Goal: Information Seeking & Learning: Learn about a topic

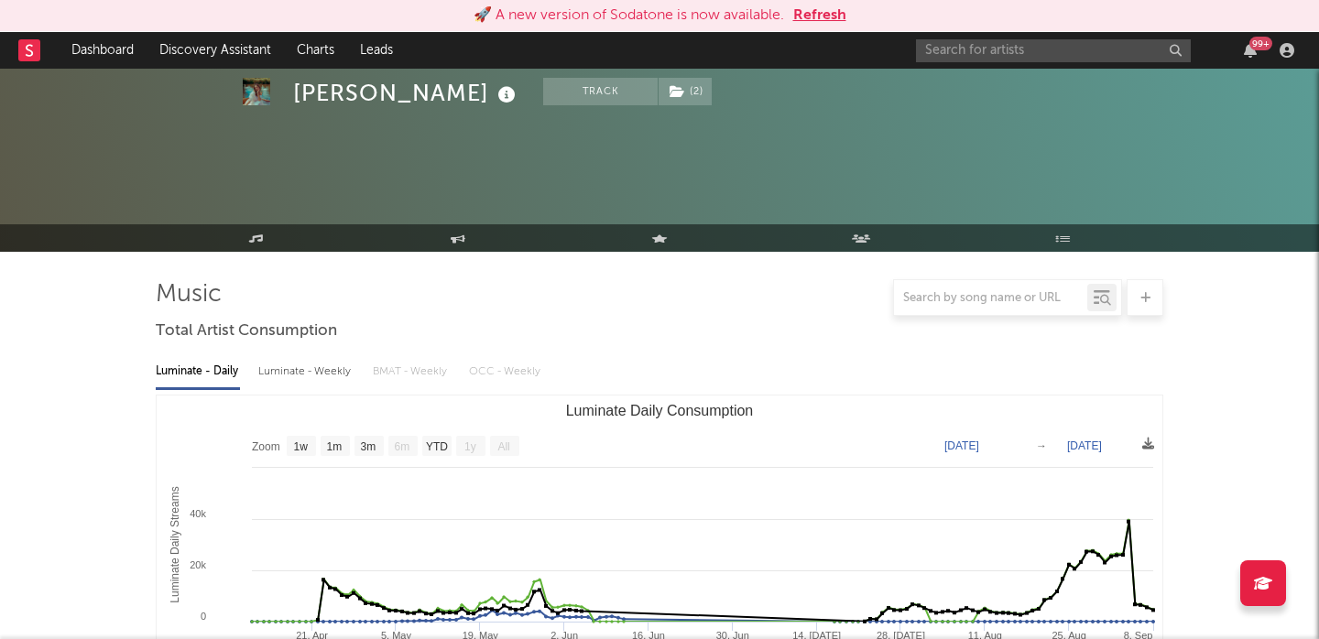
select select "1w"
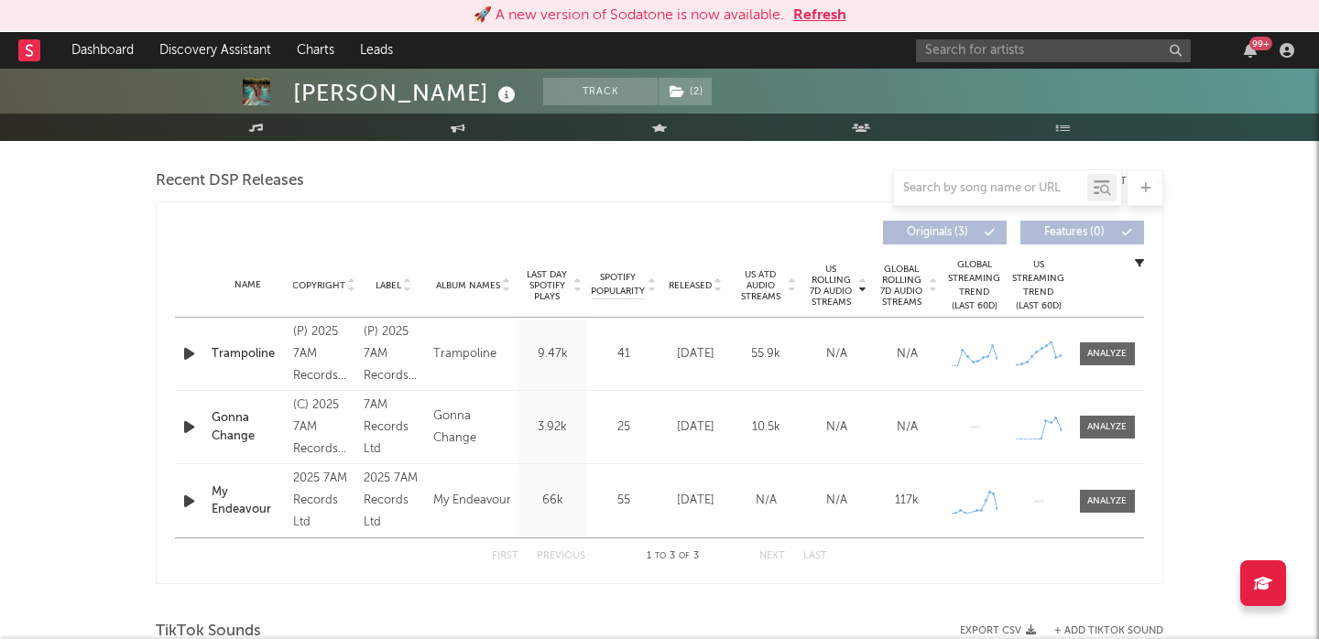
click at [196, 490] on icon "button" at bounding box center [189, 501] width 19 height 23
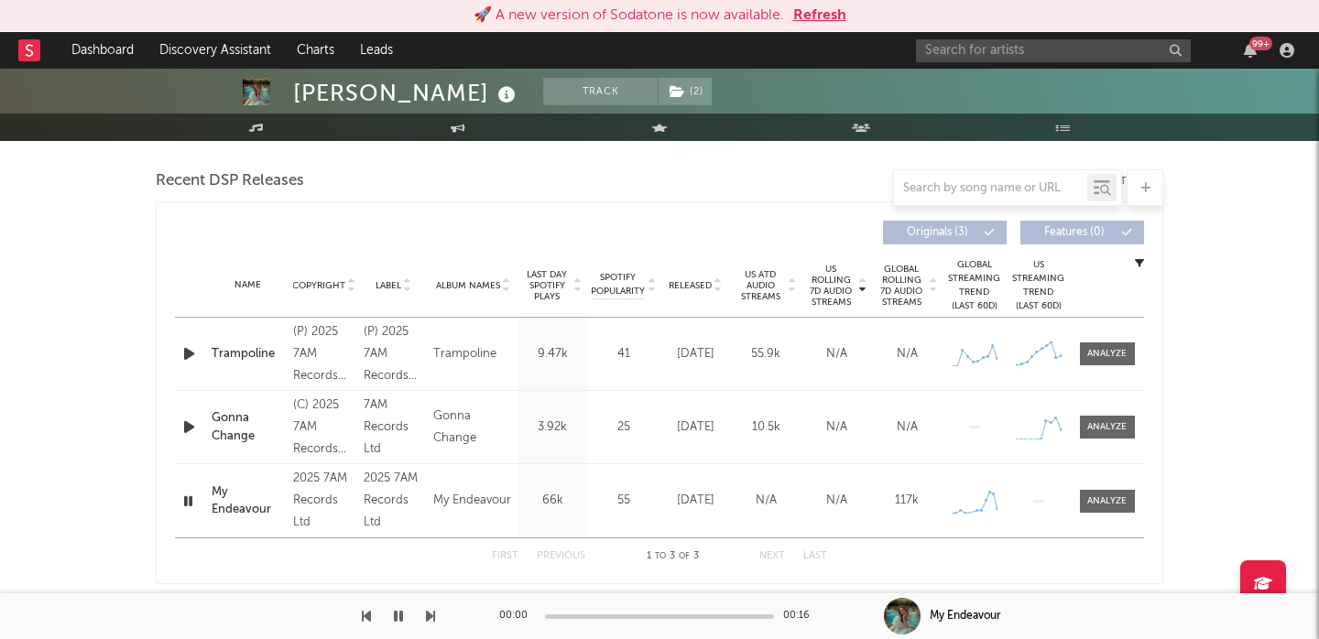
click at [180, 504] on icon "button" at bounding box center [188, 501] width 17 height 23
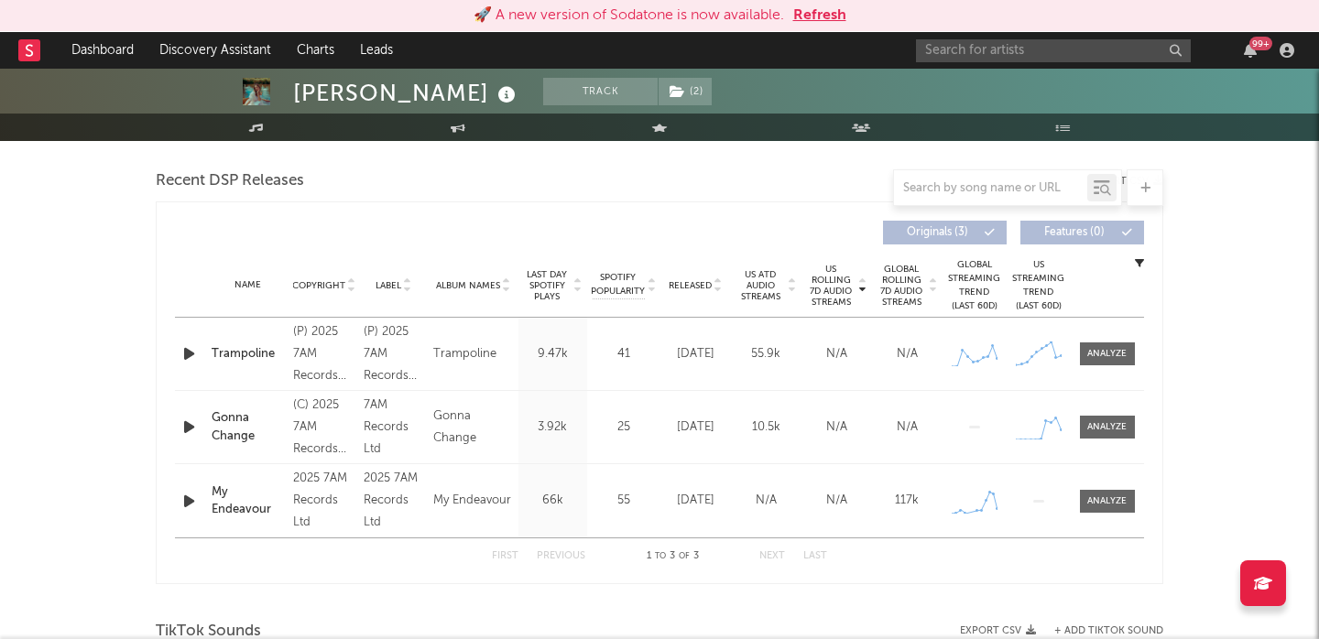
click at [180, 504] on icon "button" at bounding box center [189, 501] width 19 height 23
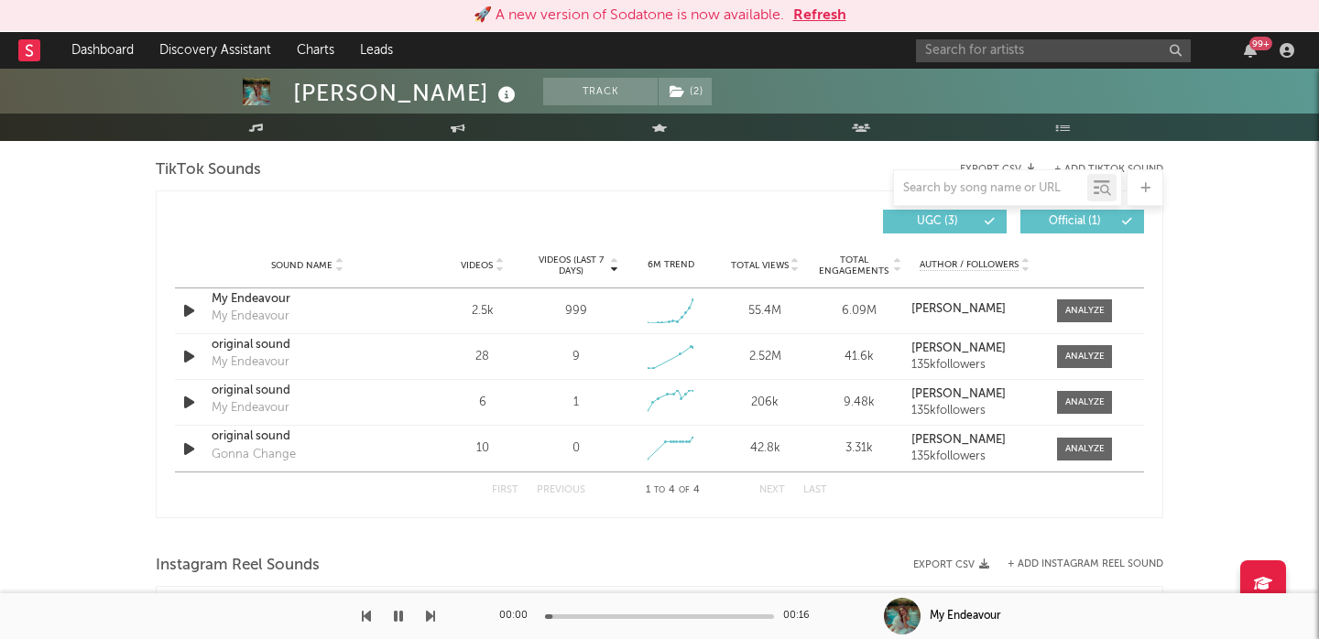
scroll to position [1174, 0]
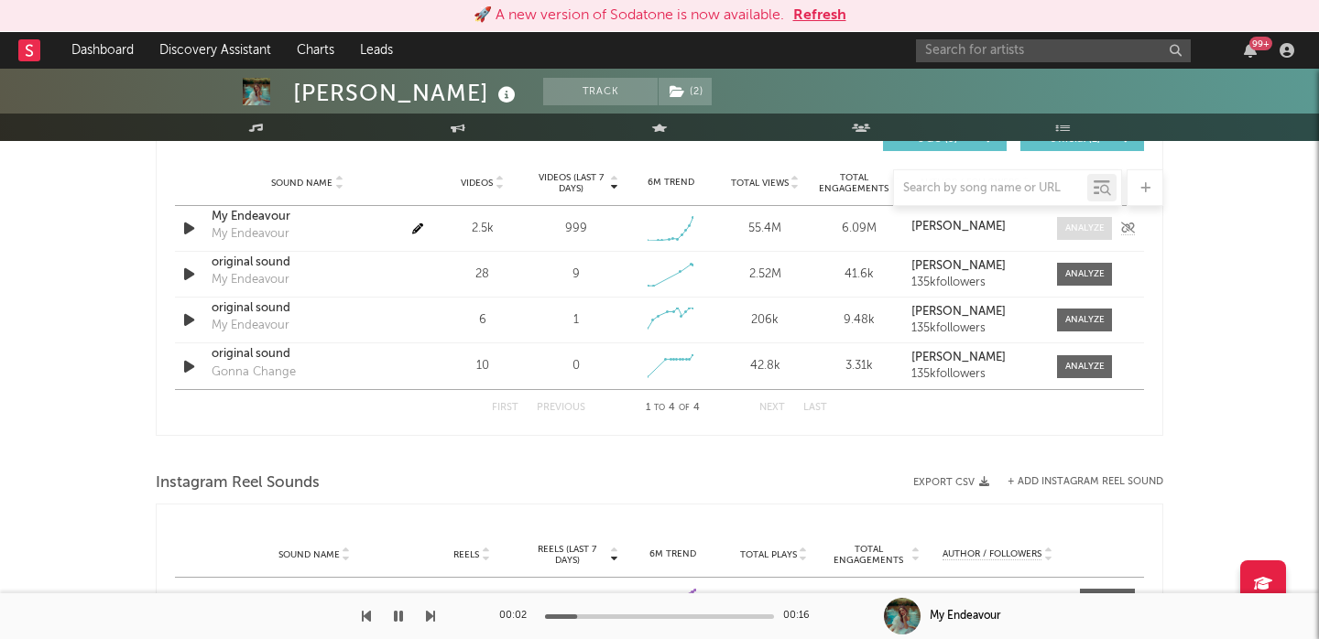
click at [1095, 228] on div at bounding box center [1084, 229] width 39 height 14
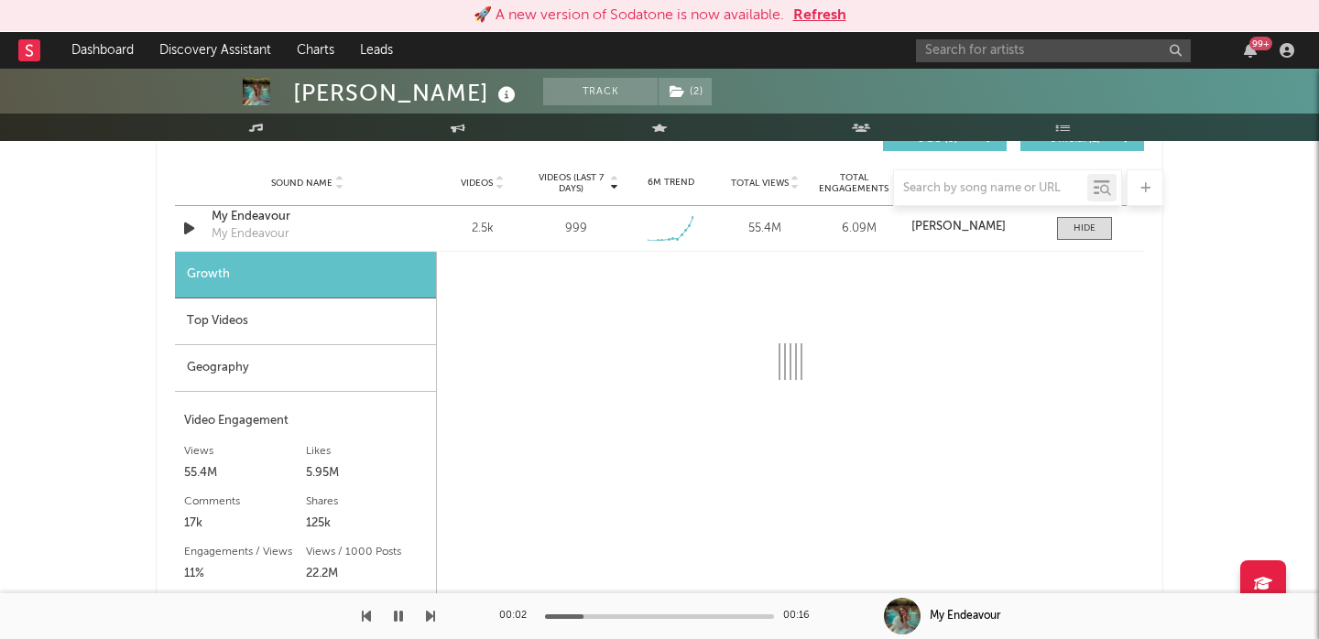
select select "1w"
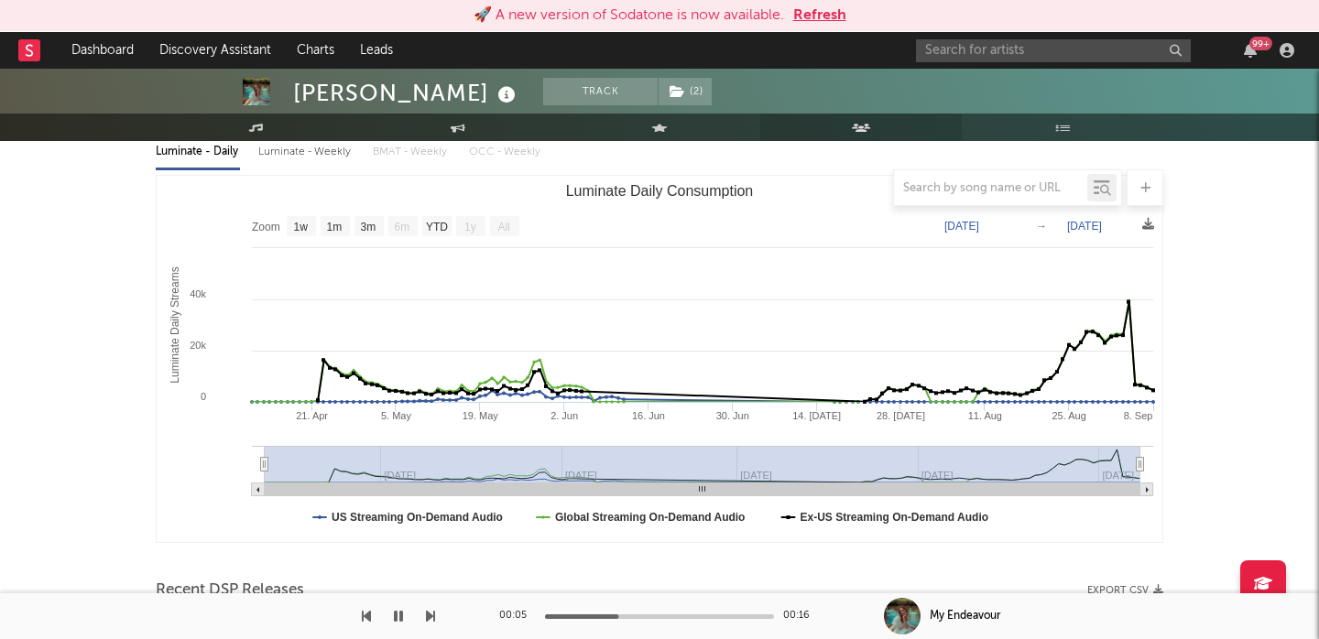
scroll to position [0, 0]
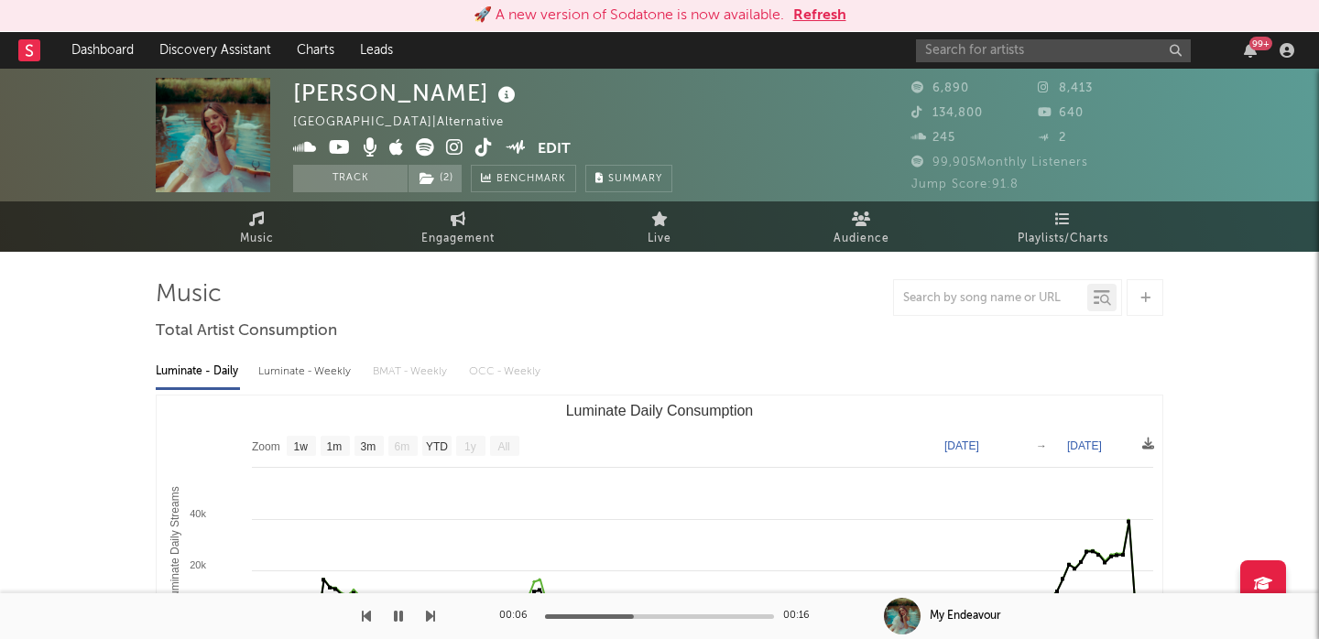
click at [459, 146] on icon at bounding box center [454, 147] width 17 height 18
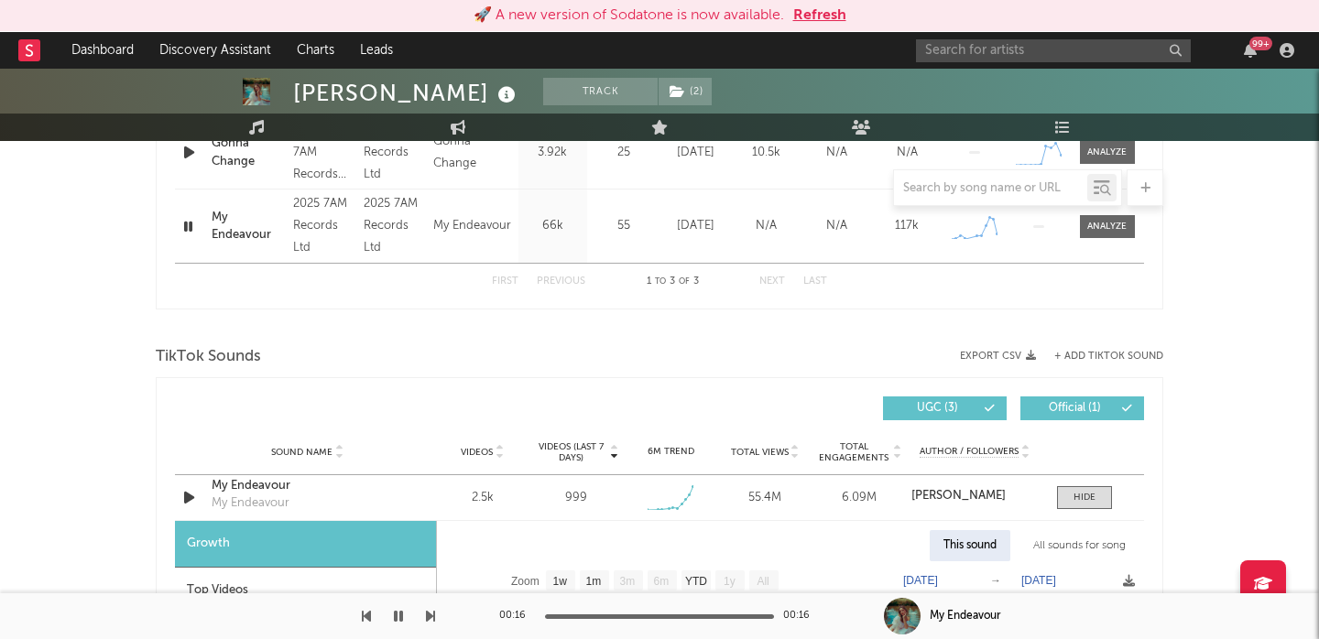
scroll to position [1182, 0]
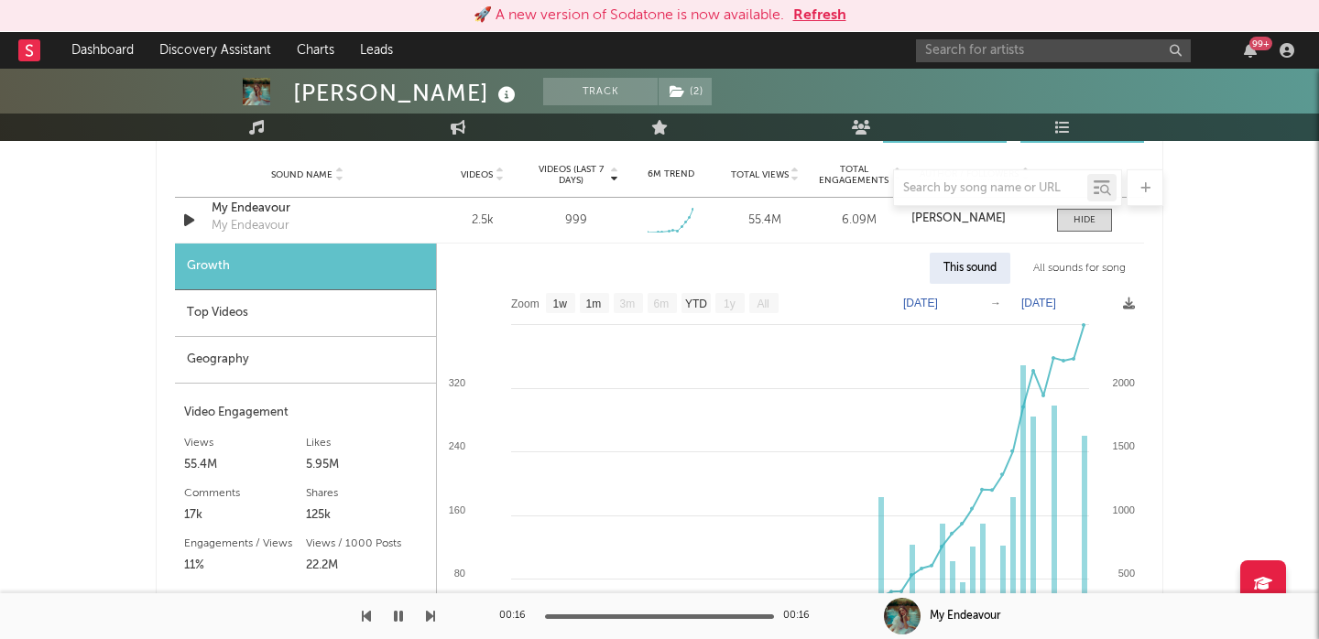
click at [244, 202] on div at bounding box center [660, 187] width 1008 height 37
click at [249, 212] on div "My Endeavour" at bounding box center [307, 209] width 191 height 18
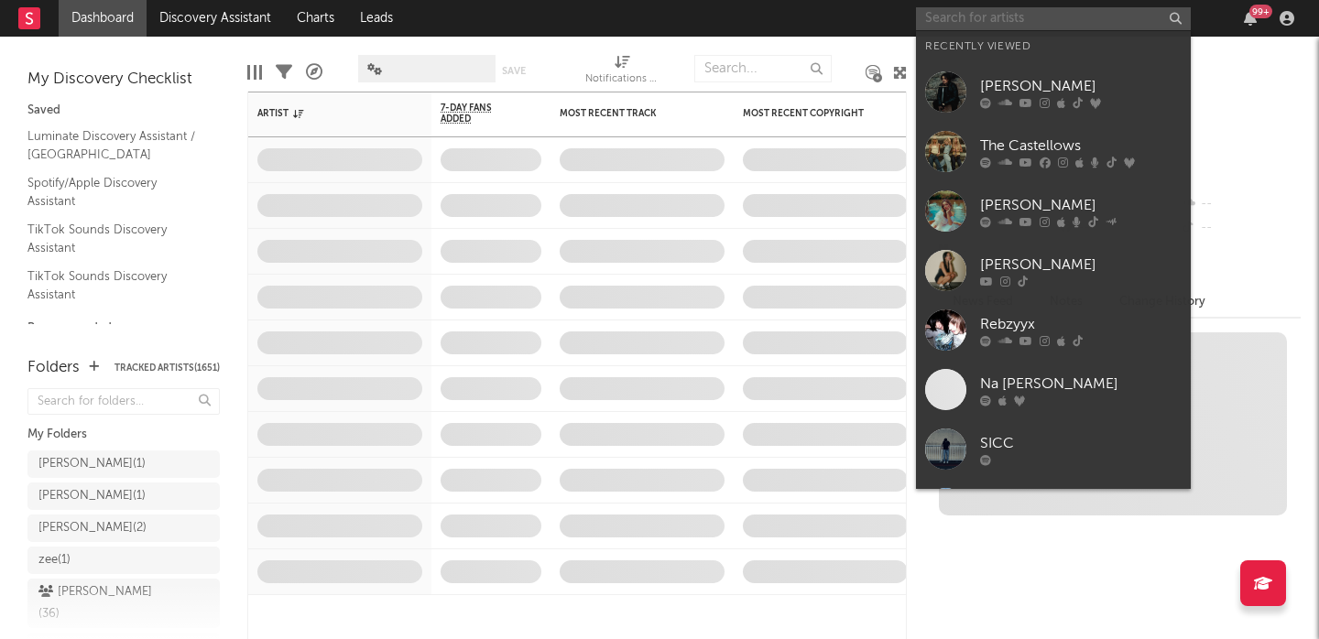
click at [950, 24] on input "text" at bounding box center [1053, 18] width 275 height 23
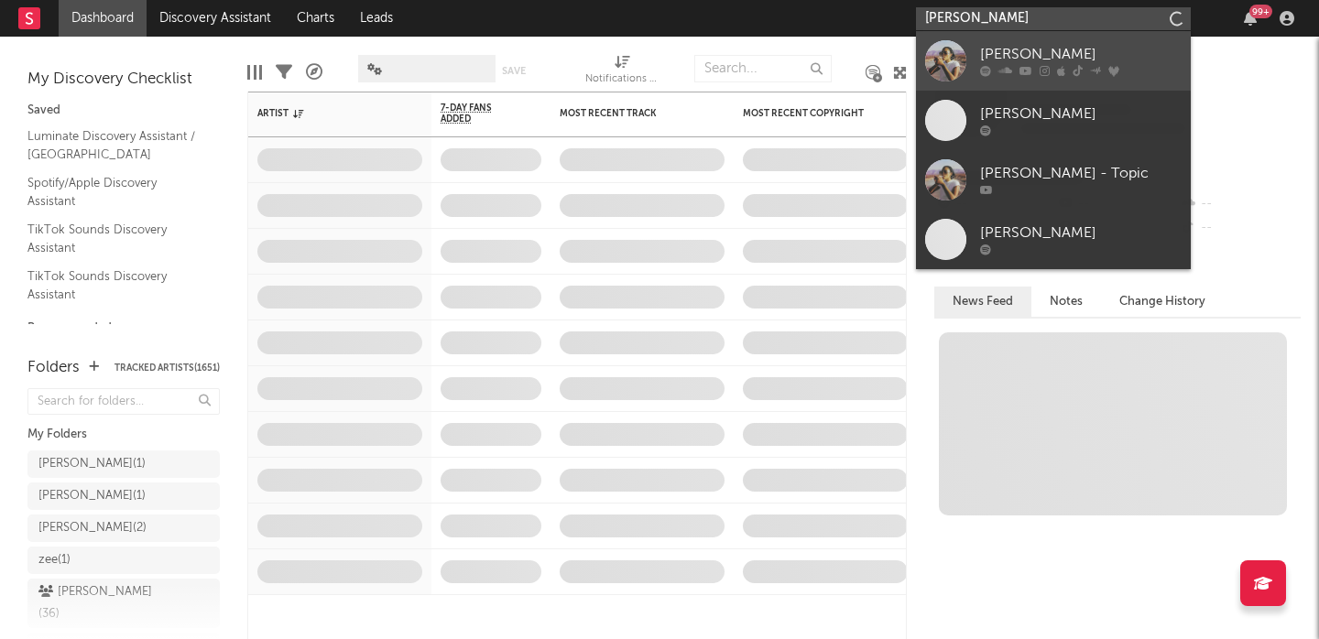
type input "[PERSON_NAME]"
click at [997, 48] on div "[PERSON_NAME]" at bounding box center [1081, 55] width 202 height 22
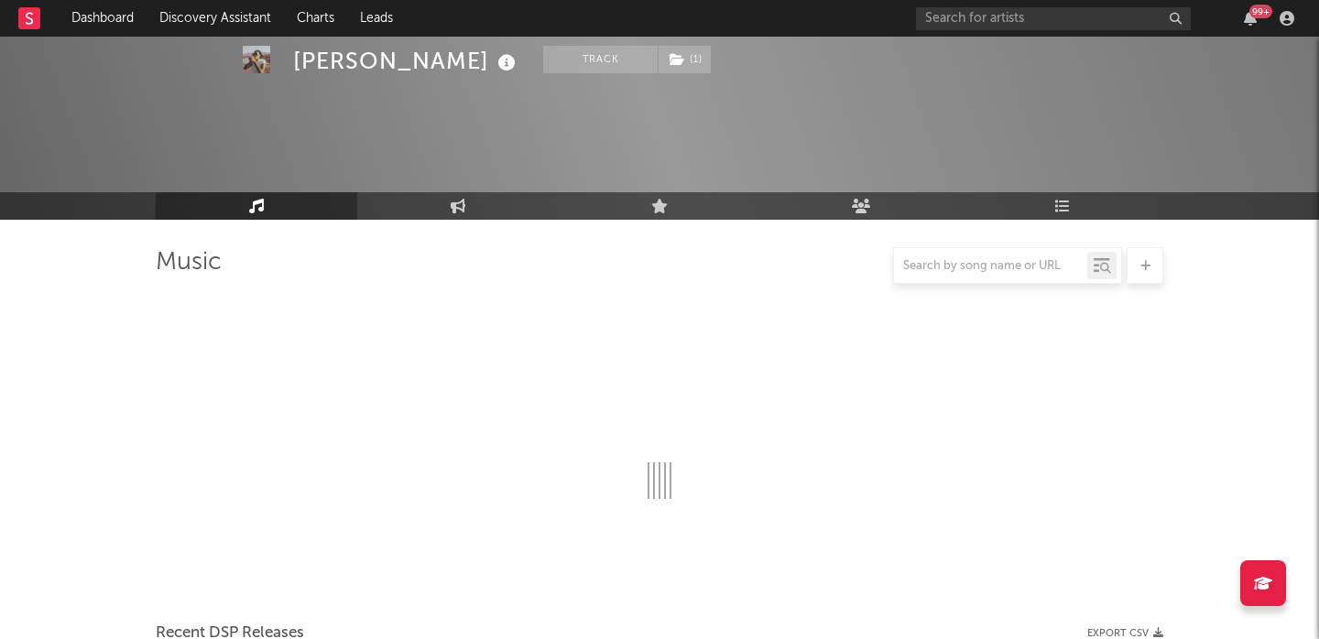
scroll to position [471, 0]
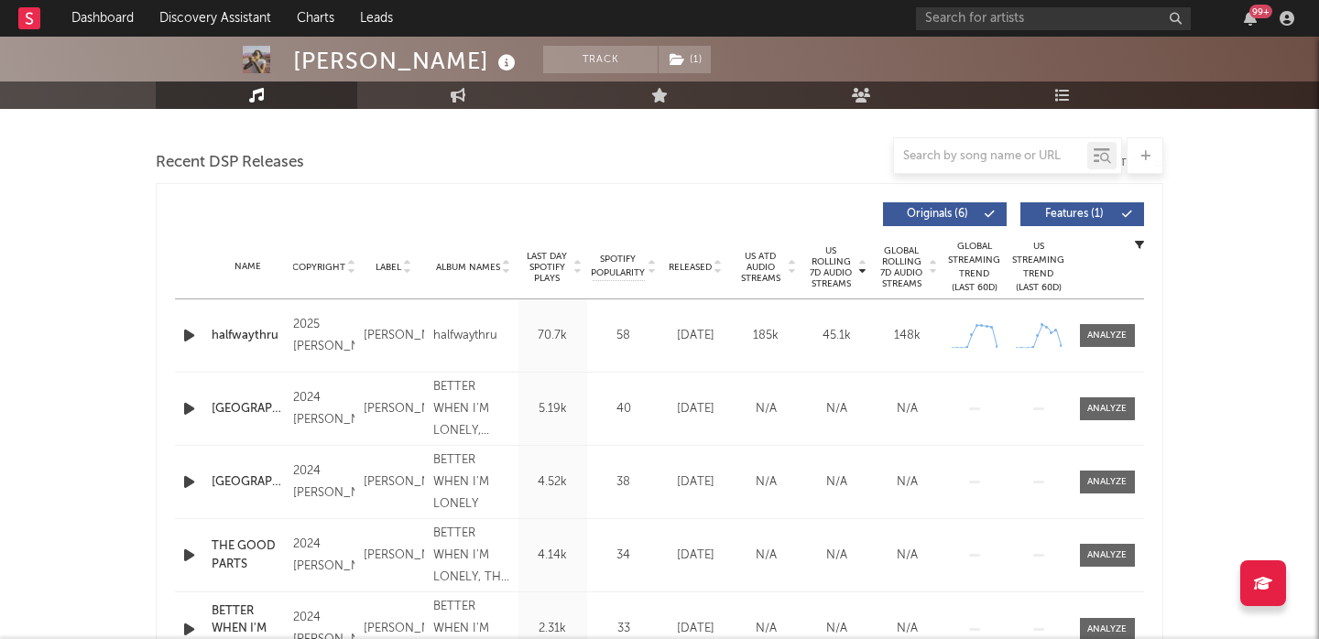
select select "6m"
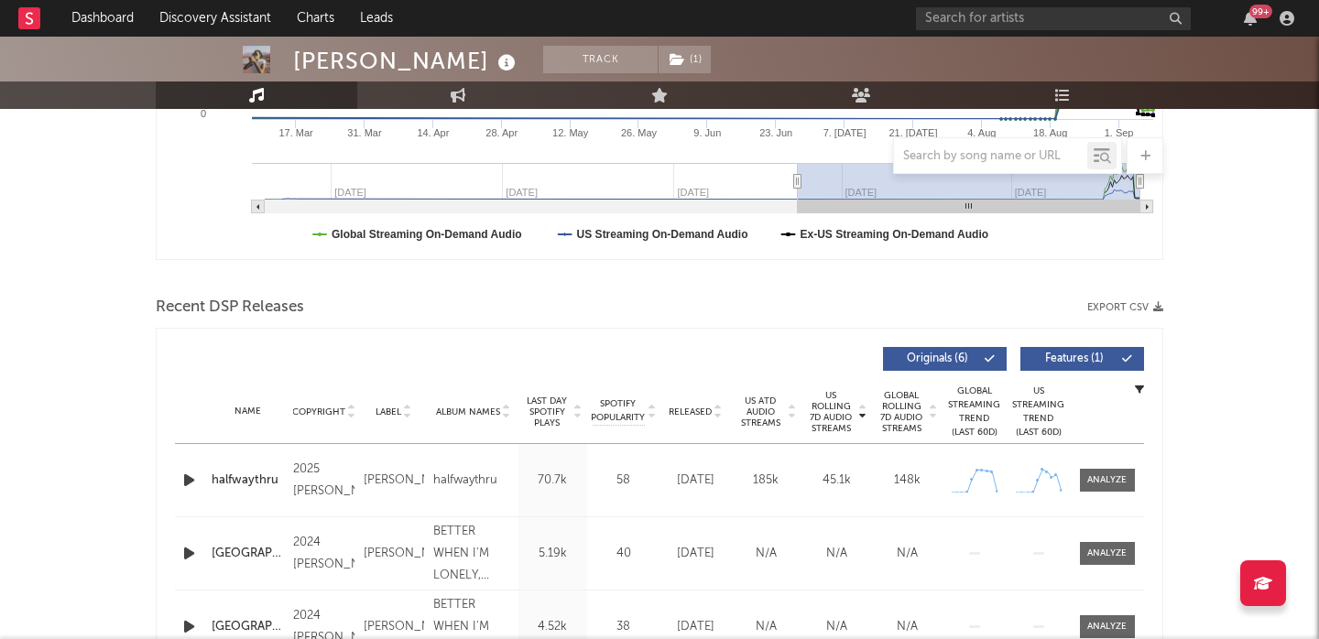
scroll to position [534, 0]
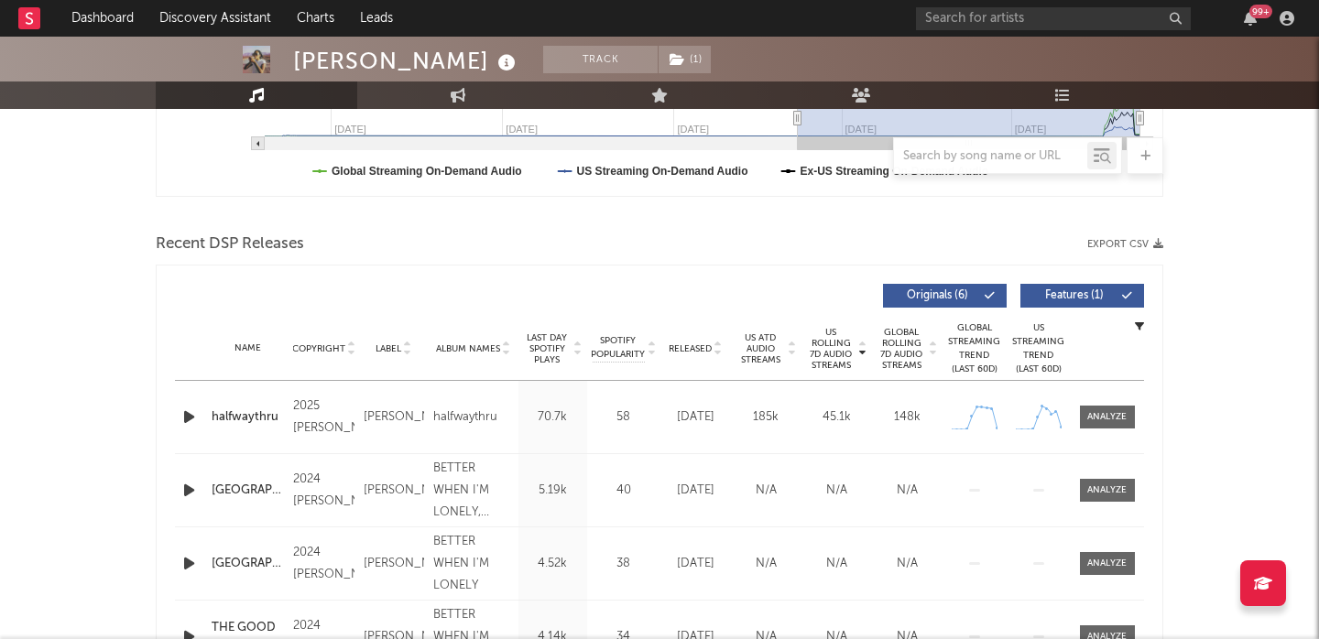
click at [763, 343] on span "US ATD Audio Streams" at bounding box center [761, 349] width 50 height 33
click at [831, 353] on span "US Rolling 7D Audio Streams" at bounding box center [831, 349] width 50 height 44
click at [237, 420] on div "halfwaythru" at bounding box center [248, 418] width 72 height 18
click at [999, 8] on input "text" at bounding box center [1053, 18] width 275 height 23
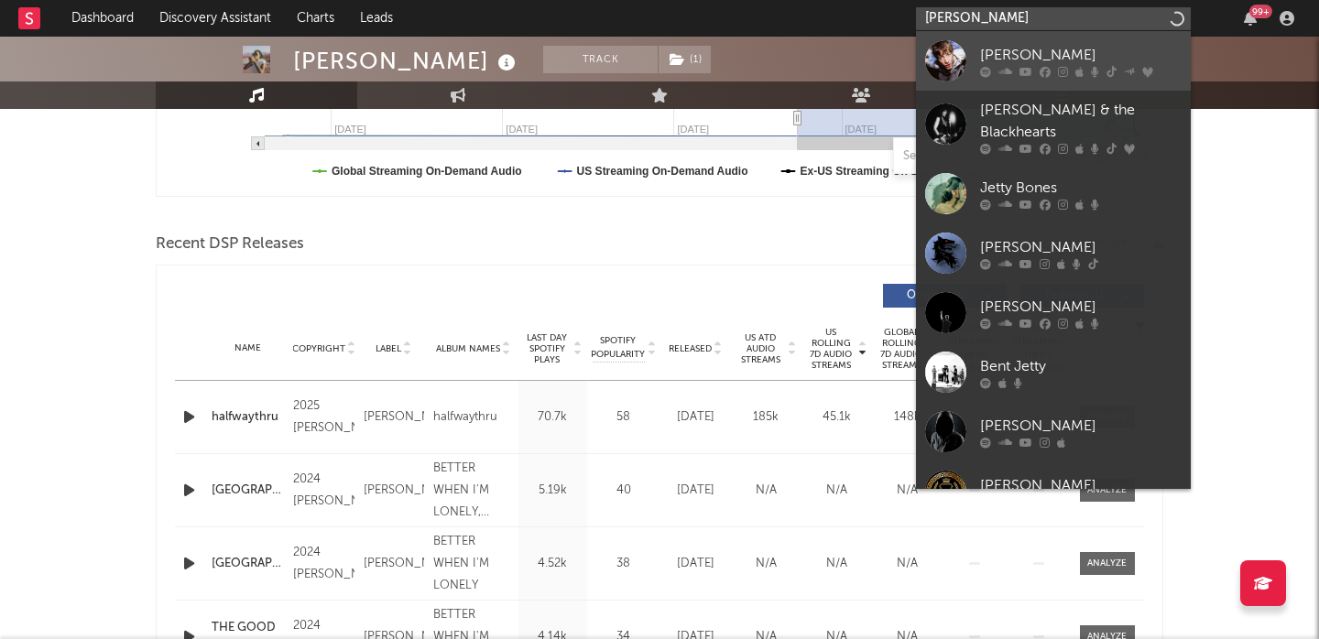
type input "jett blyton"
click at [1048, 36] on link "[PERSON_NAME]" at bounding box center [1053, 61] width 275 height 60
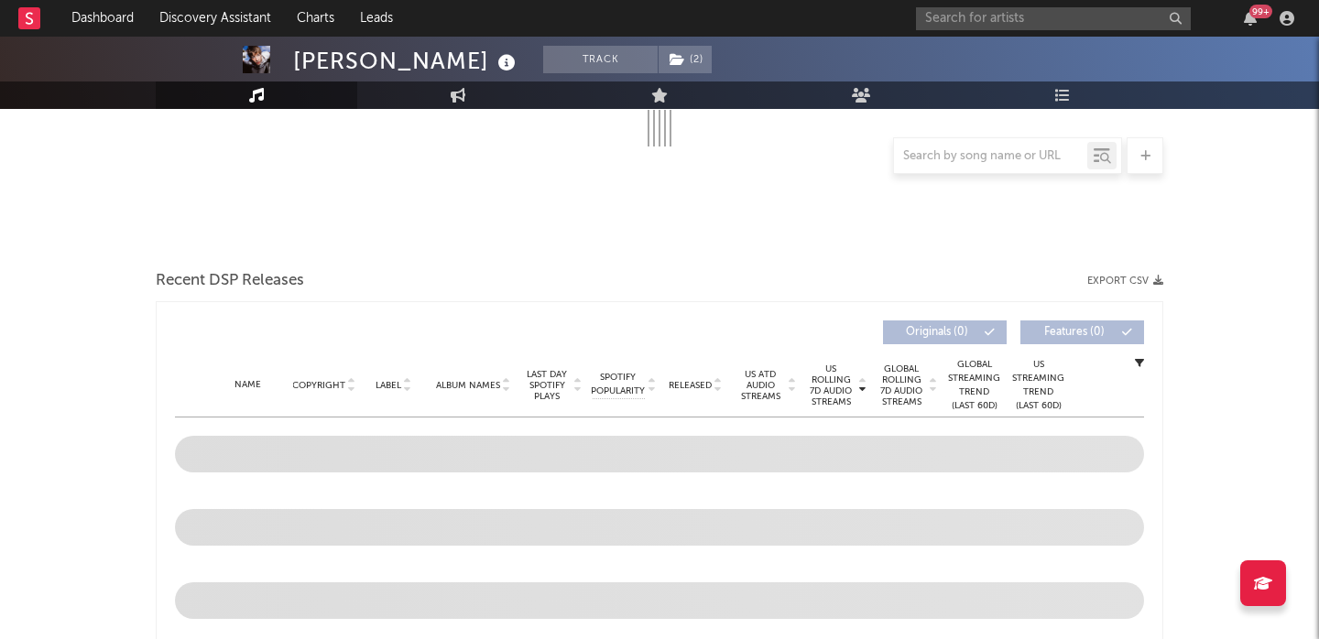
scroll to position [407, 0]
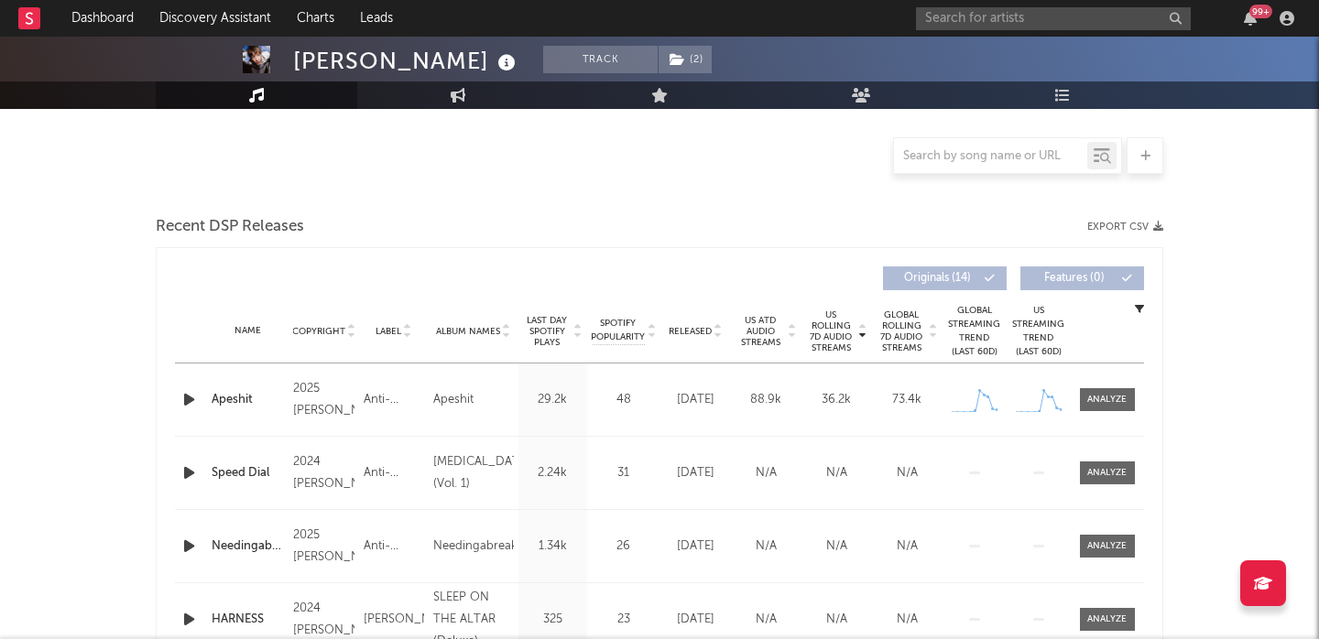
select select "1w"
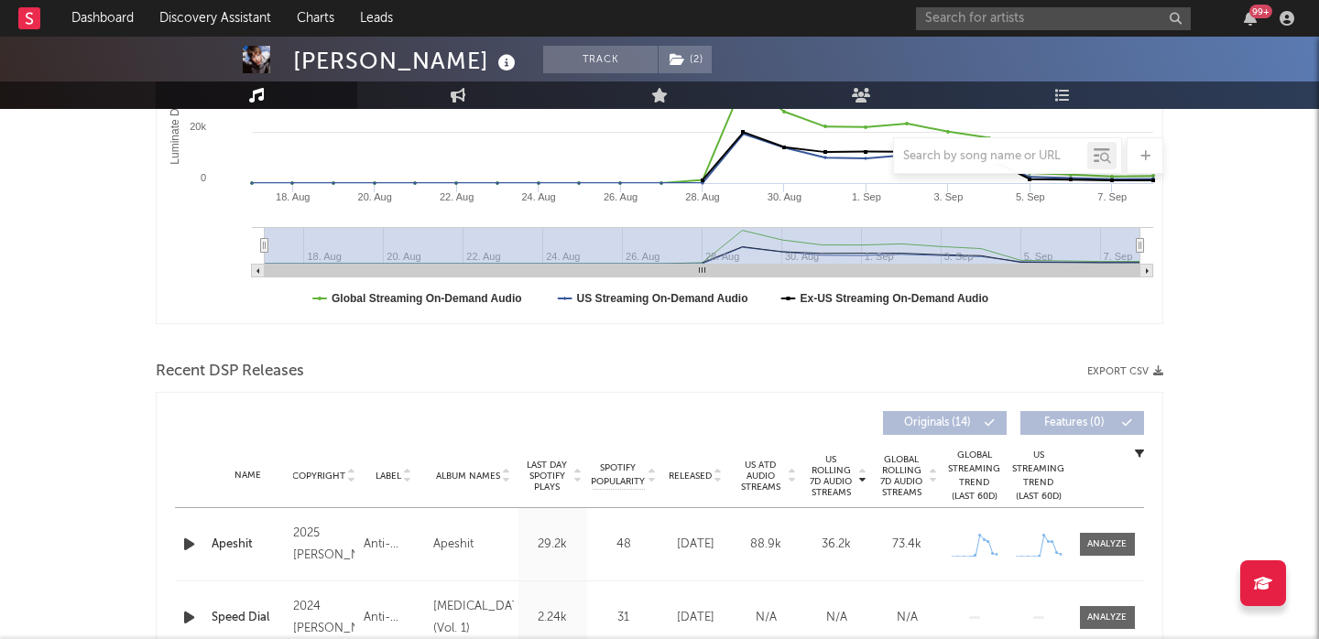
scroll to position [617, 0]
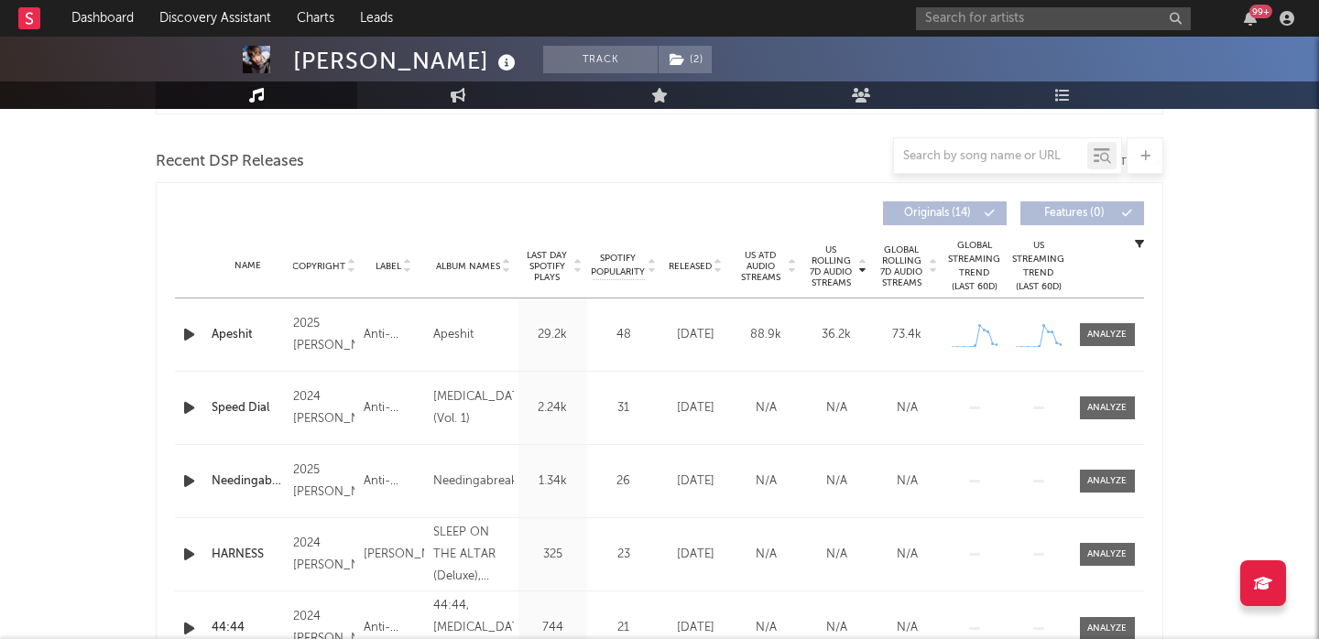
click at [216, 332] on div "Apeshit" at bounding box center [248, 335] width 72 height 18
click at [1105, 320] on div "Name Apeshit Copyright 2025 Jett Blyton Label Anti-Dismal Album Names Apeshit C…" at bounding box center [659, 335] width 969 height 72
click at [1105, 331] on div at bounding box center [1106, 335] width 39 height 14
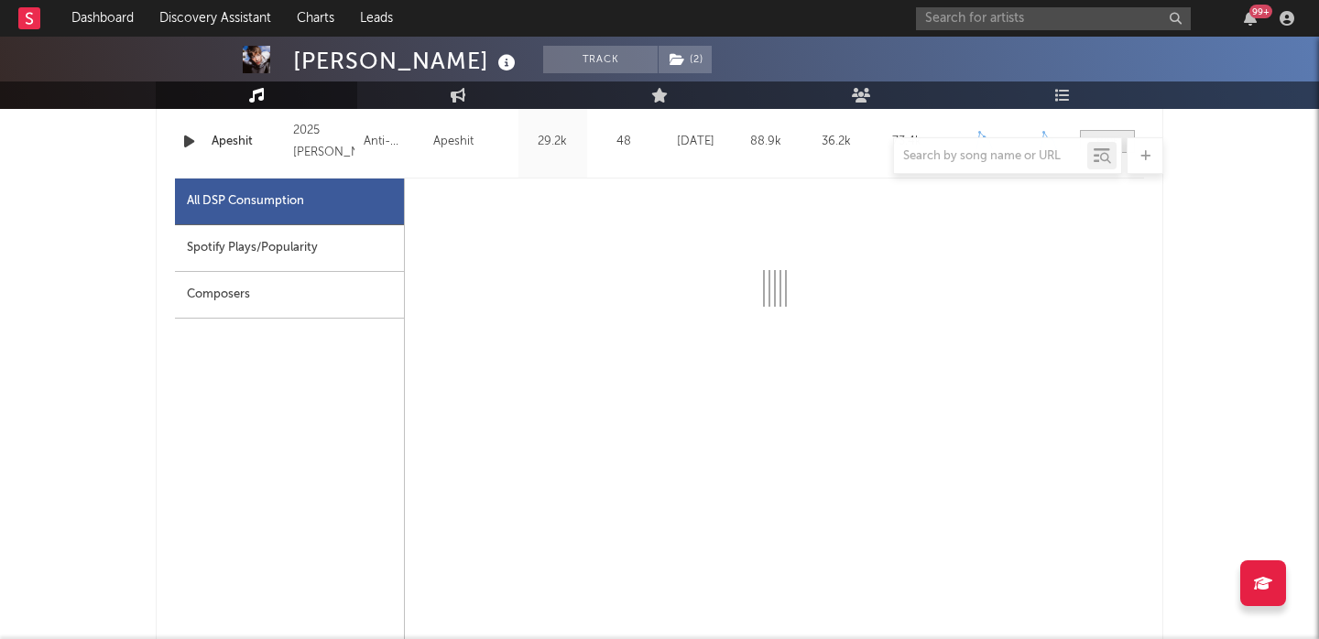
select select "1w"
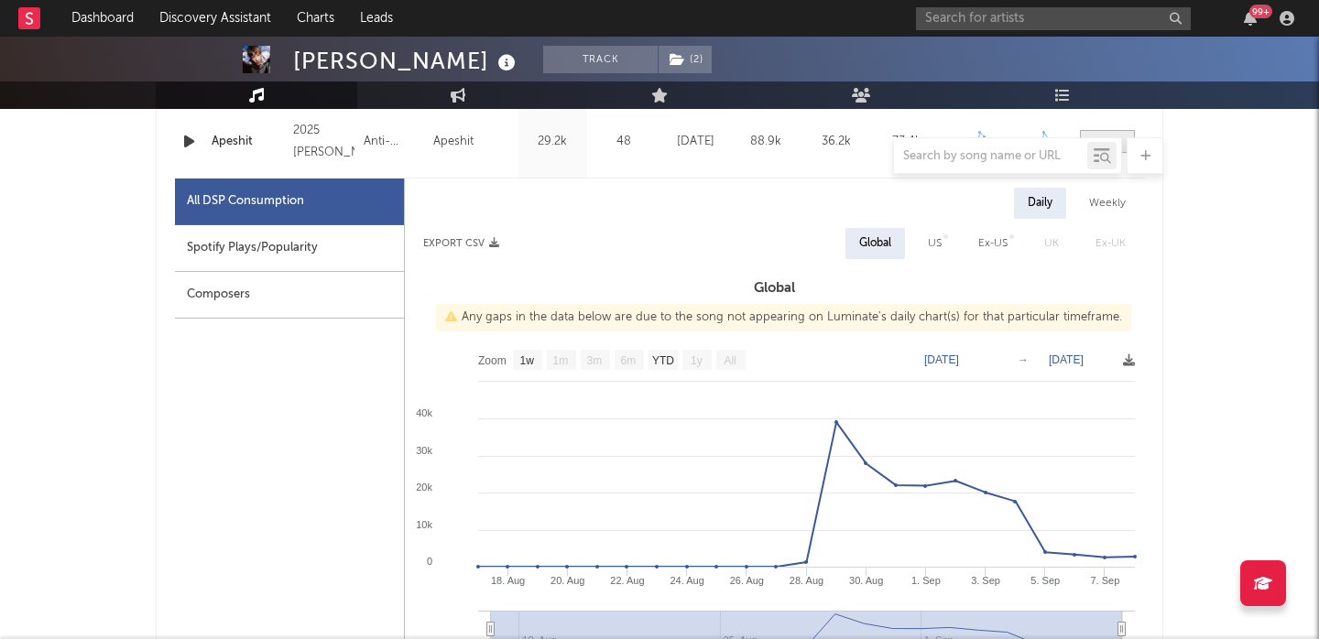
scroll to position [861, 0]
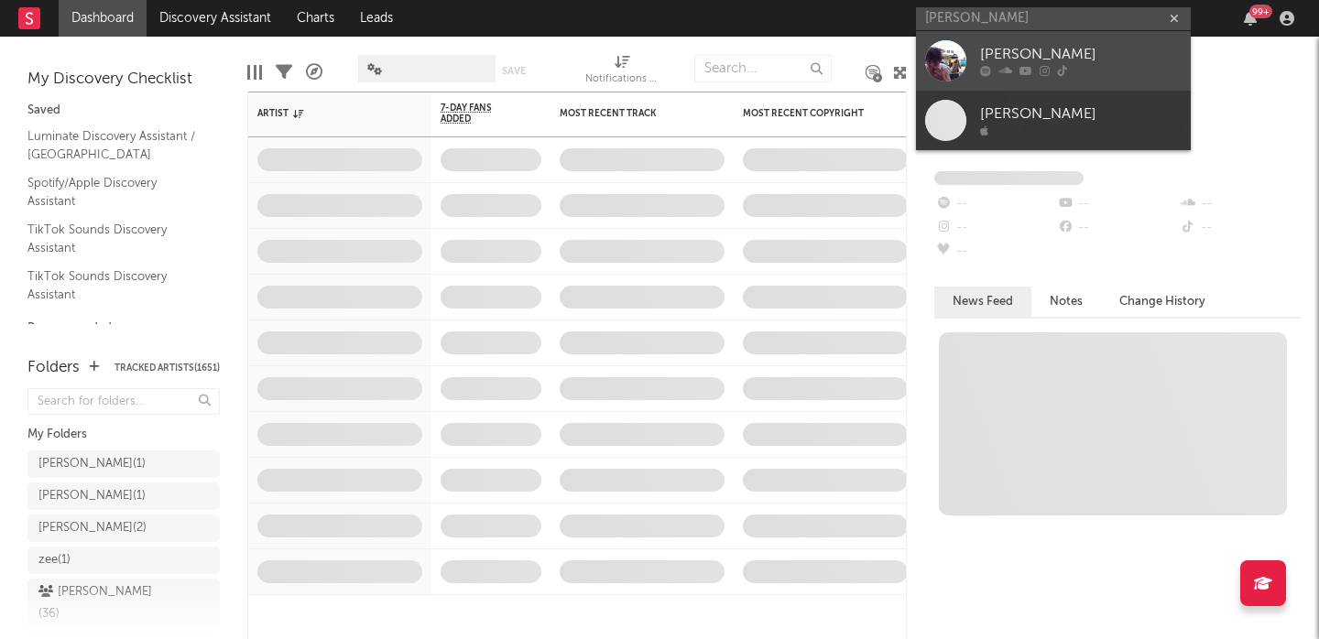
type input "benny bellson"
click at [1032, 58] on div "Benny Bellson" at bounding box center [1081, 55] width 202 height 22
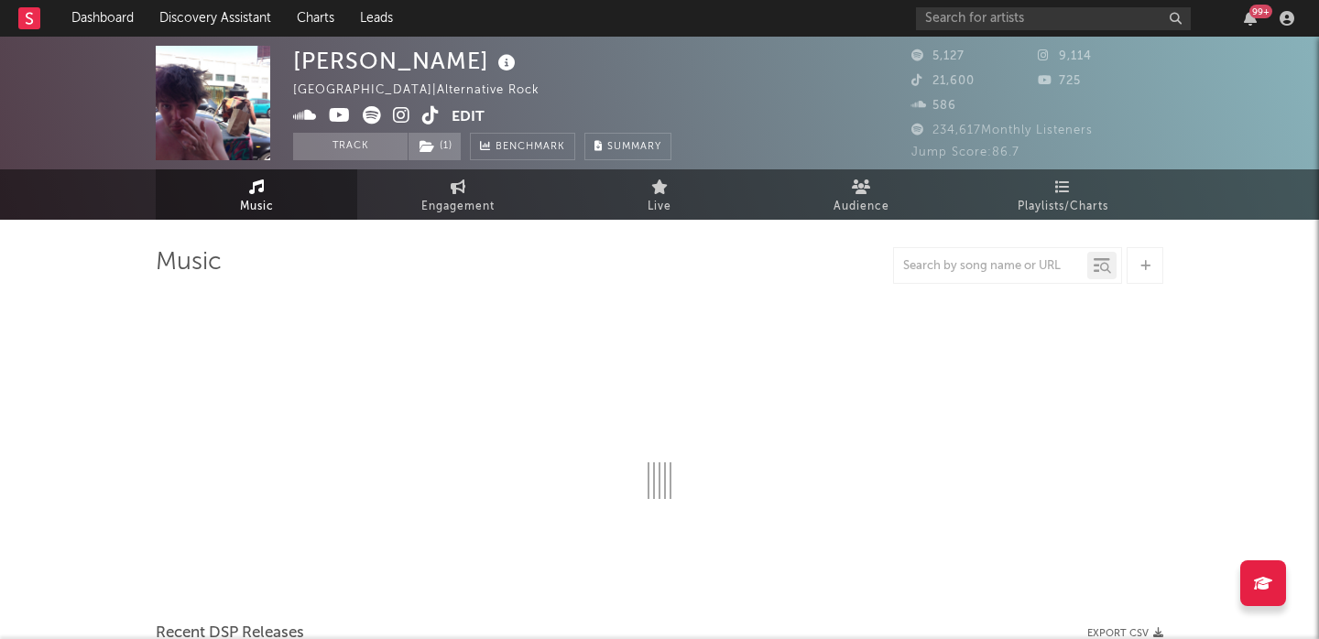
select select "6m"
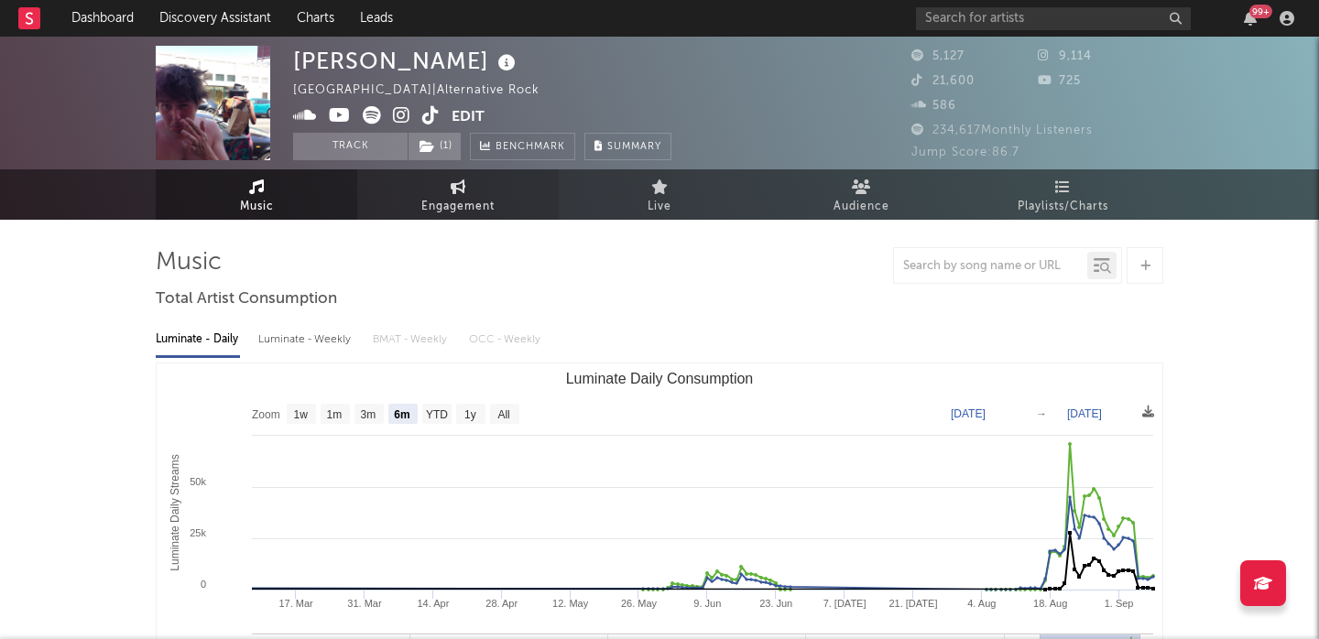
click at [432, 194] on link "Engagement" at bounding box center [458, 194] width 202 height 50
select select "1w"
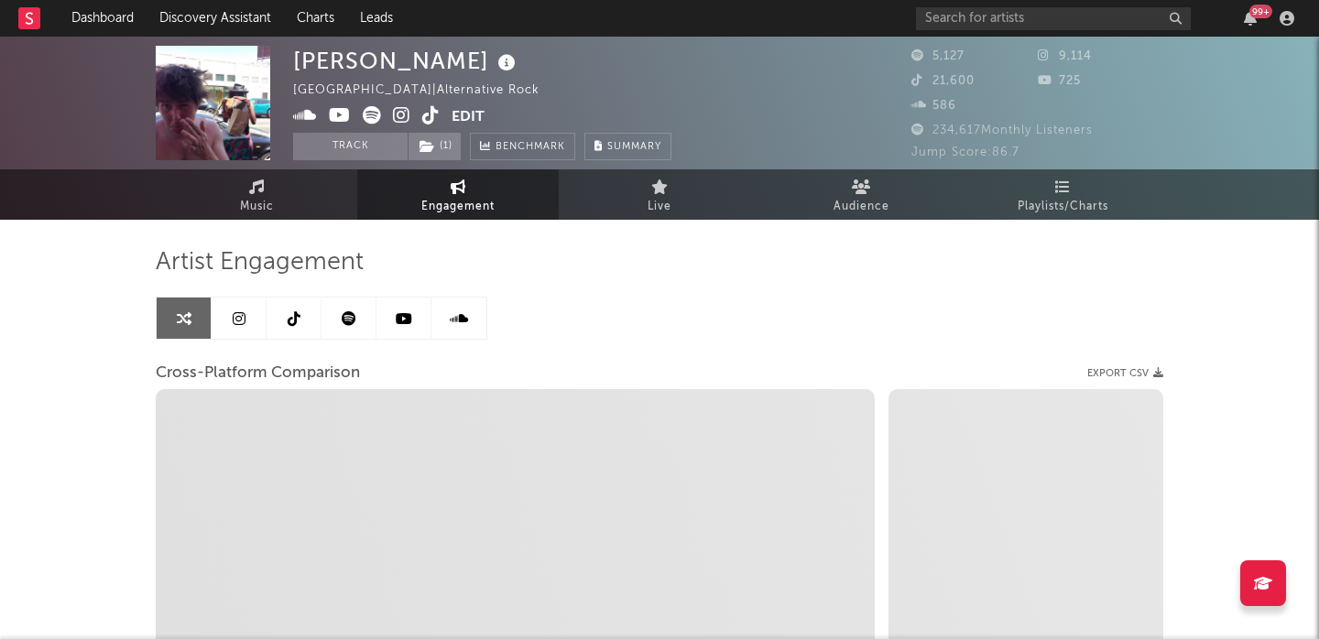
select select "1m"
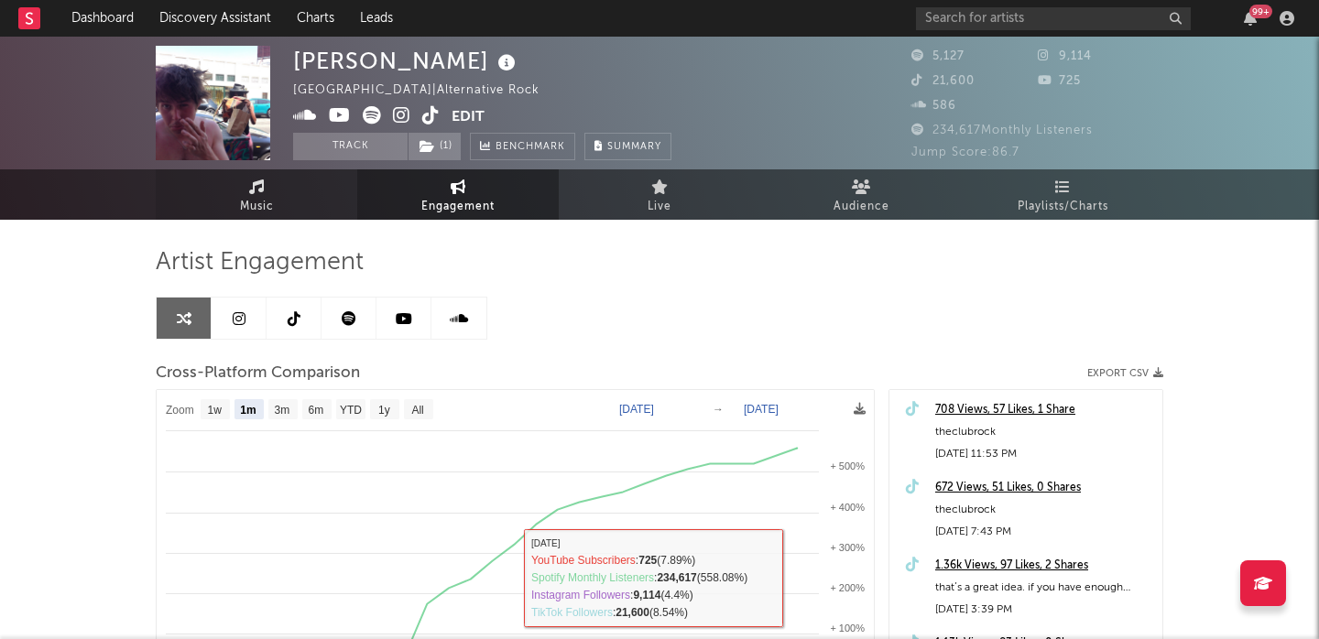
click at [299, 201] on link "Music" at bounding box center [257, 194] width 202 height 50
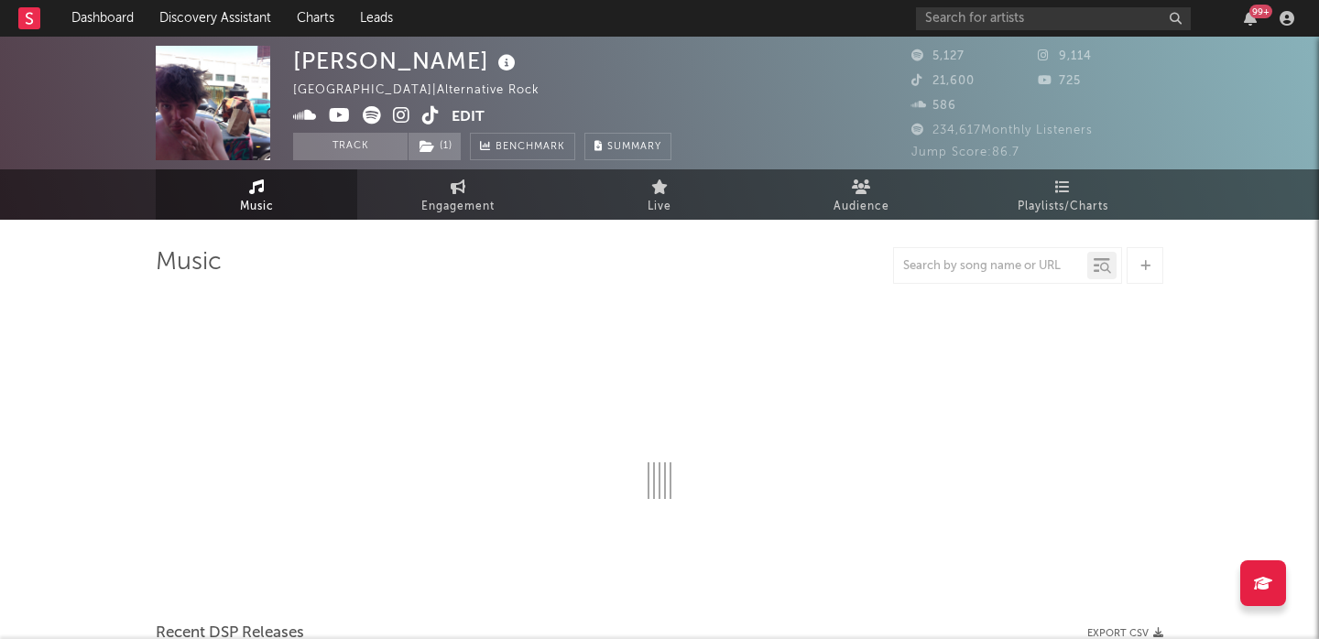
select select "6m"
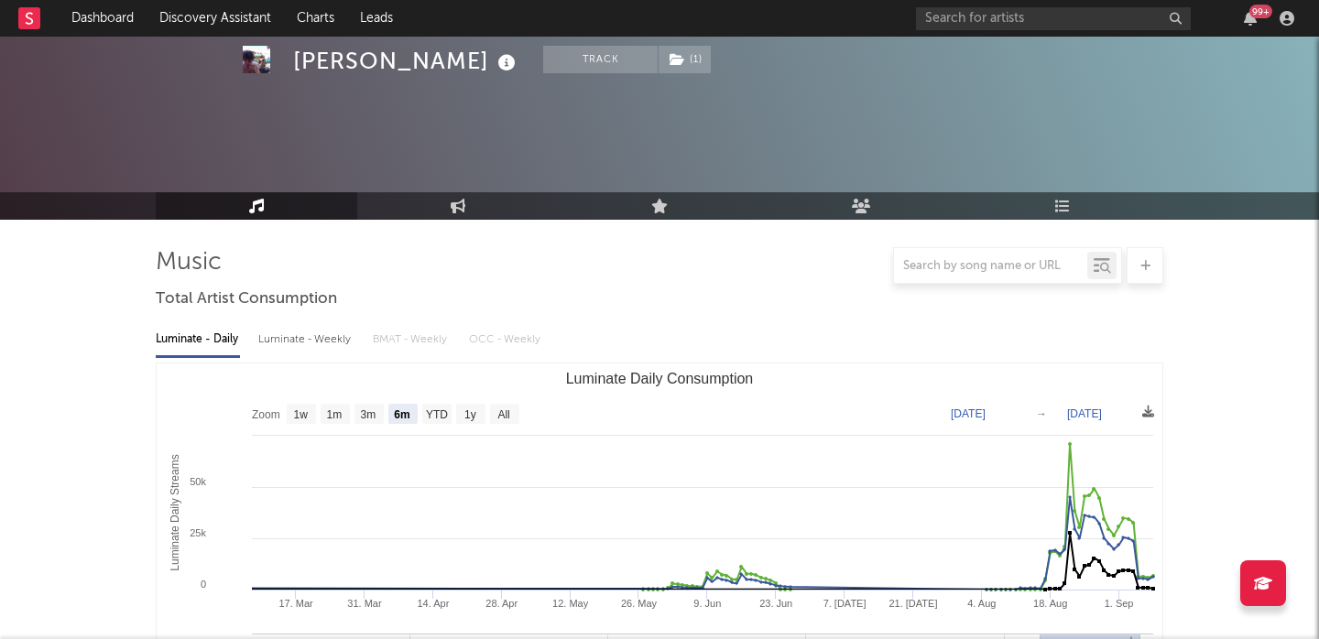
scroll to position [606, 0]
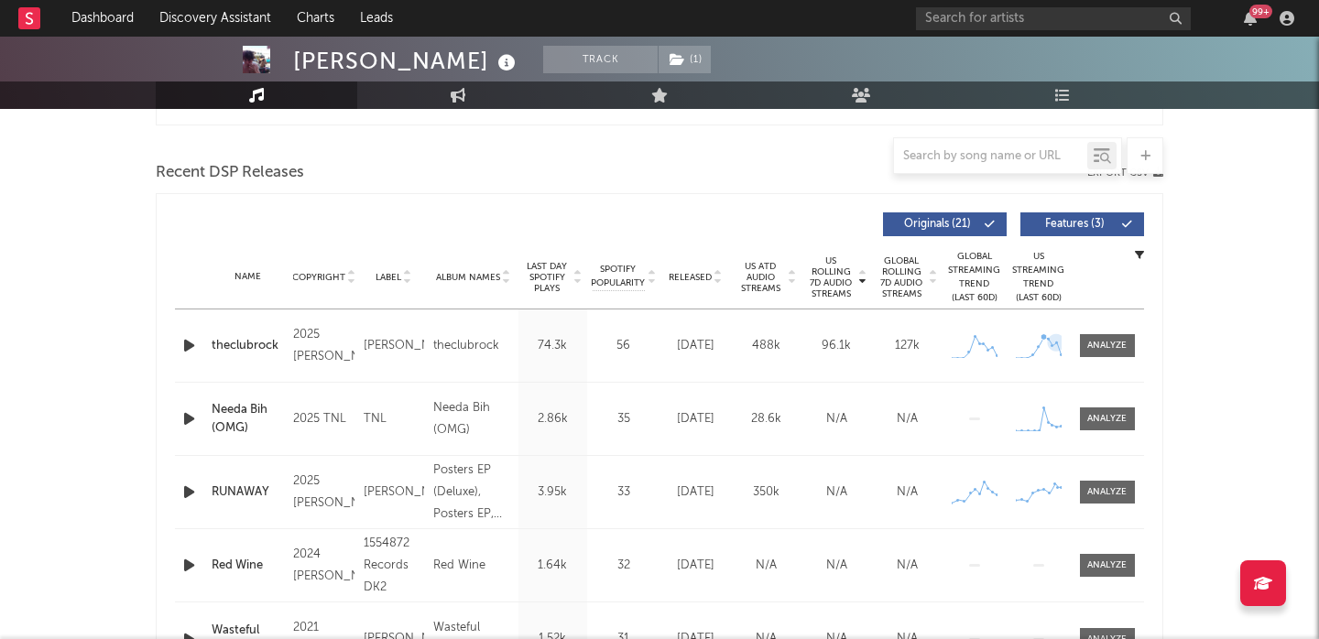
click at [1117, 361] on div "Name theclubrock Copyright 2025 Benny Bellson Label Benny Bellson Album Names t…" at bounding box center [659, 346] width 969 height 72
click at [1117, 351] on div at bounding box center [1106, 346] width 39 height 14
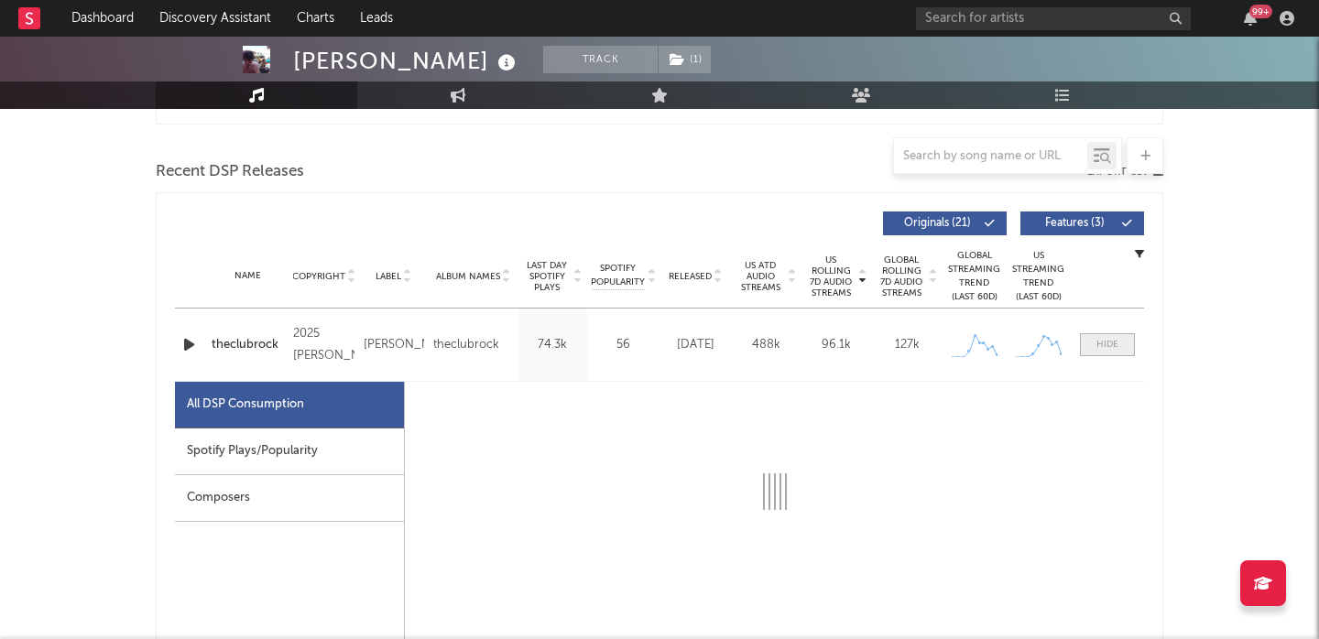
select select "1w"
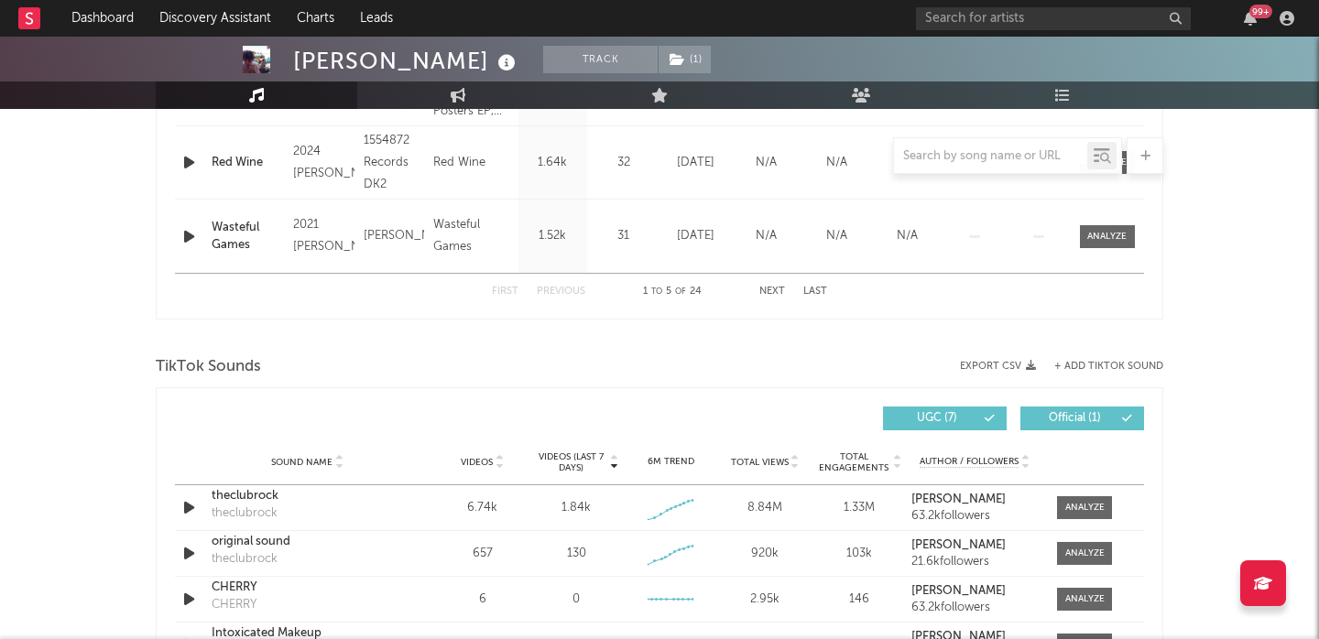
scroll to position [2075, 0]
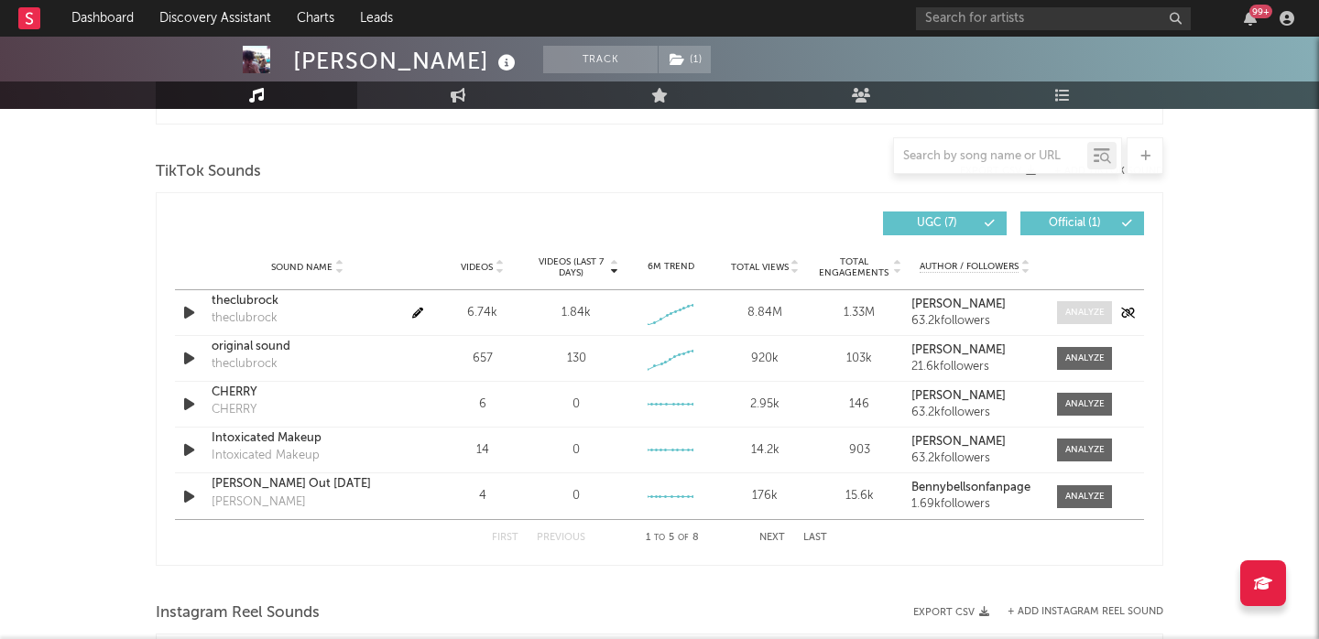
click at [1095, 315] on div at bounding box center [1084, 313] width 39 height 14
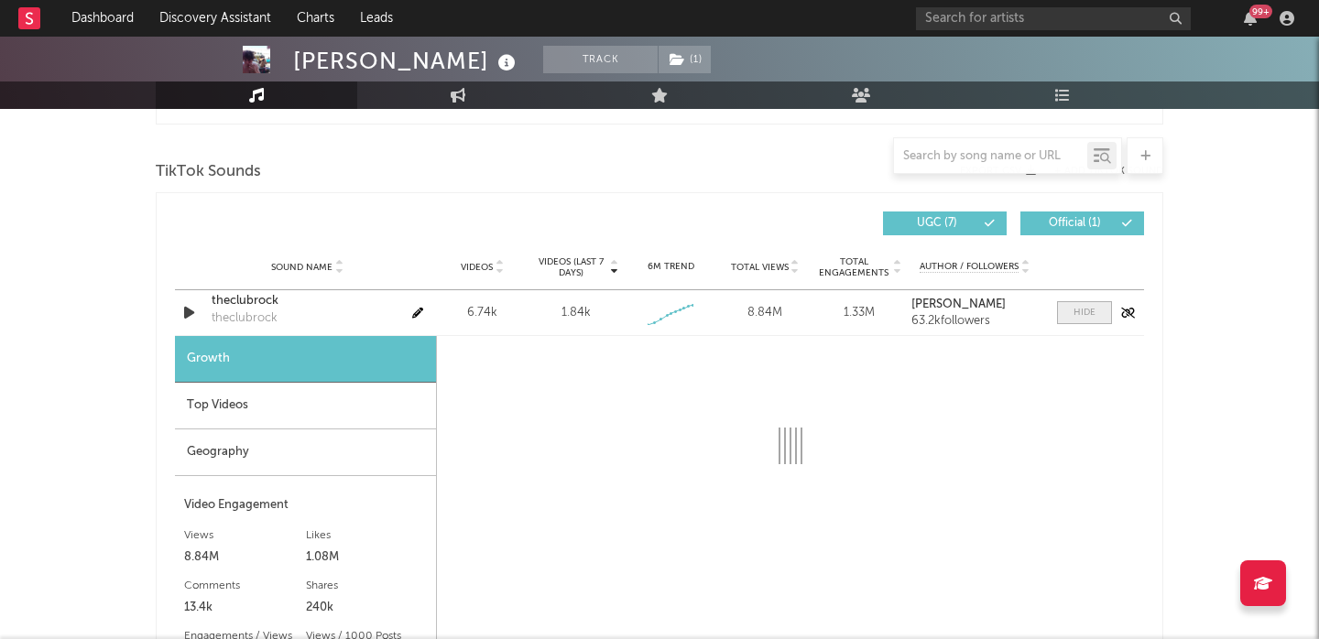
select select "1w"
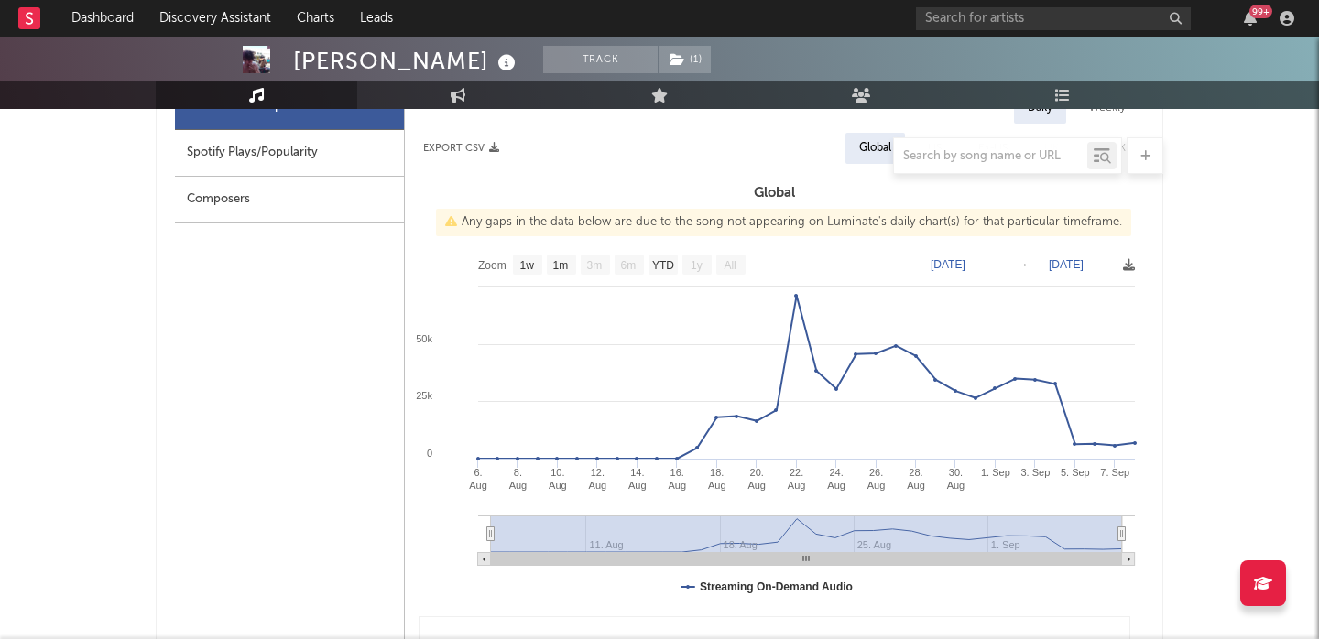
scroll to position [849, 0]
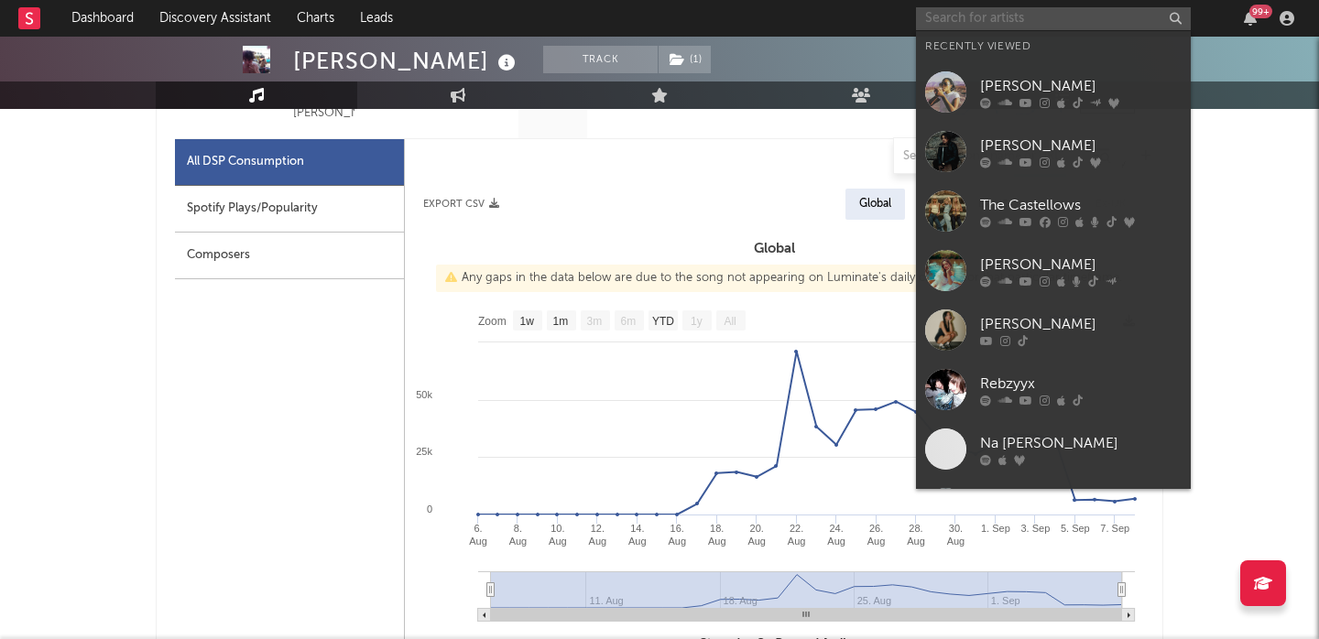
click at [950, 22] on input "text" at bounding box center [1053, 18] width 275 height 23
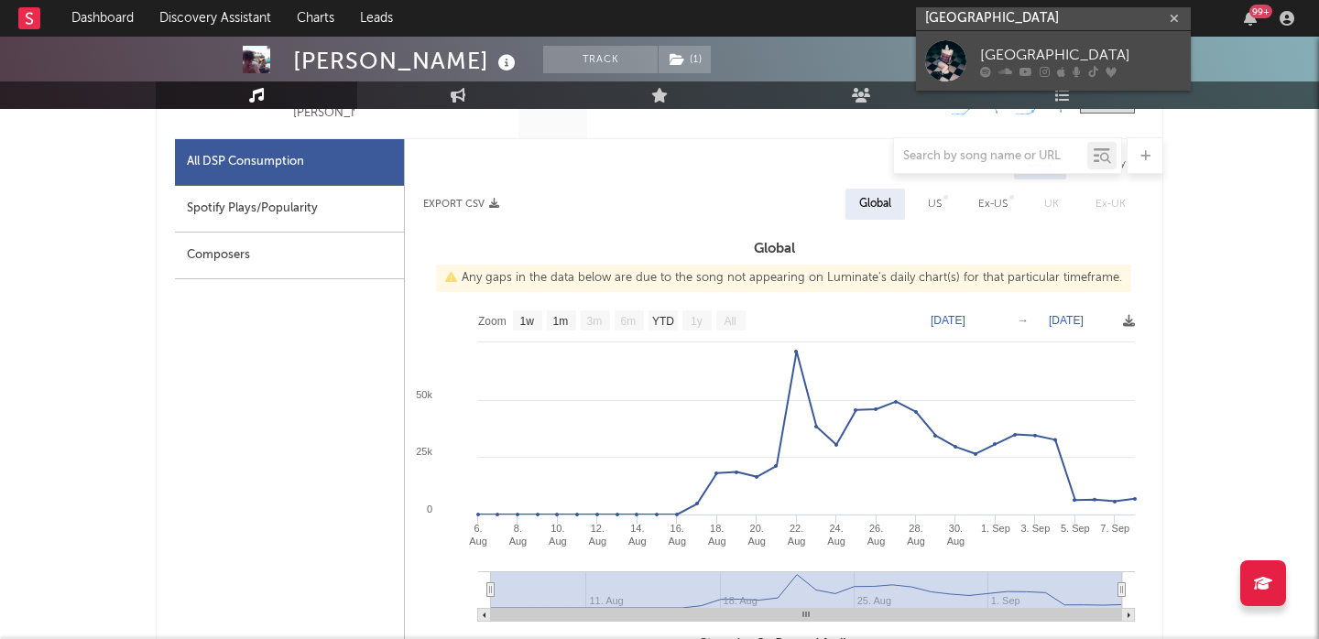
type input "clover county"
click at [1000, 37] on link "Clover County" at bounding box center [1053, 61] width 275 height 60
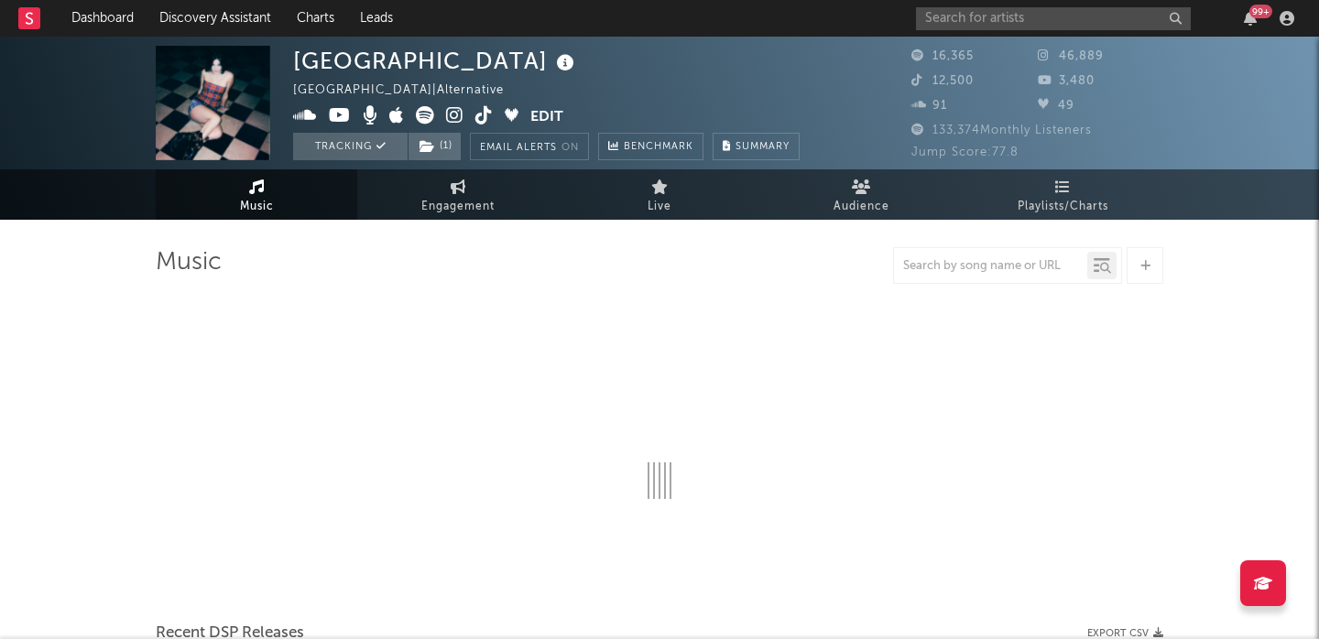
select select "6m"
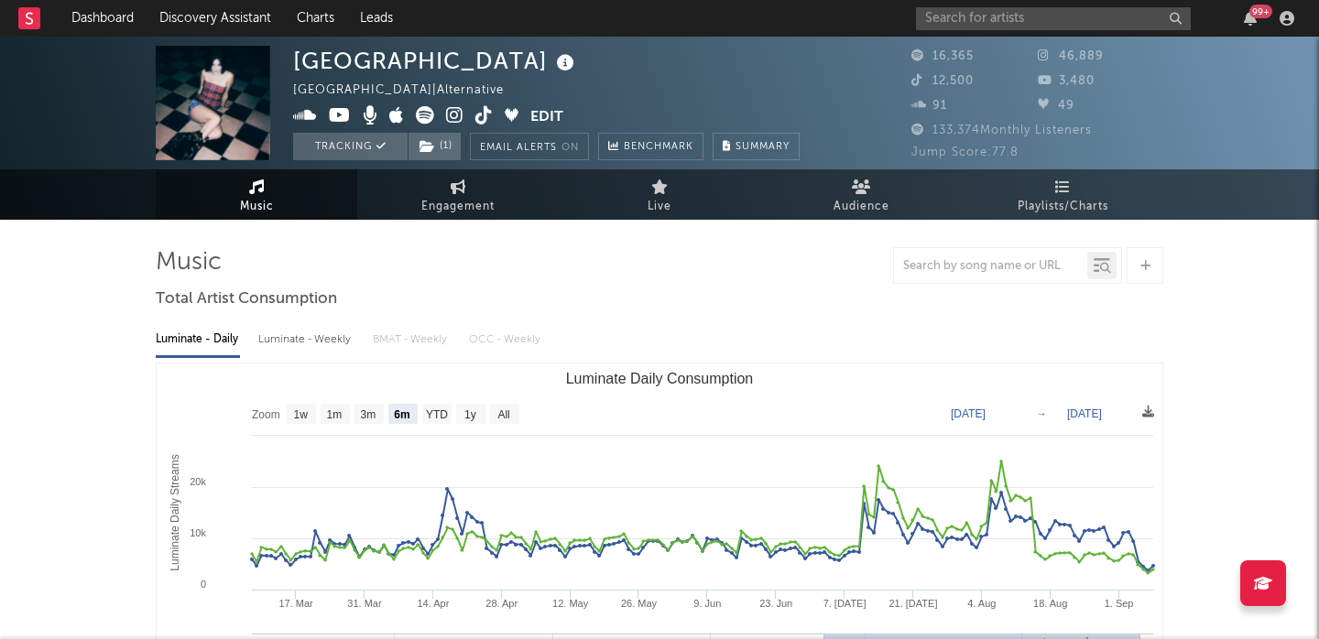
click at [314, 327] on div "Luminate - Weekly" at bounding box center [306, 339] width 96 height 31
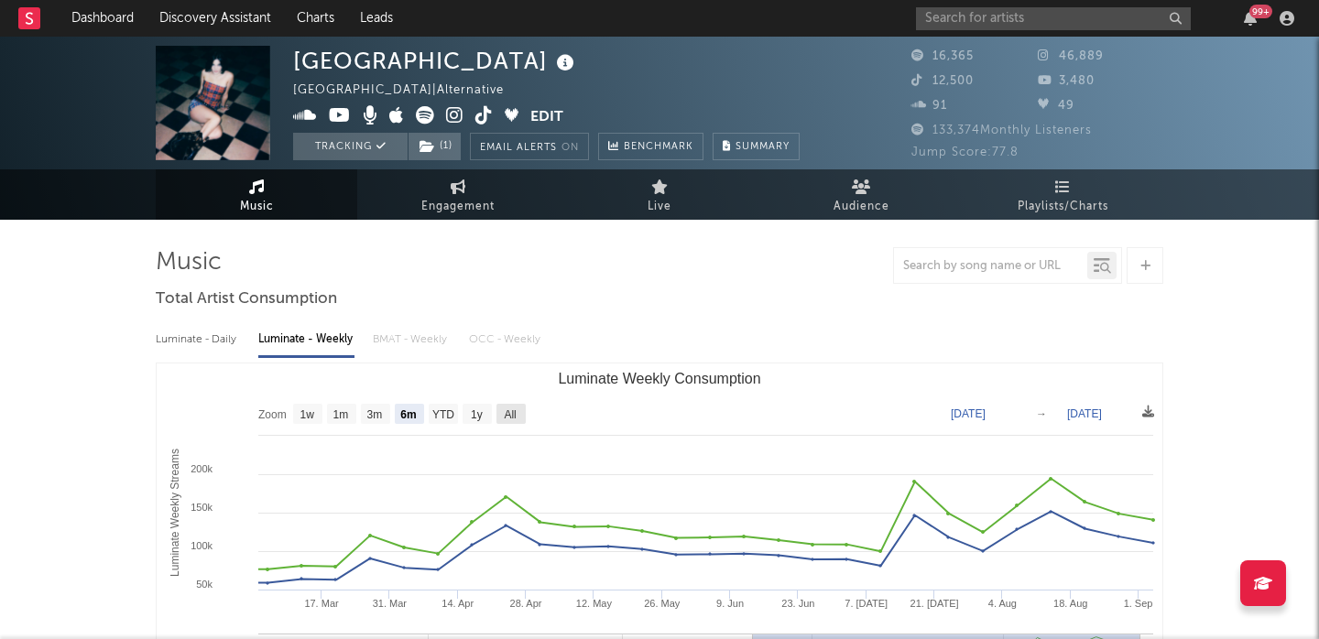
click at [513, 409] on text "All" at bounding box center [510, 415] width 12 height 13
select select "All"
type input "2024-07-18"
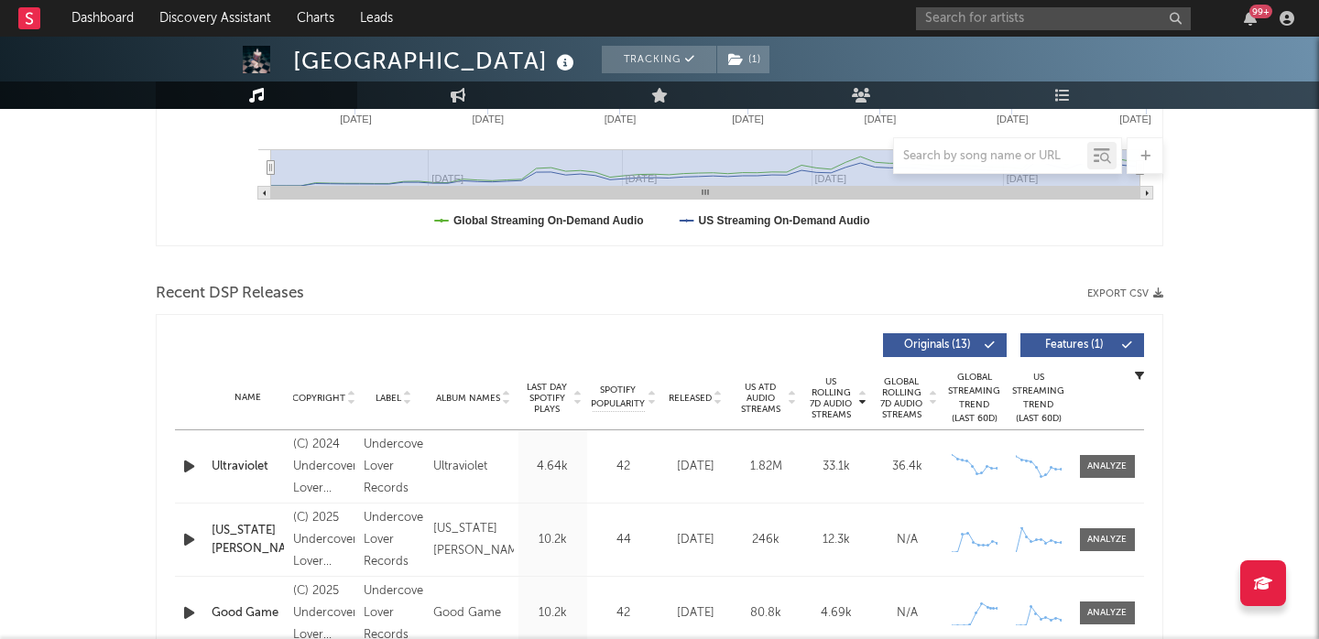
scroll to position [671, 0]
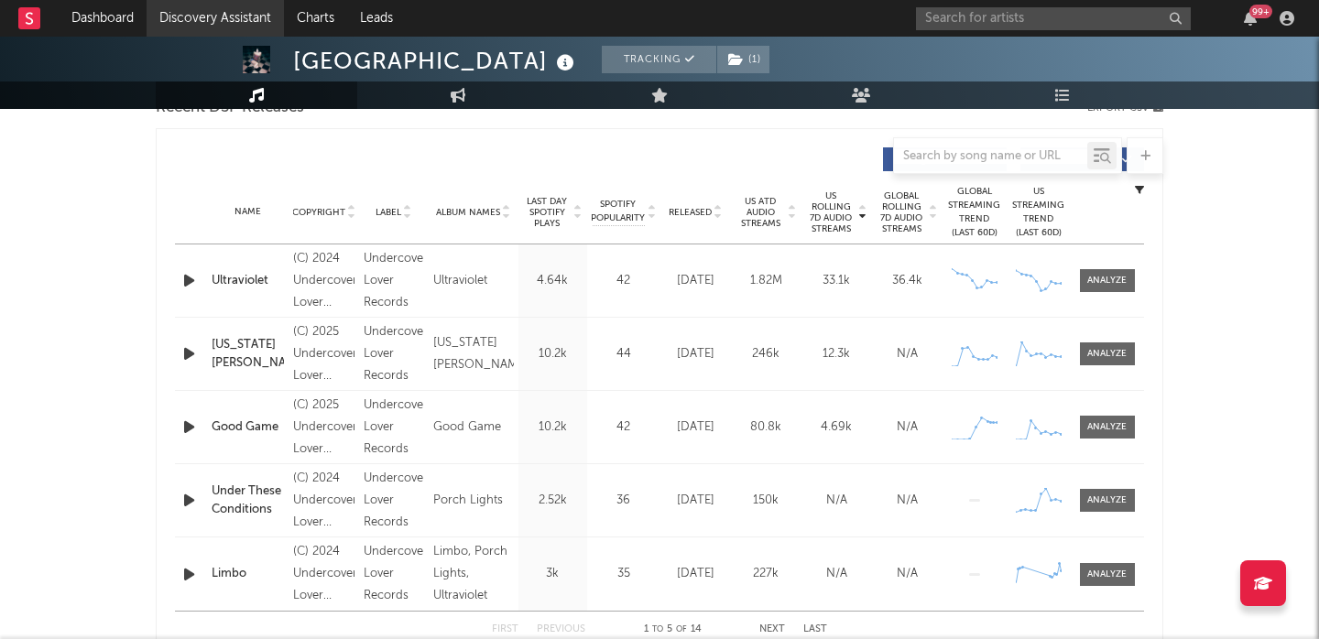
click at [244, 14] on link "Discovery Assistant" at bounding box center [215, 18] width 137 height 37
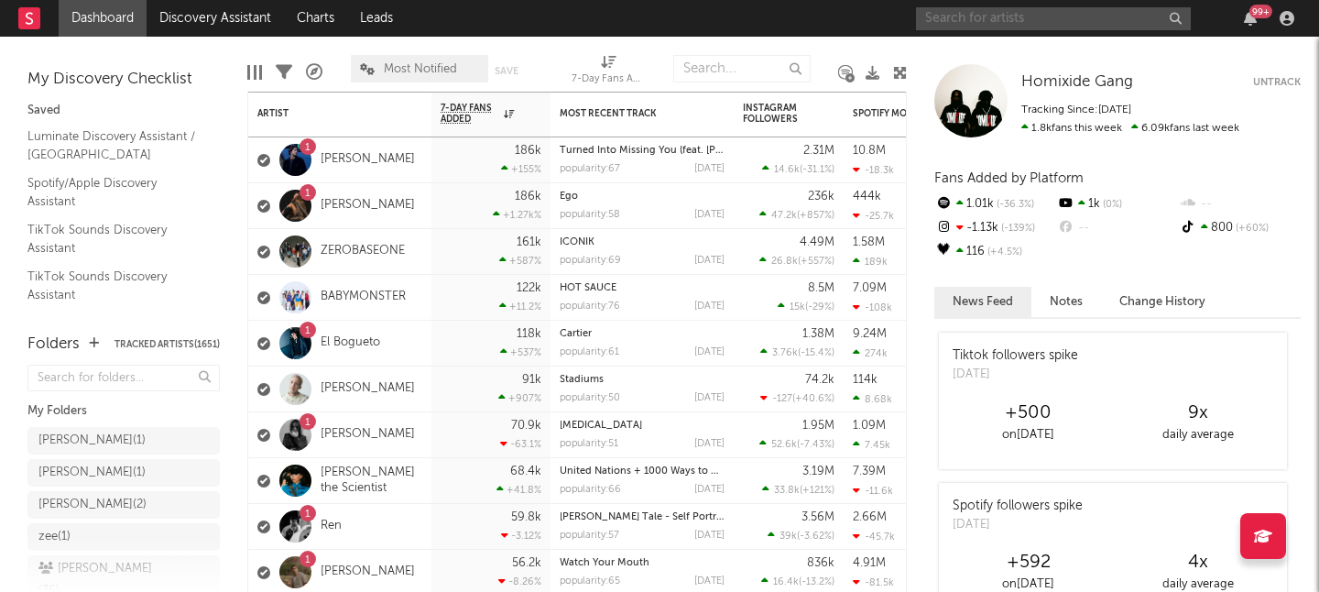
click at [1017, 26] on input "text" at bounding box center [1053, 18] width 275 height 23
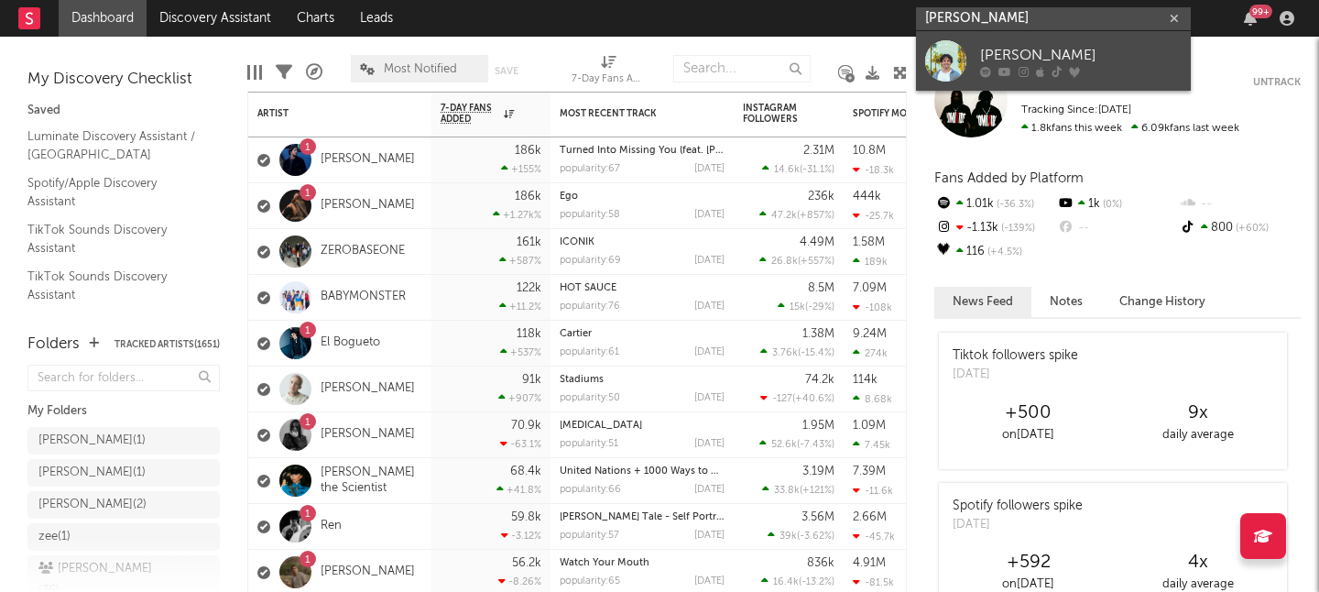
type input "grant steller"
click at [1083, 49] on div "Grant Steller" at bounding box center [1081, 55] width 202 height 22
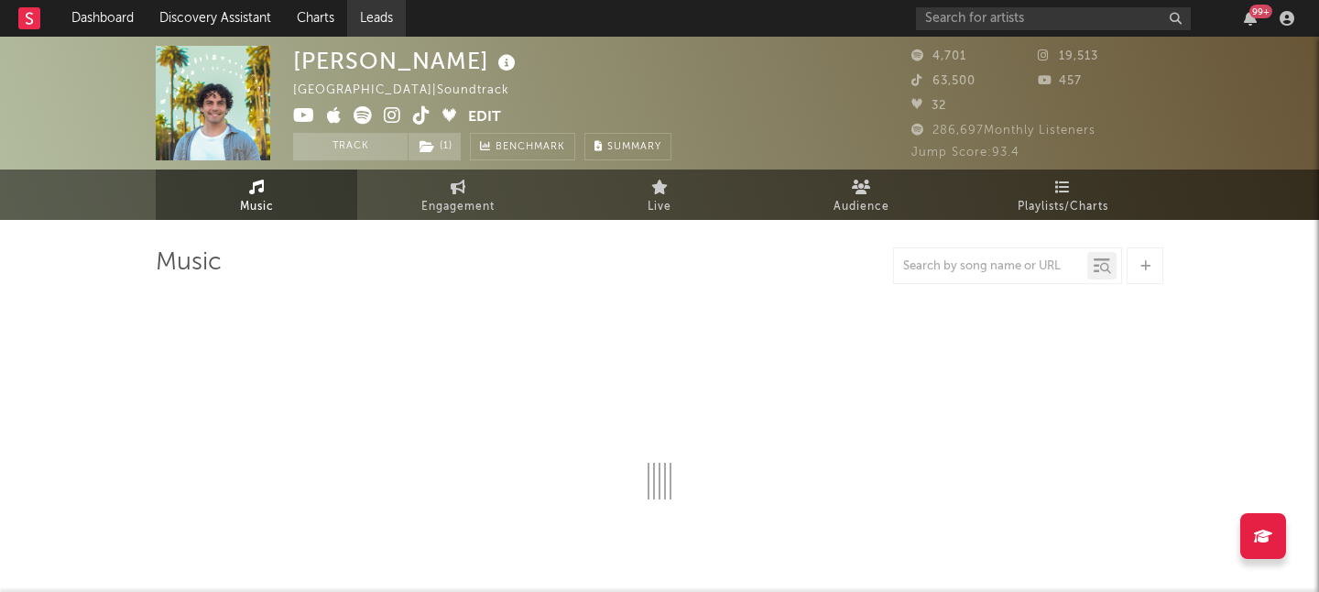
select select "1w"
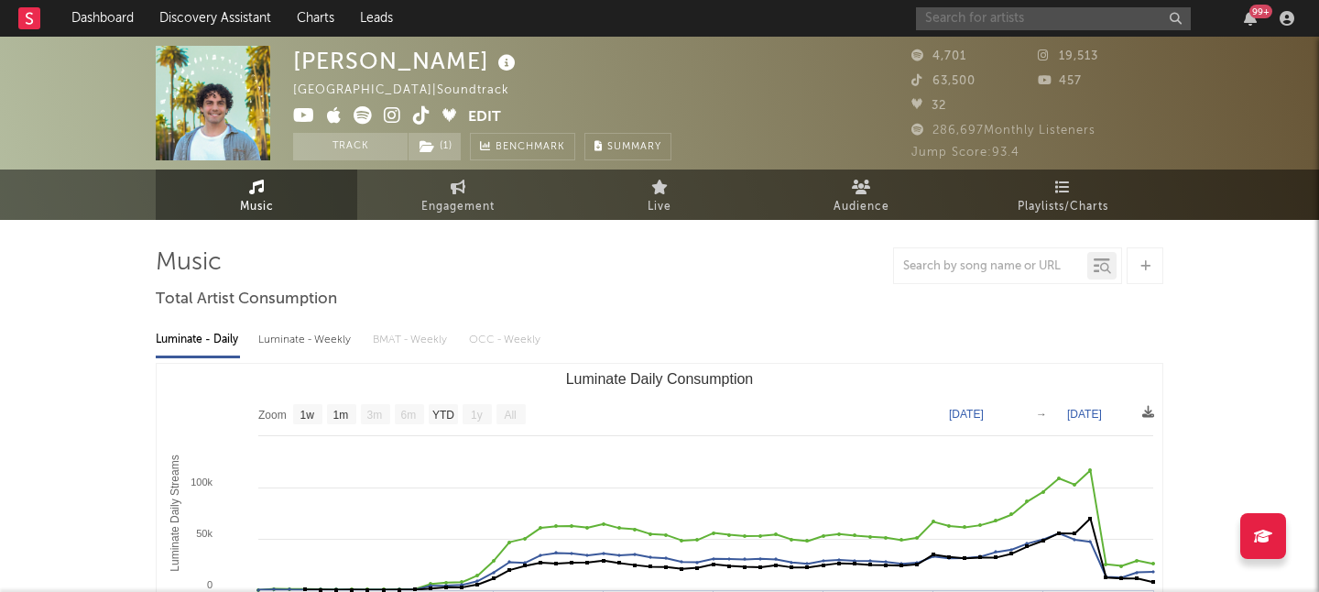
click at [1008, 17] on input "text" at bounding box center [1053, 18] width 275 height 23
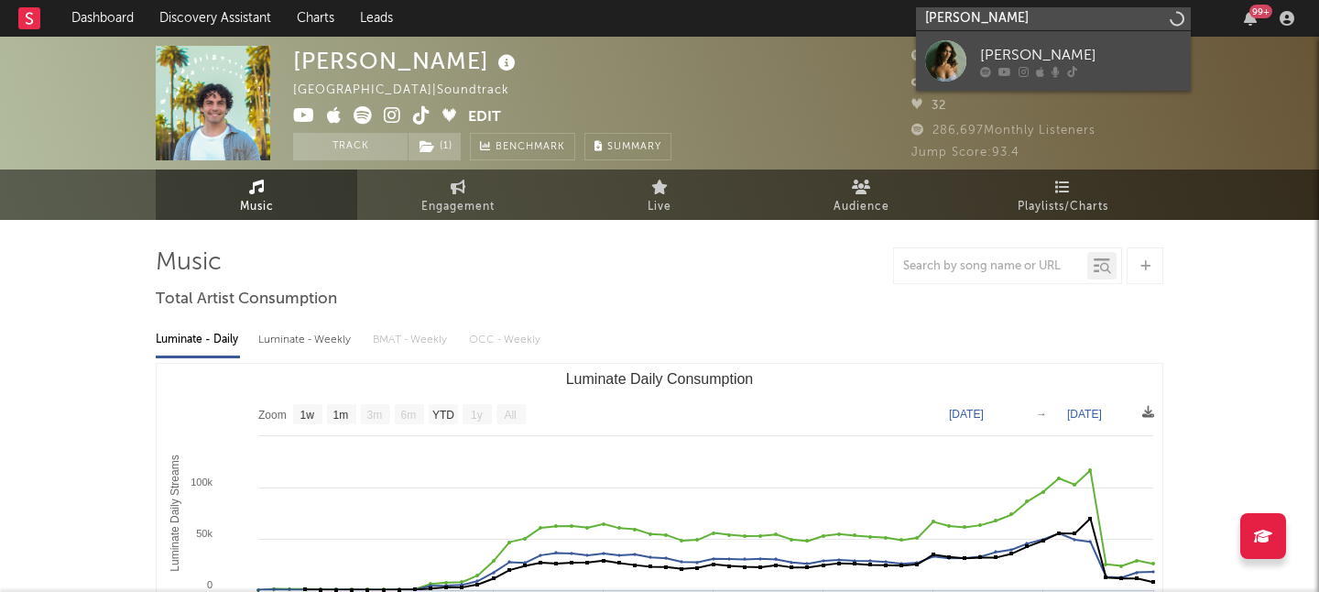
type input "isabel van gelder"
click at [1065, 58] on div "Isabel van Gelder" at bounding box center [1081, 55] width 202 height 22
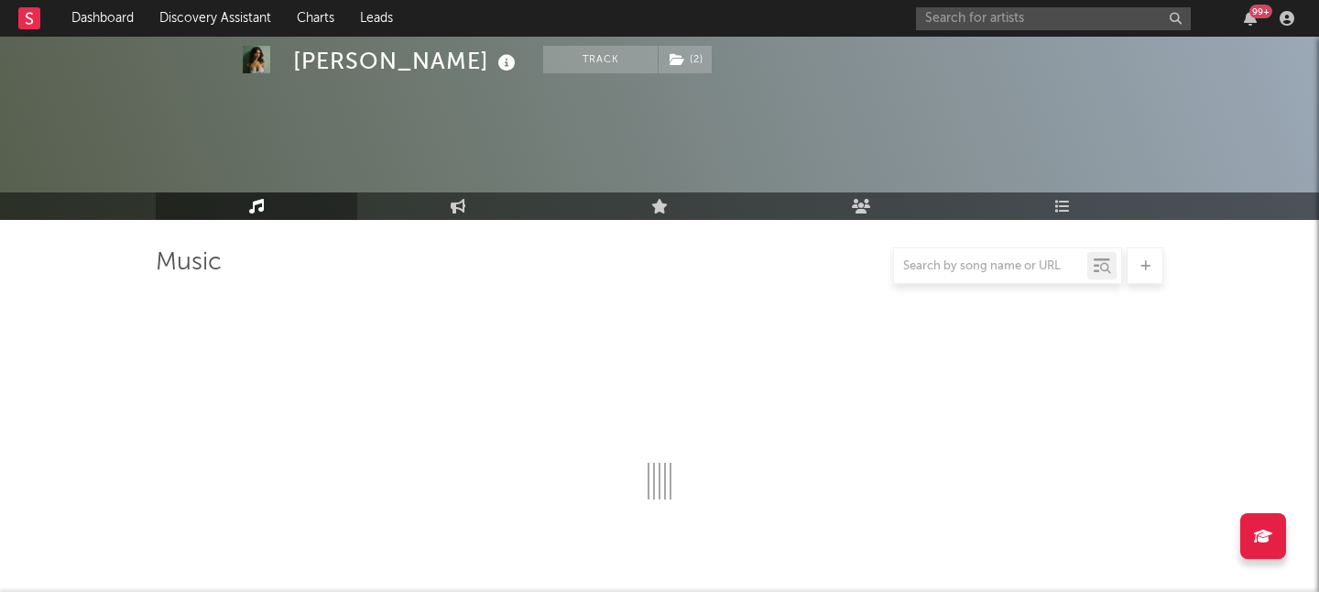
scroll to position [564, 0]
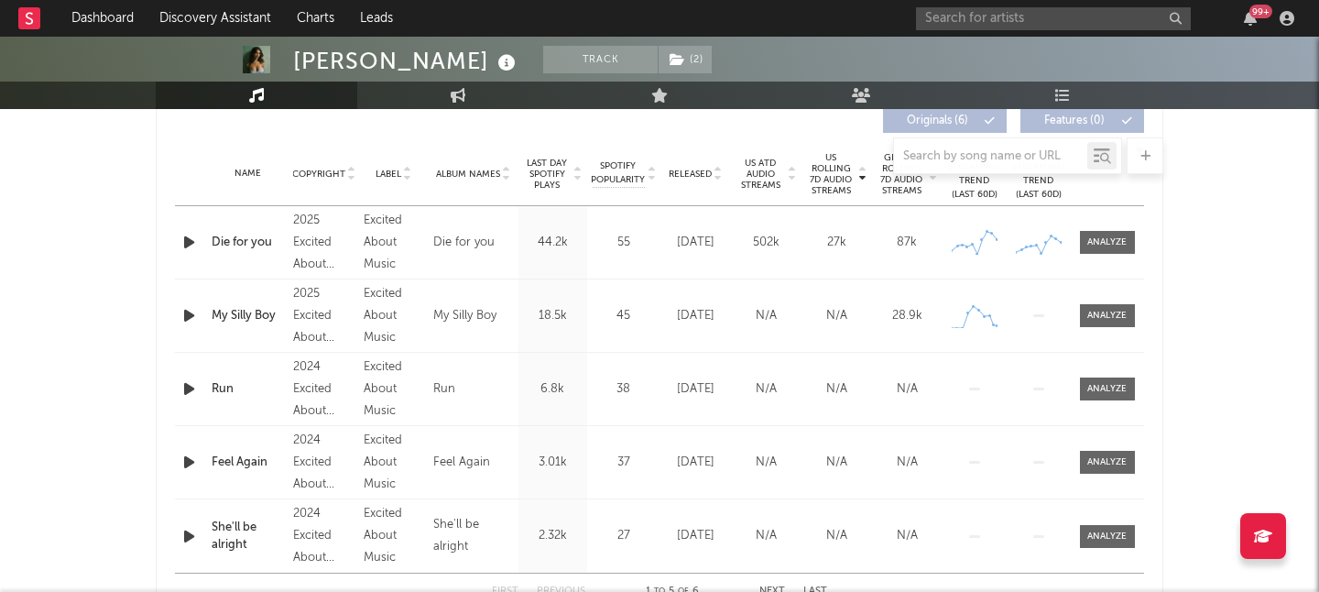
select select "1w"
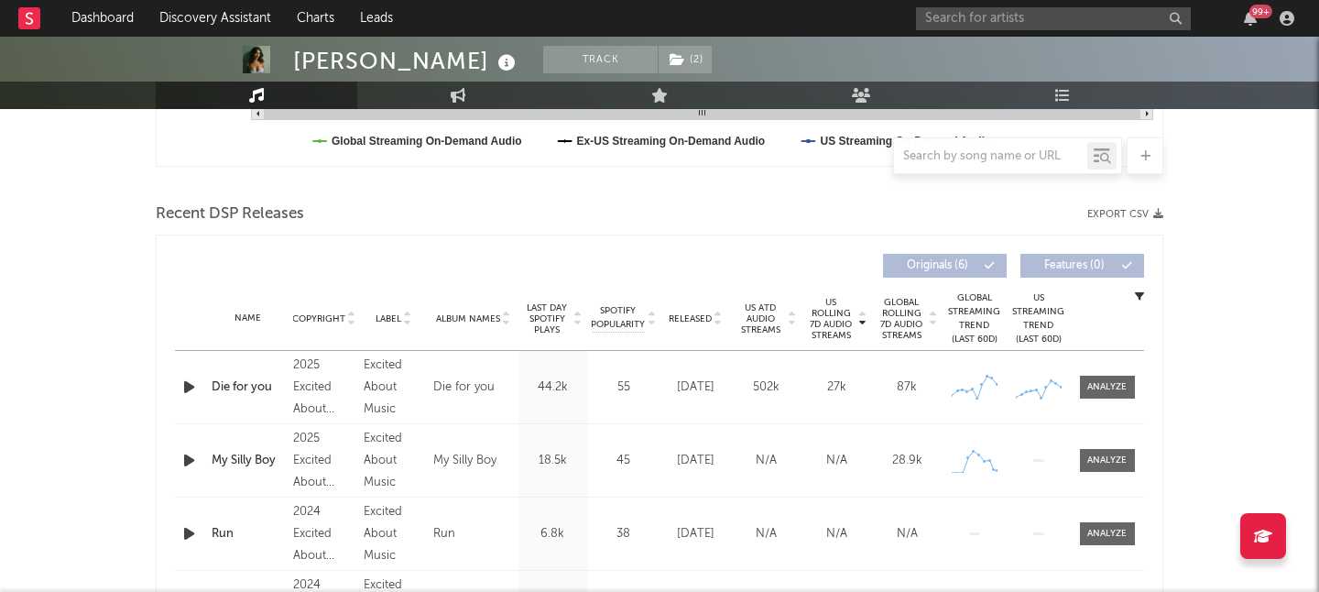
scroll to position [634, 0]
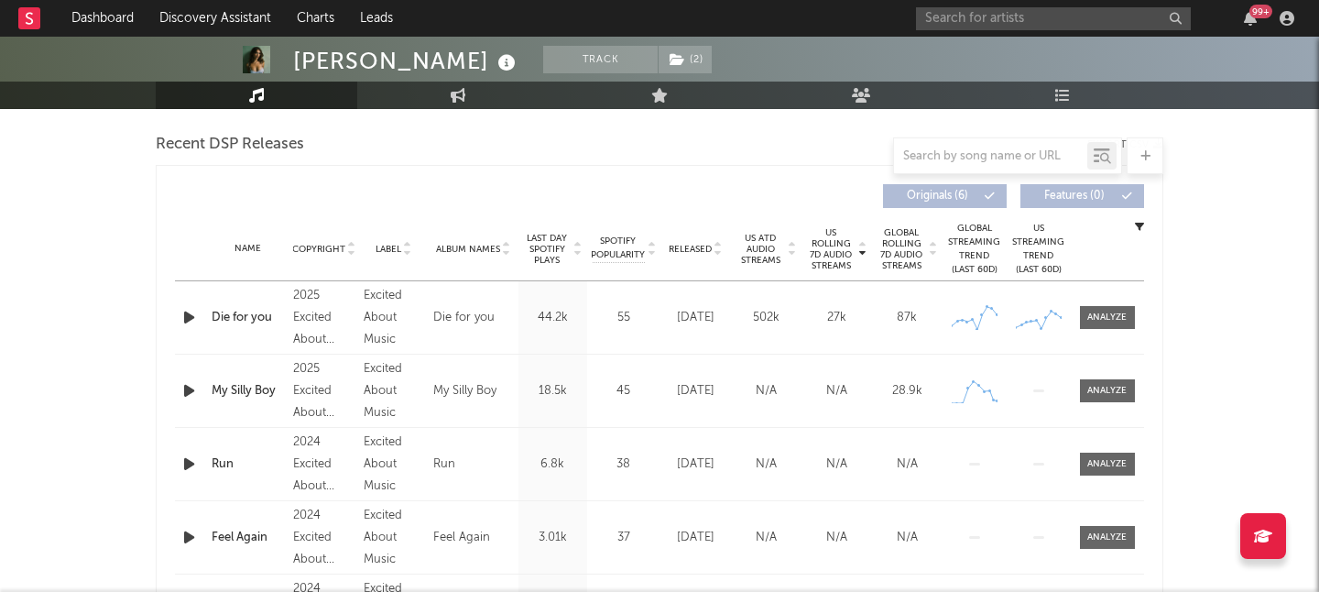
click at [697, 240] on div "Name Copyright Label Album Names Composer Names 7 Day Spotify Plays Last Day Sp…" at bounding box center [659, 249] width 969 height 64
click at [697, 246] on span "Released" at bounding box center [690, 249] width 43 height 11
click at [1128, 314] on span at bounding box center [1107, 317] width 55 height 23
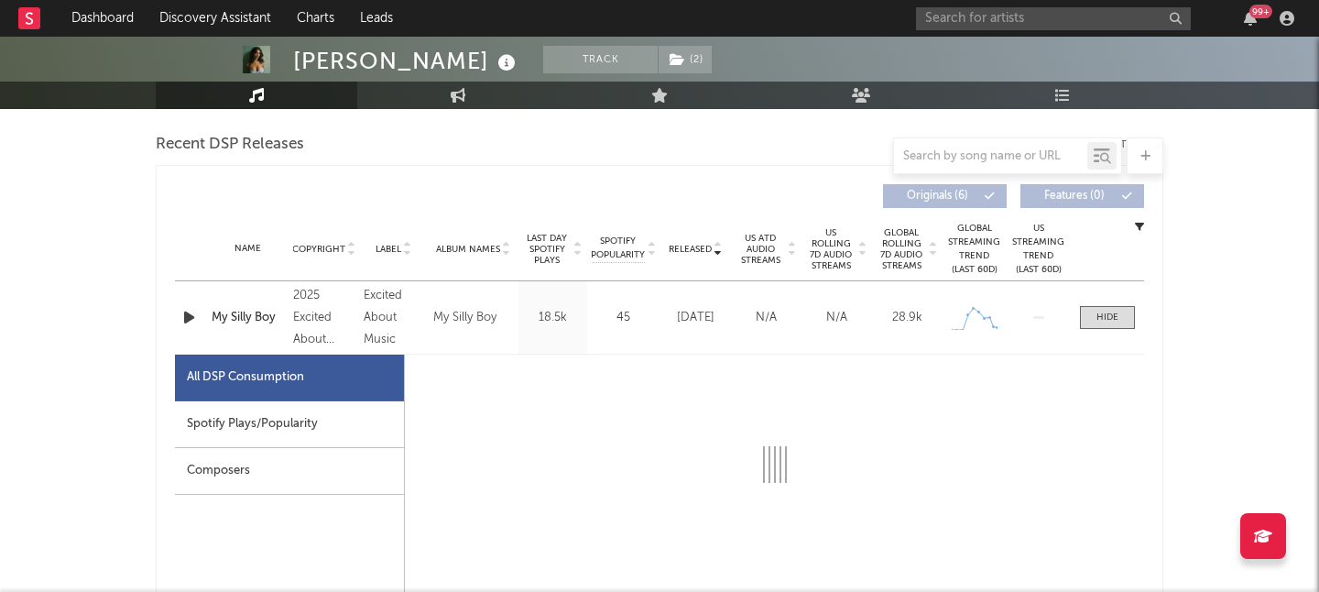
select select "1w"
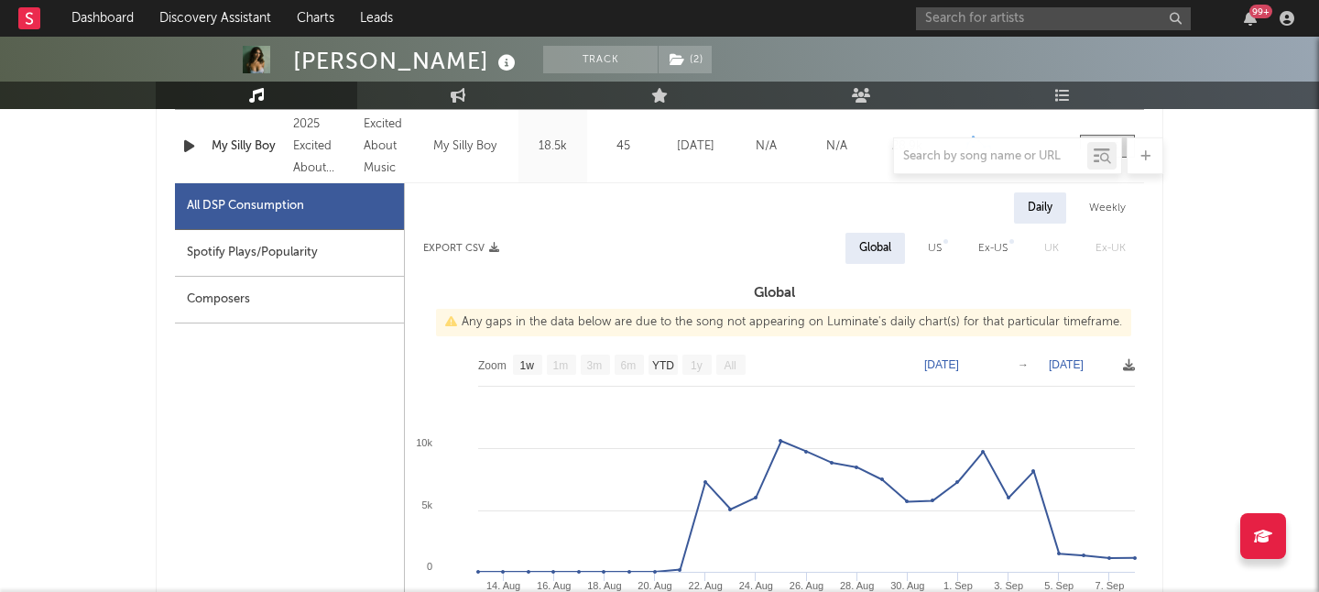
scroll to position [804, 0]
click at [1104, 221] on div "Weekly" at bounding box center [1107, 208] width 64 height 31
select select "1w"
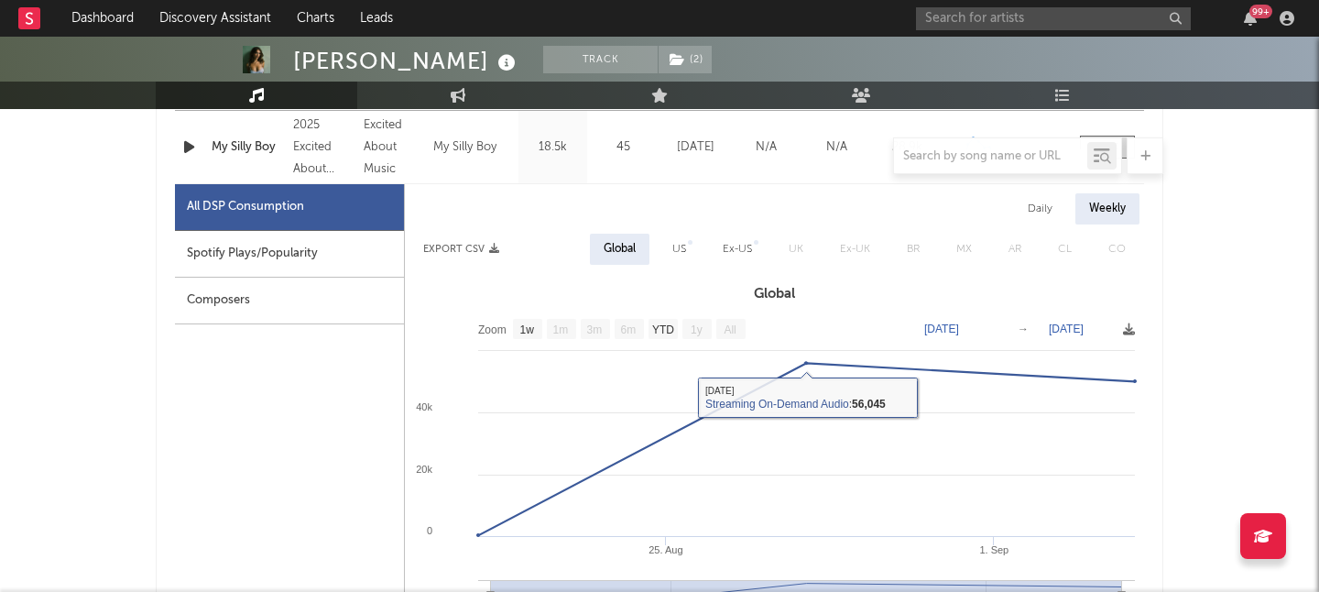
click at [677, 246] on div "US" at bounding box center [679, 249] width 14 height 22
select select "1w"
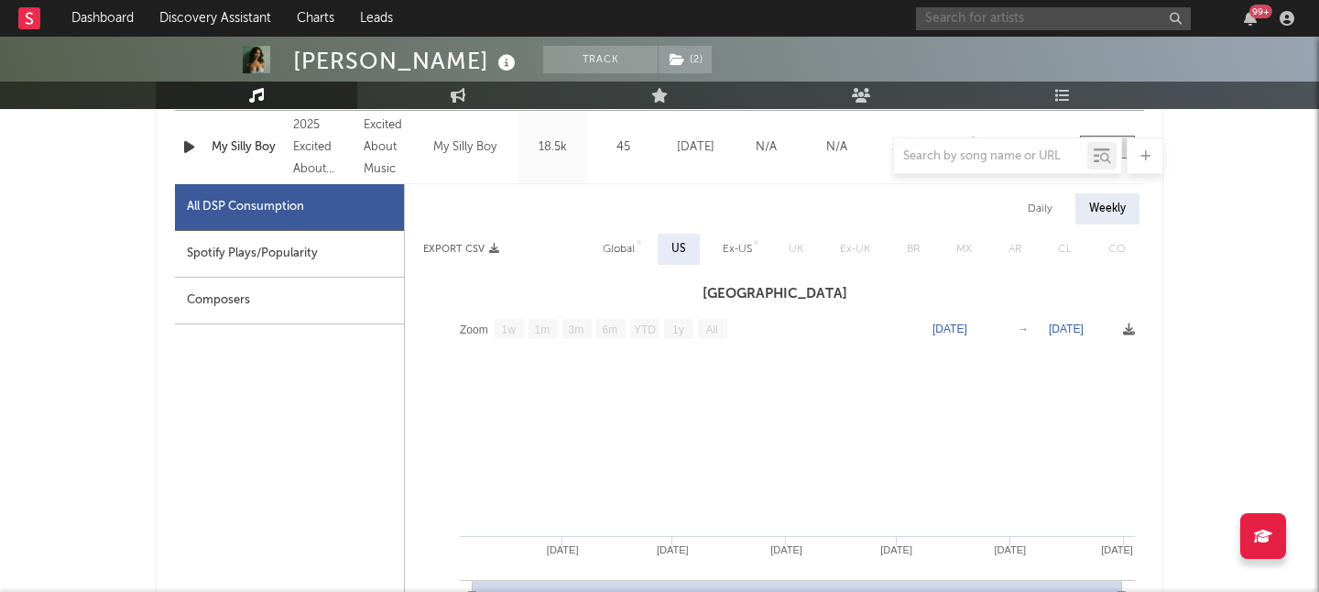
click at [999, 22] on input "text" at bounding box center [1053, 18] width 275 height 23
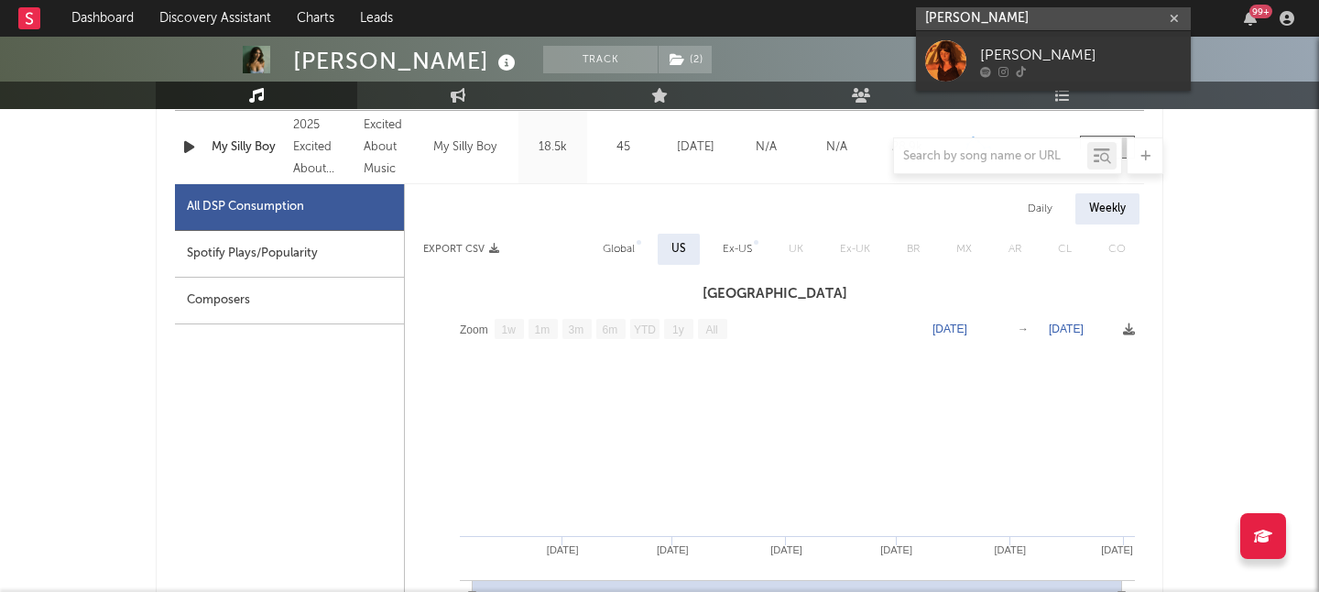
type input "lydia kenny"
click at [1097, 58] on div "Lydia Kenny" at bounding box center [1081, 55] width 202 height 22
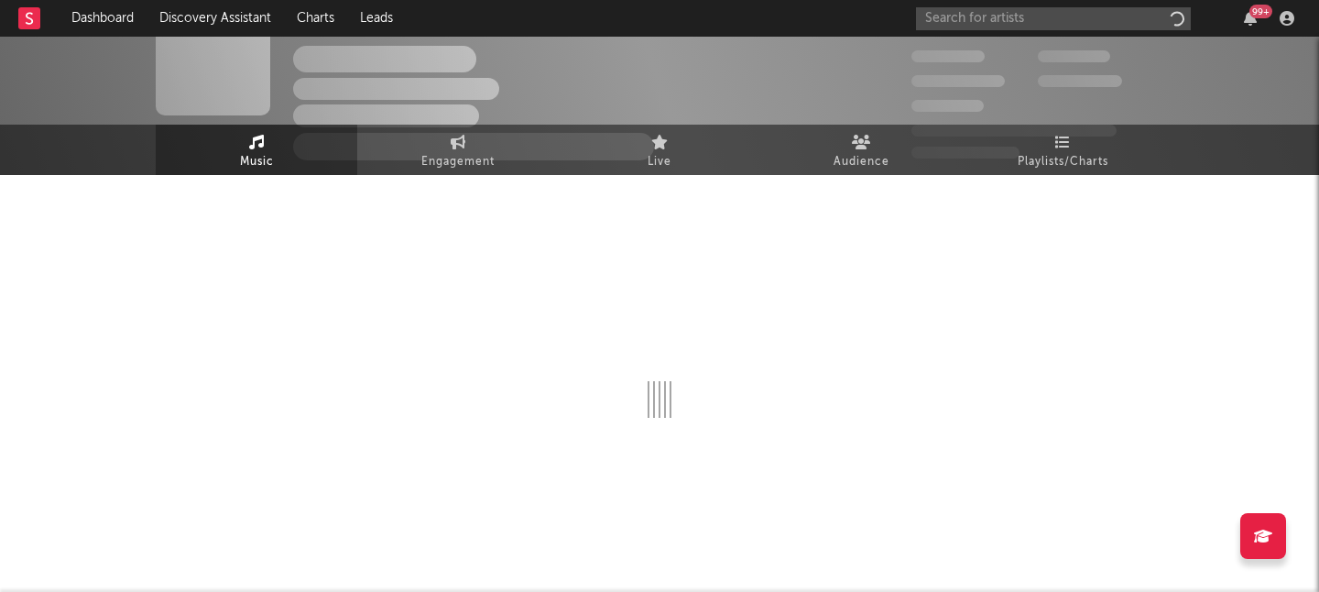
scroll to position [45, 0]
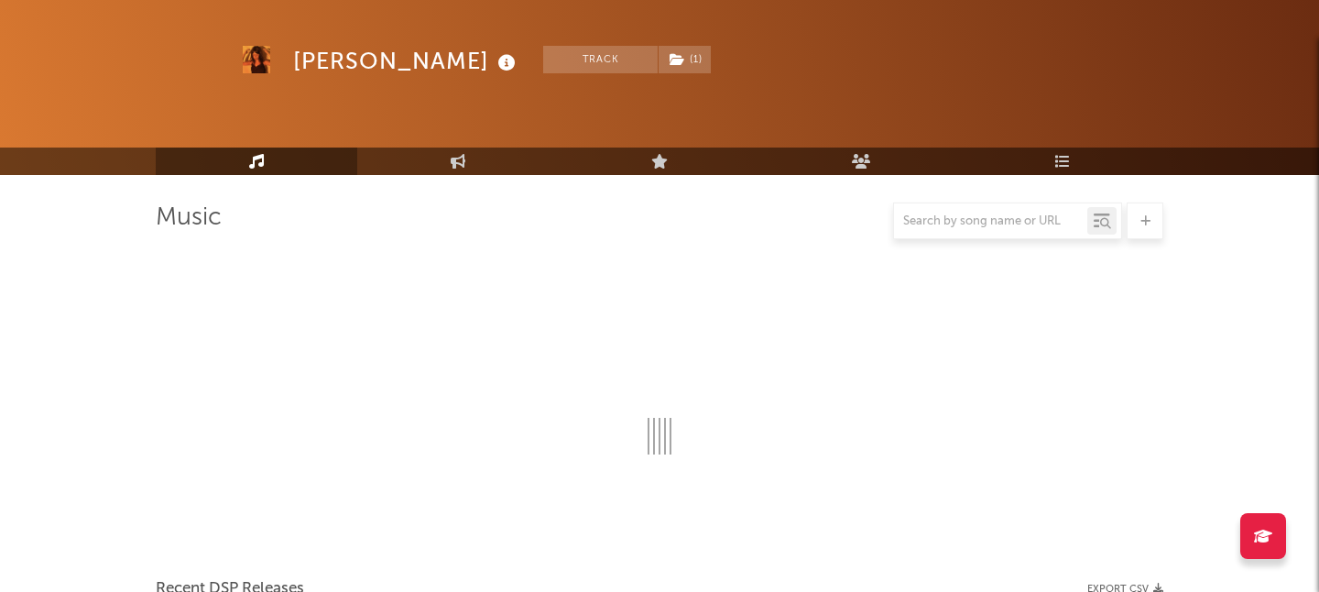
select select "1w"
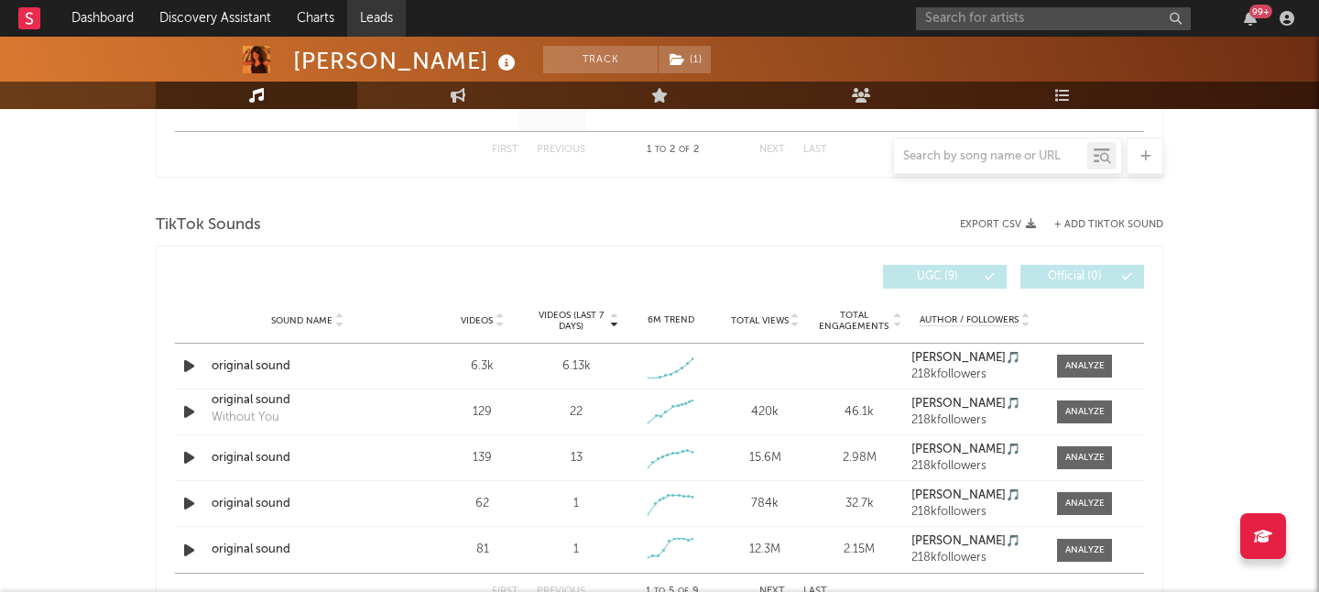
scroll to position [933, 0]
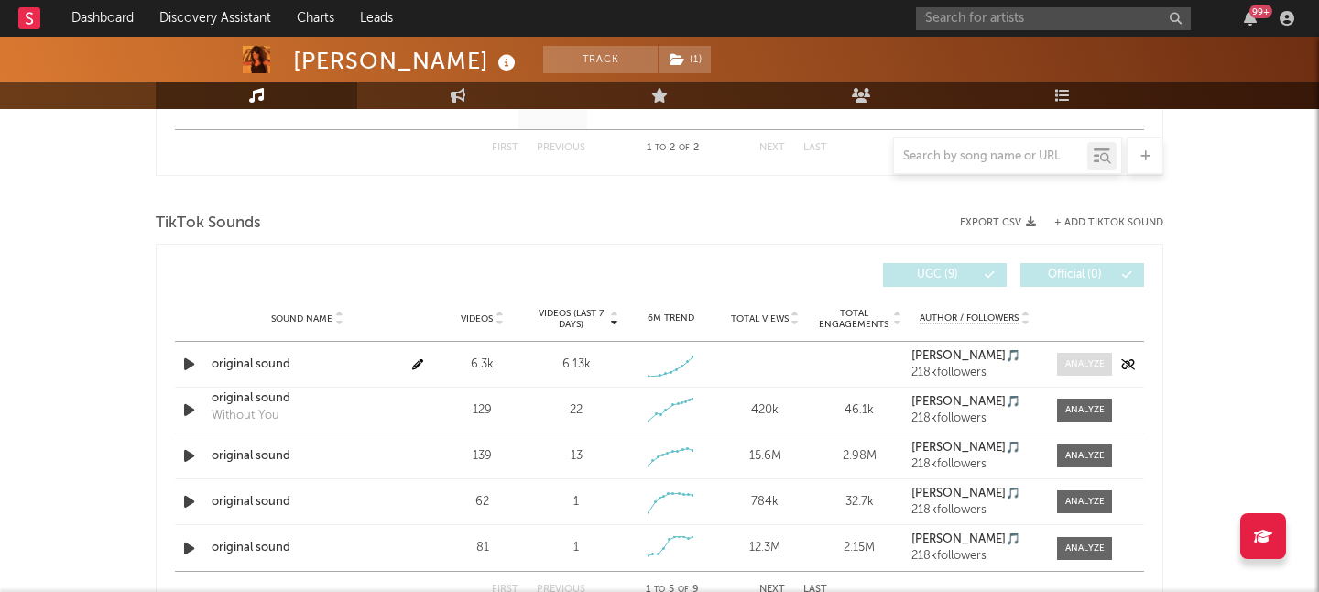
click at [1075, 368] on div at bounding box center [1084, 364] width 39 height 14
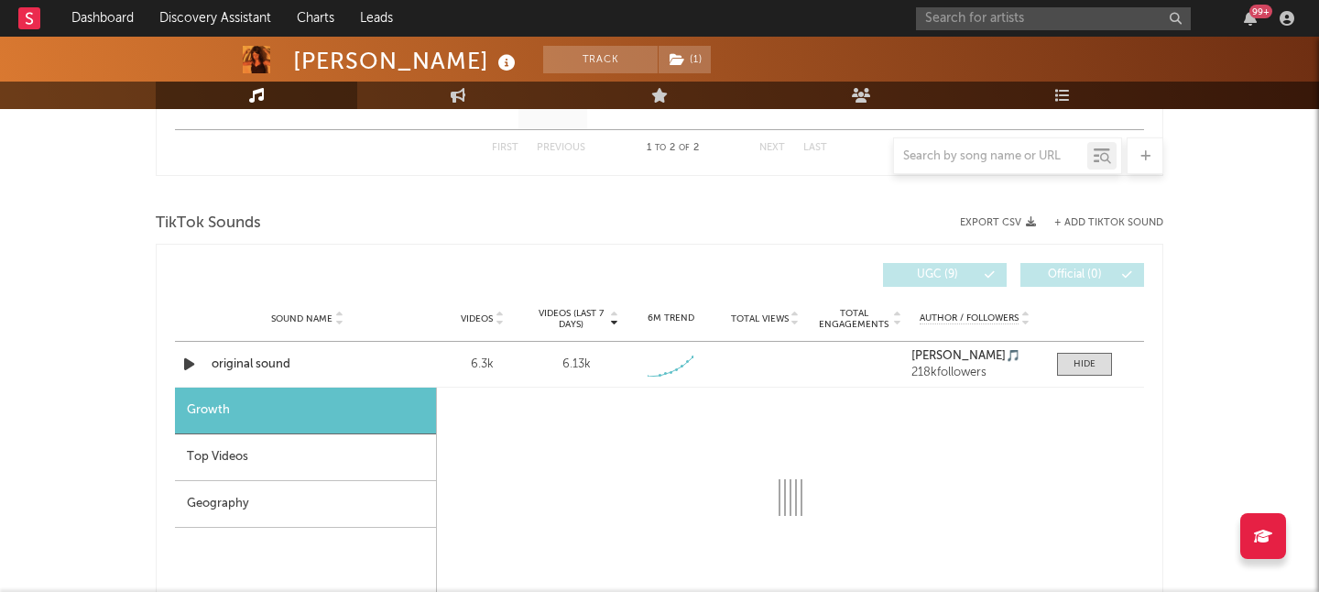
select select "1w"
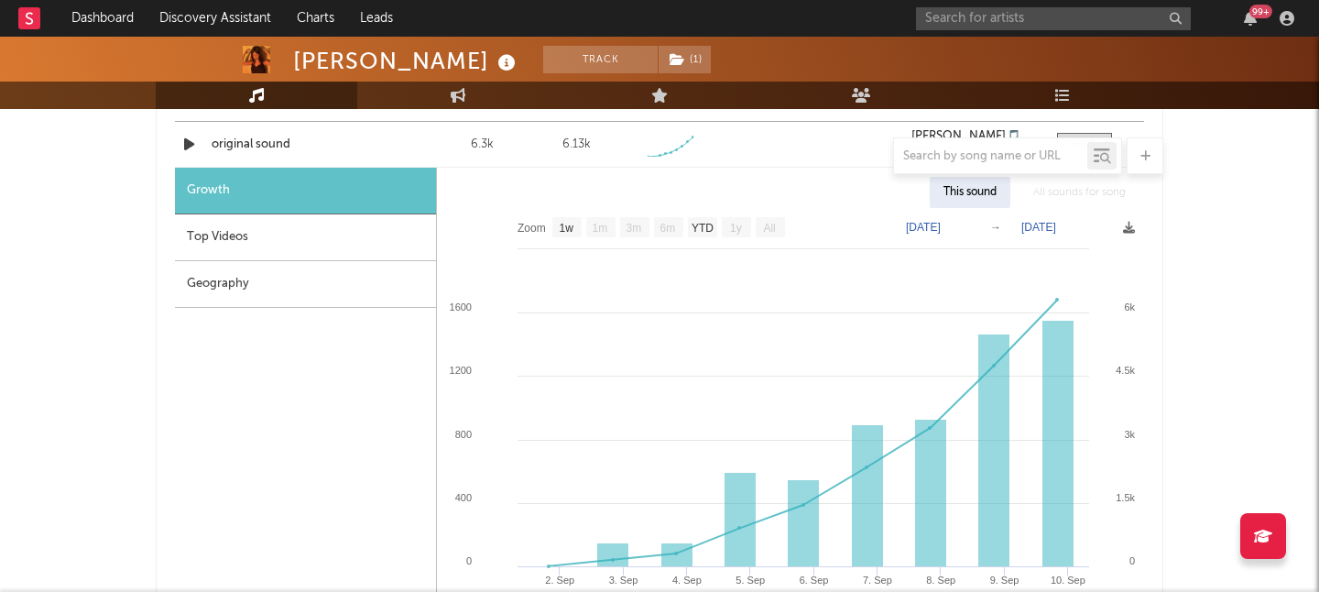
scroll to position [1156, 0]
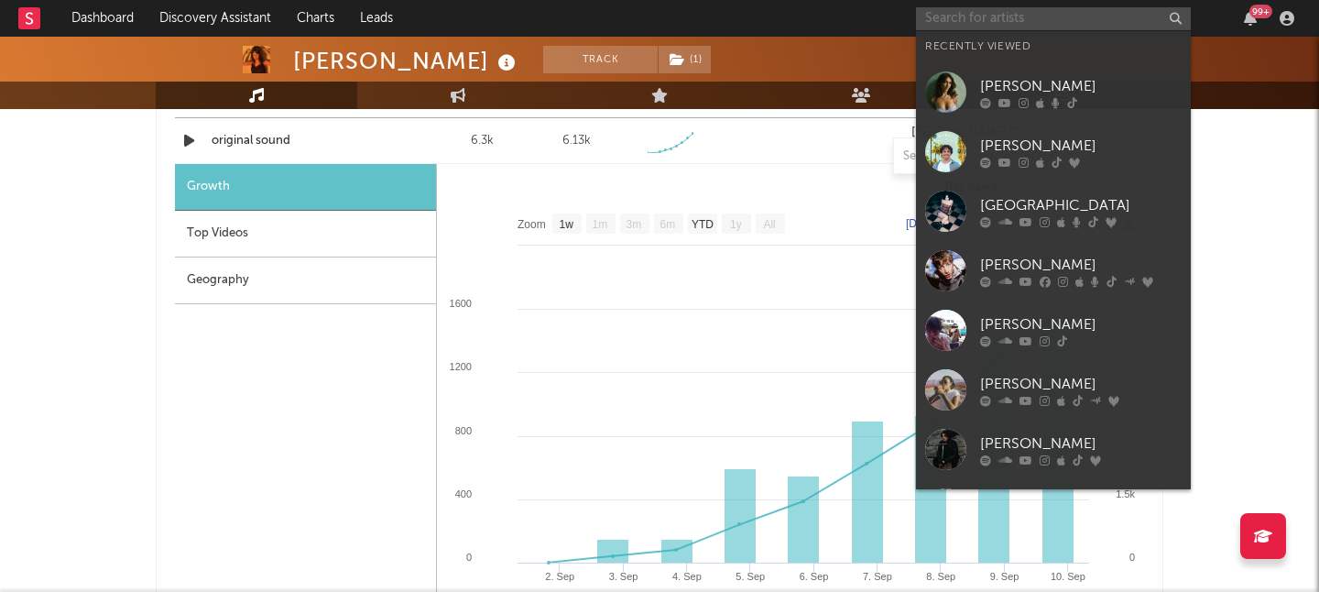
click at [1027, 16] on input "text" at bounding box center [1053, 18] width 275 height 23
paste input "[PERSON_NAME]"
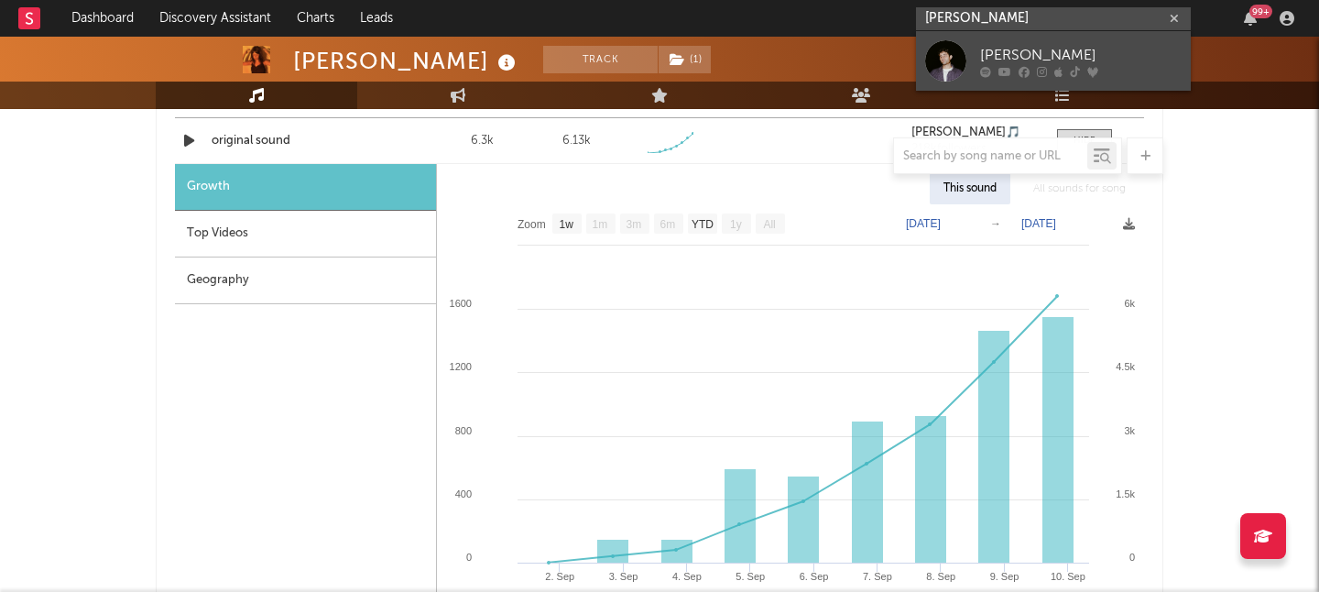
type input "[PERSON_NAME]"
click at [1091, 53] on div "[PERSON_NAME]" at bounding box center [1081, 55] width 202 height 22
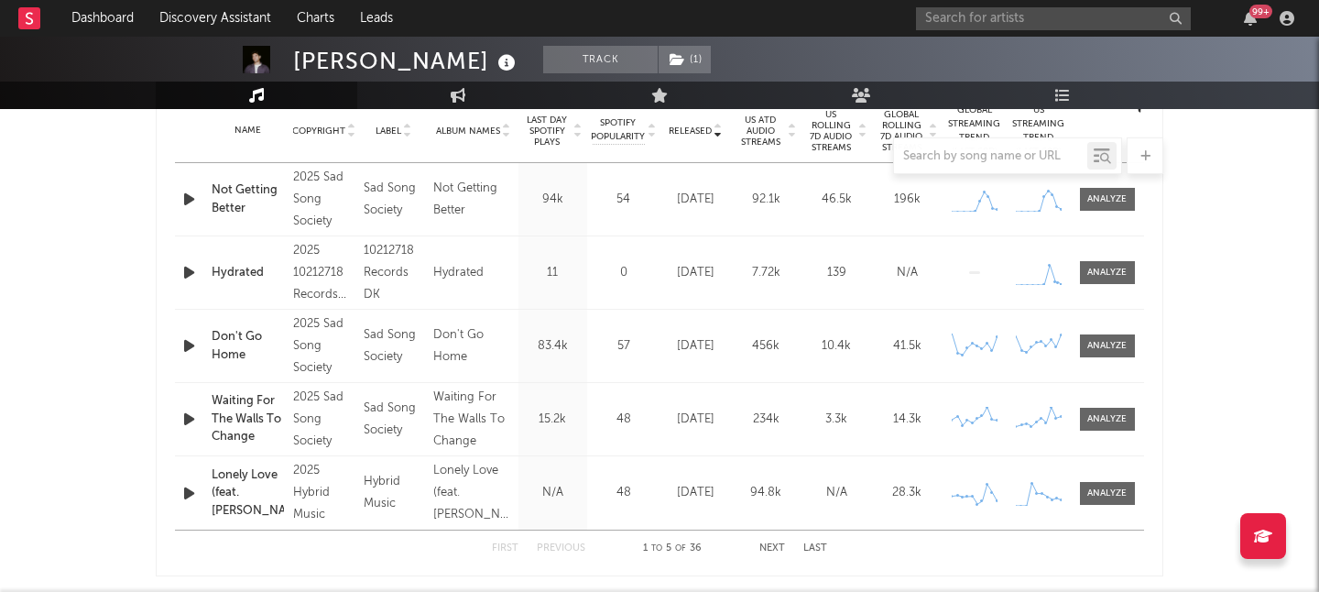
scroll to position [653, 0]
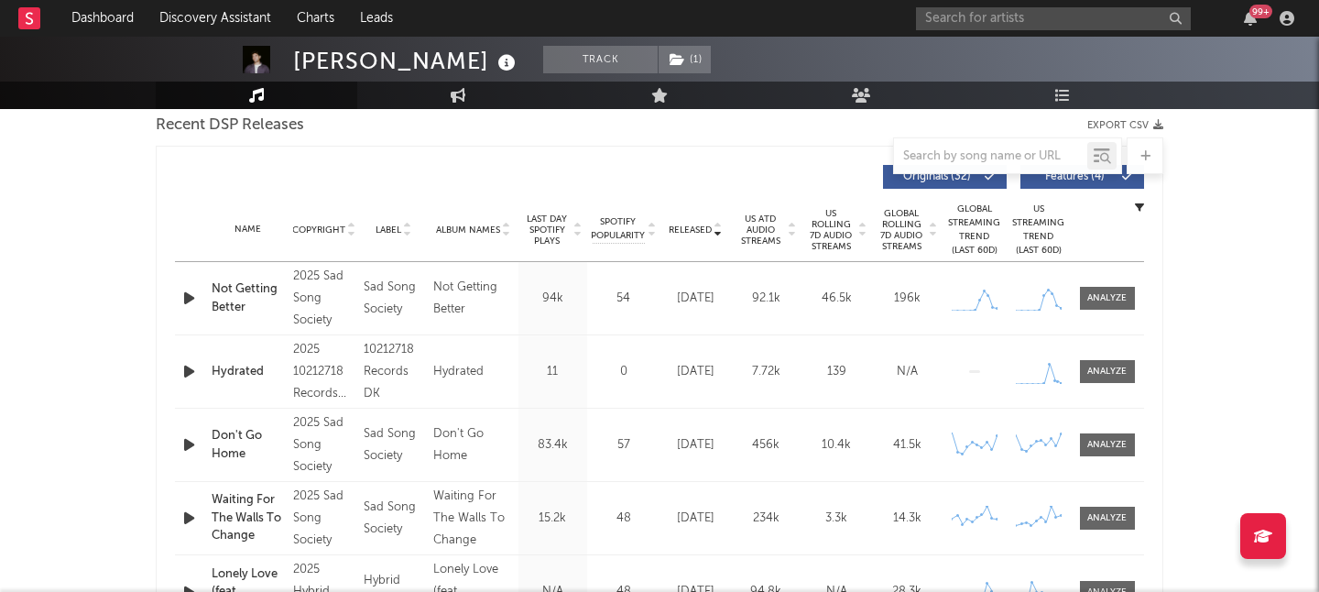
click at [187, 300] on icon "button" at bounding box center [189, 298] width 19 height 23
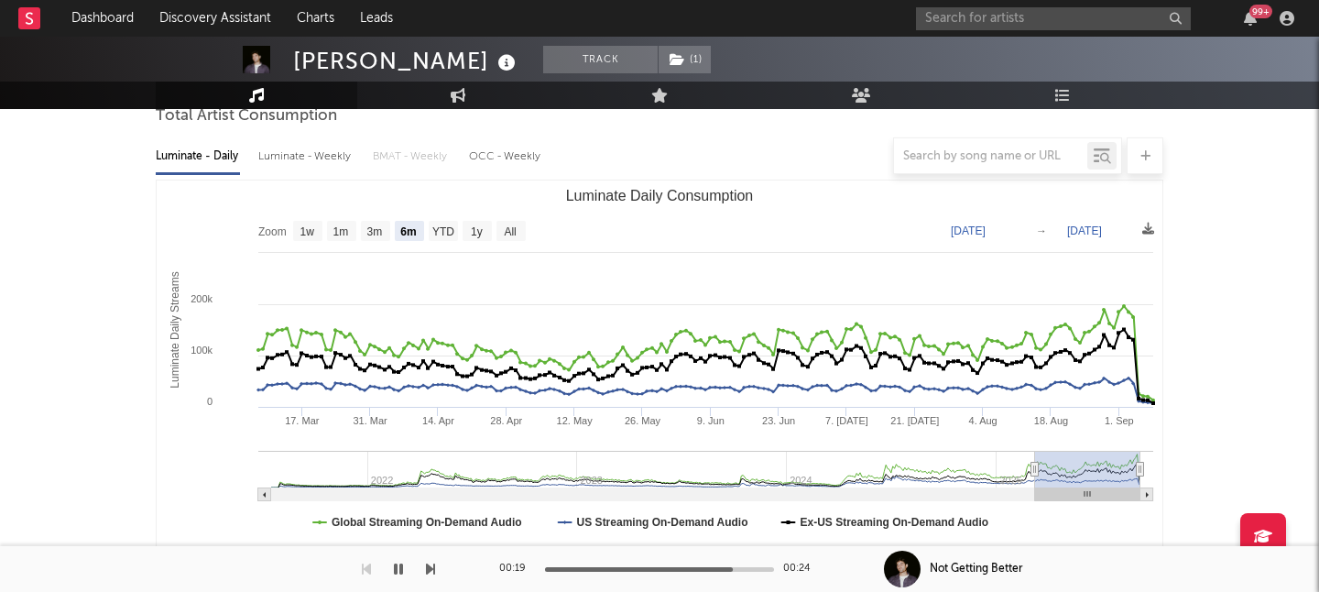
scroll to position [178, 0]
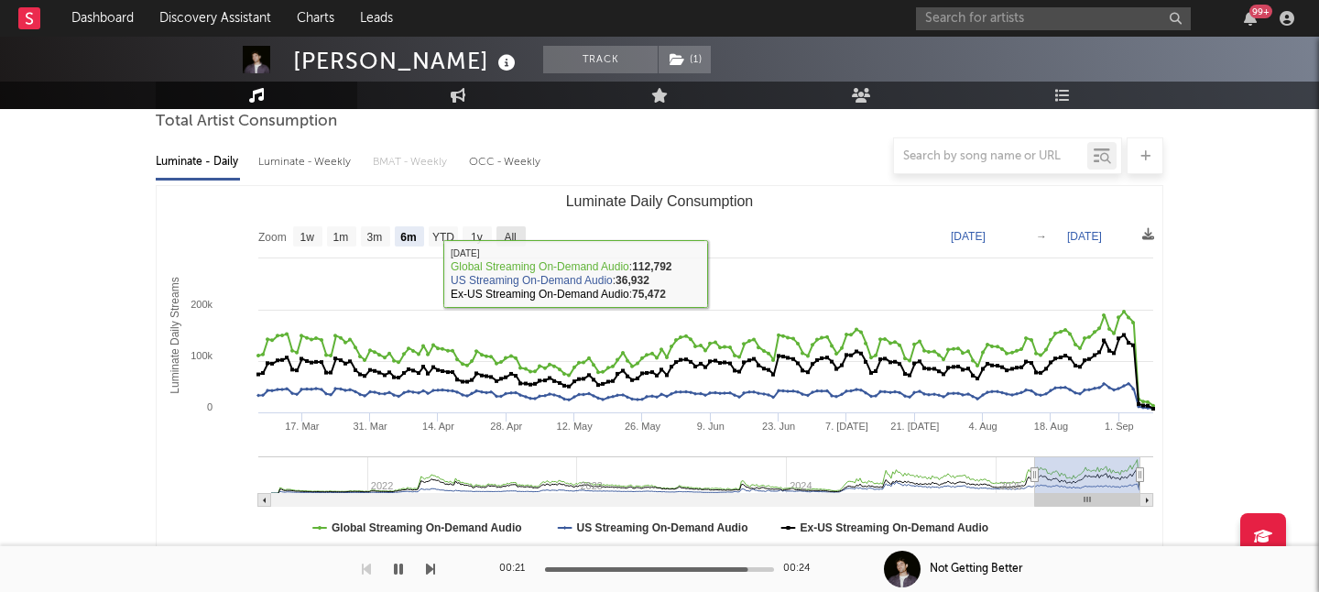
click at [512, 231] on text "All" at bounding box center [510, 237] width 12 height 13
select select "All"
type input "2021-07-16"
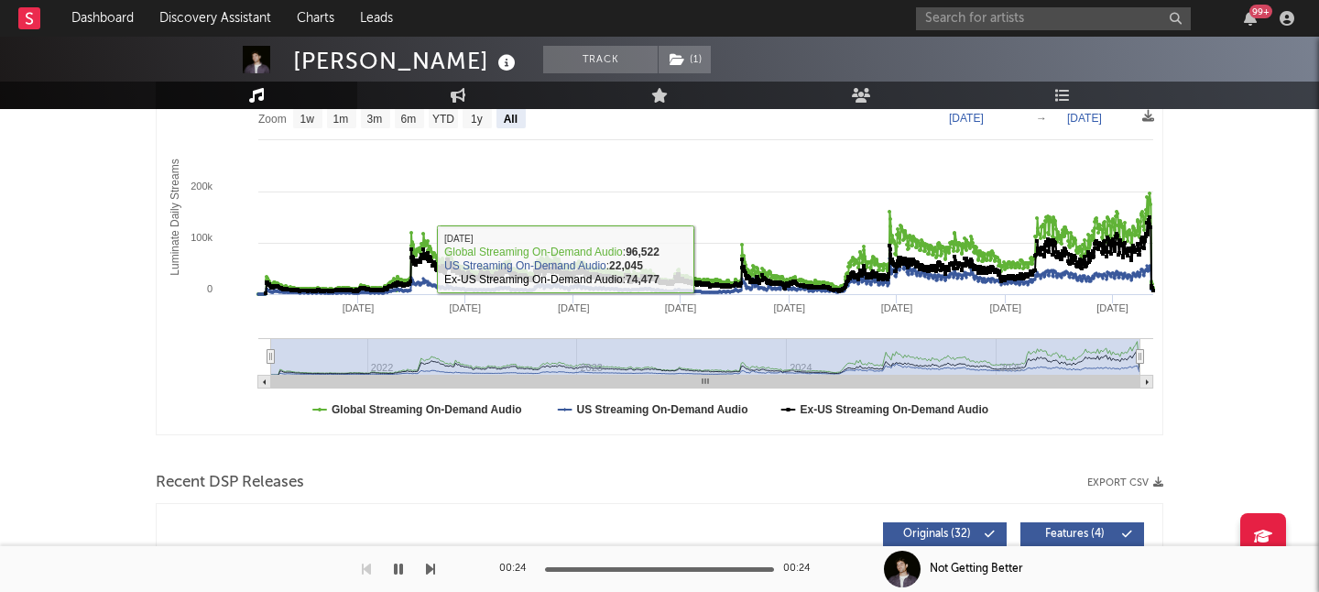
scroll to position [0, 0]
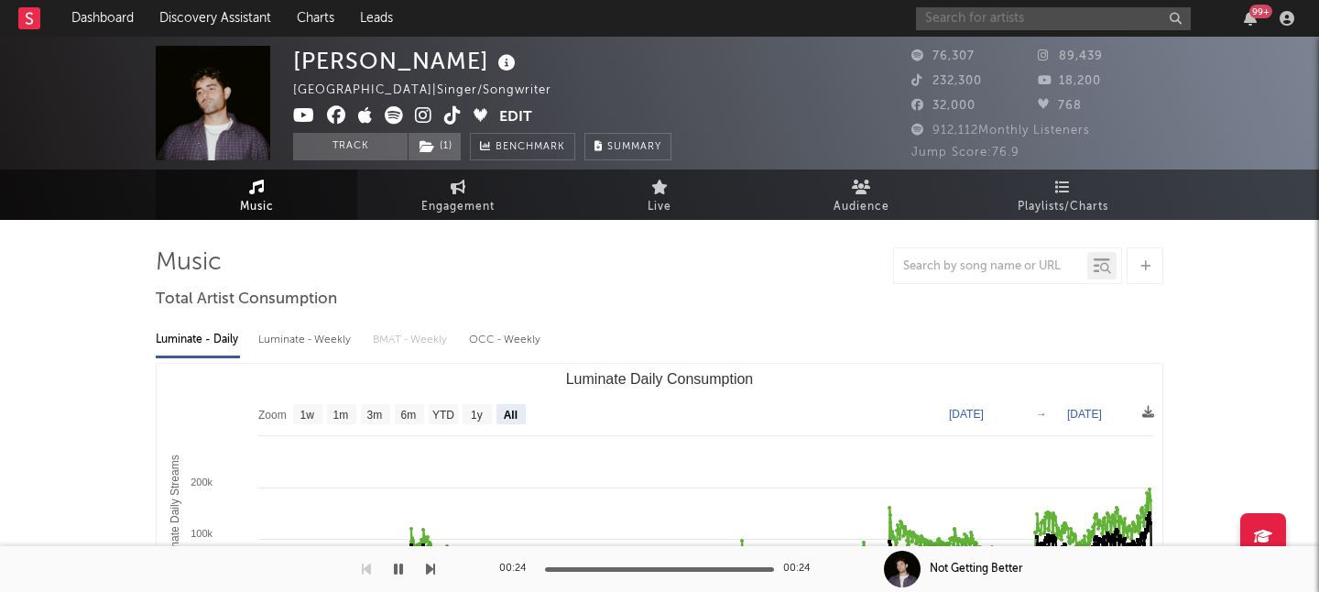
click at [1059, 24] on input "text" at bounding box center [1053, 18] width 275 height 23
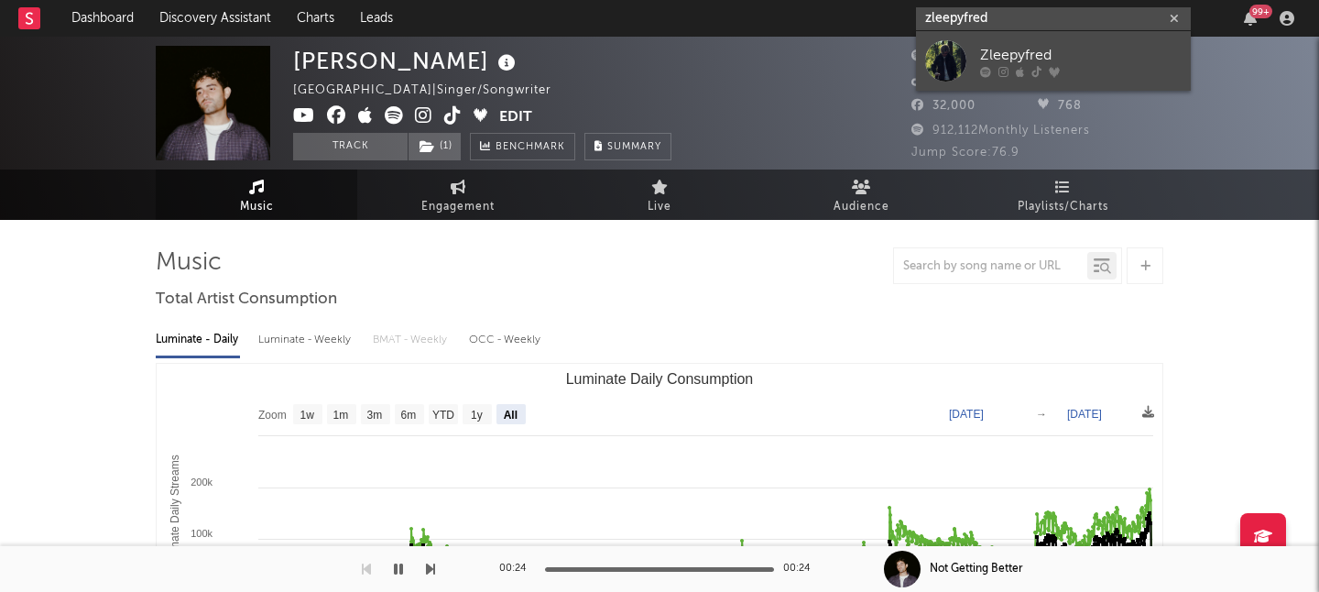
type input "zleepyfred"
click at [1116, 68] on div at bounding box center [1081, 71] width 202 height 11
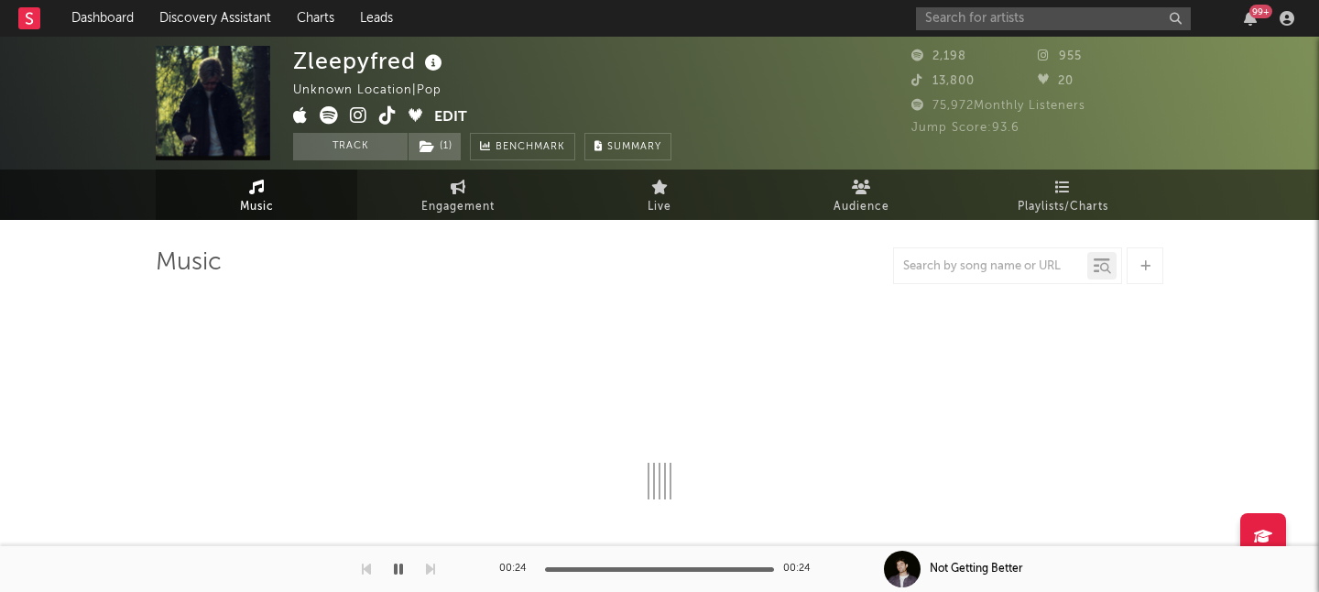
select select "6m"
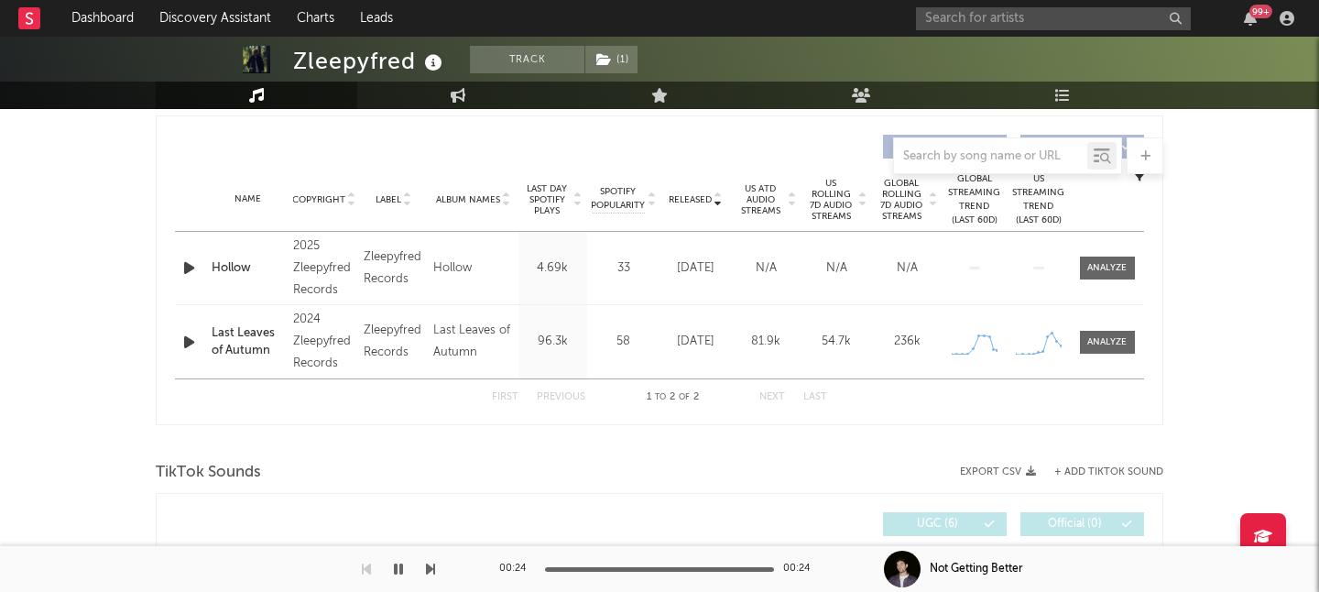
scroll to position [710, 0]
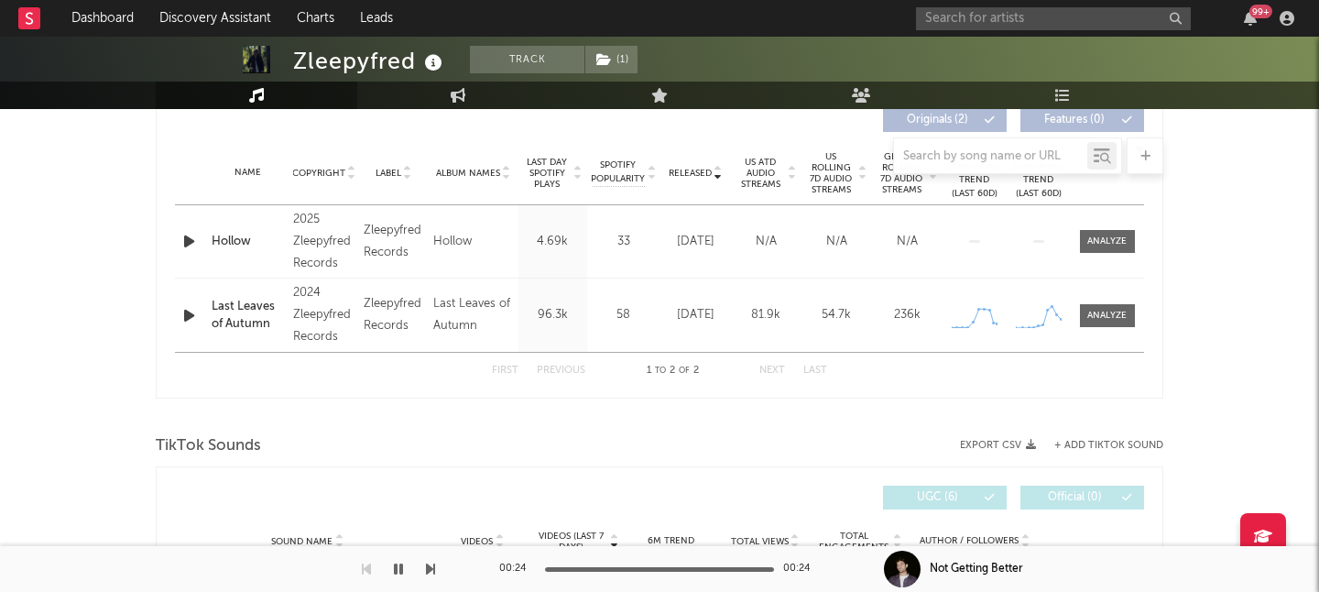
click at [186, 321] on icon "button" at bounding box center [189, 315] width 19 height 23
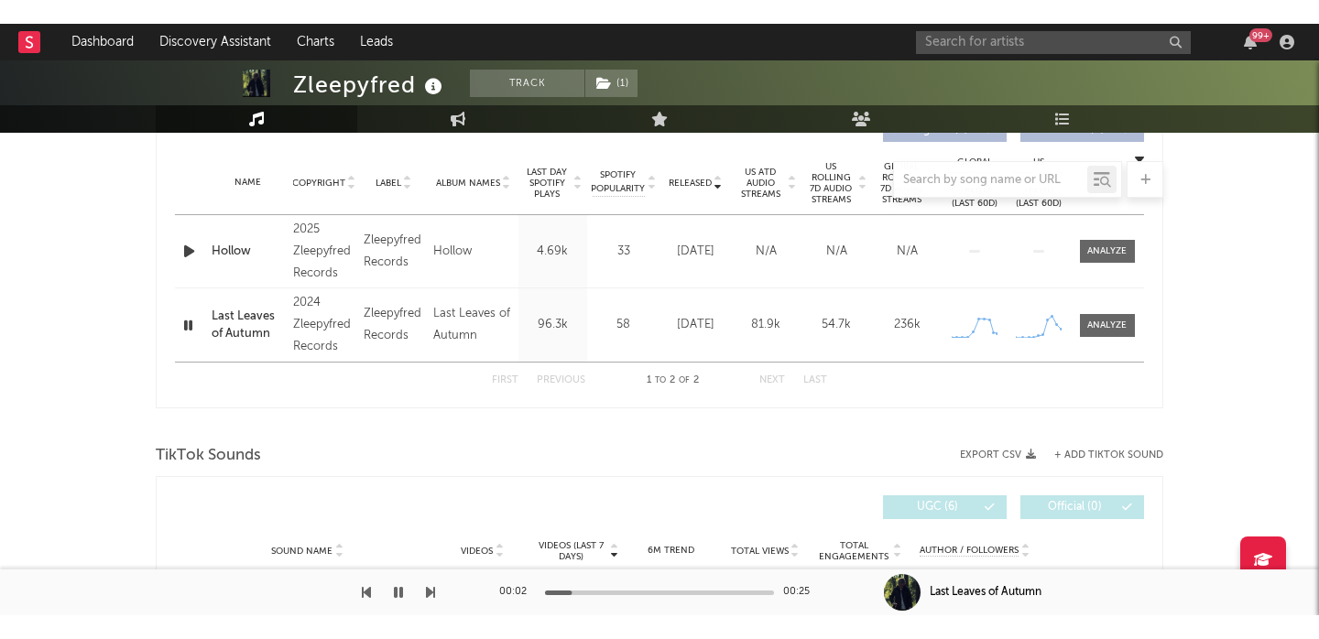
scroll to position [770, 0]
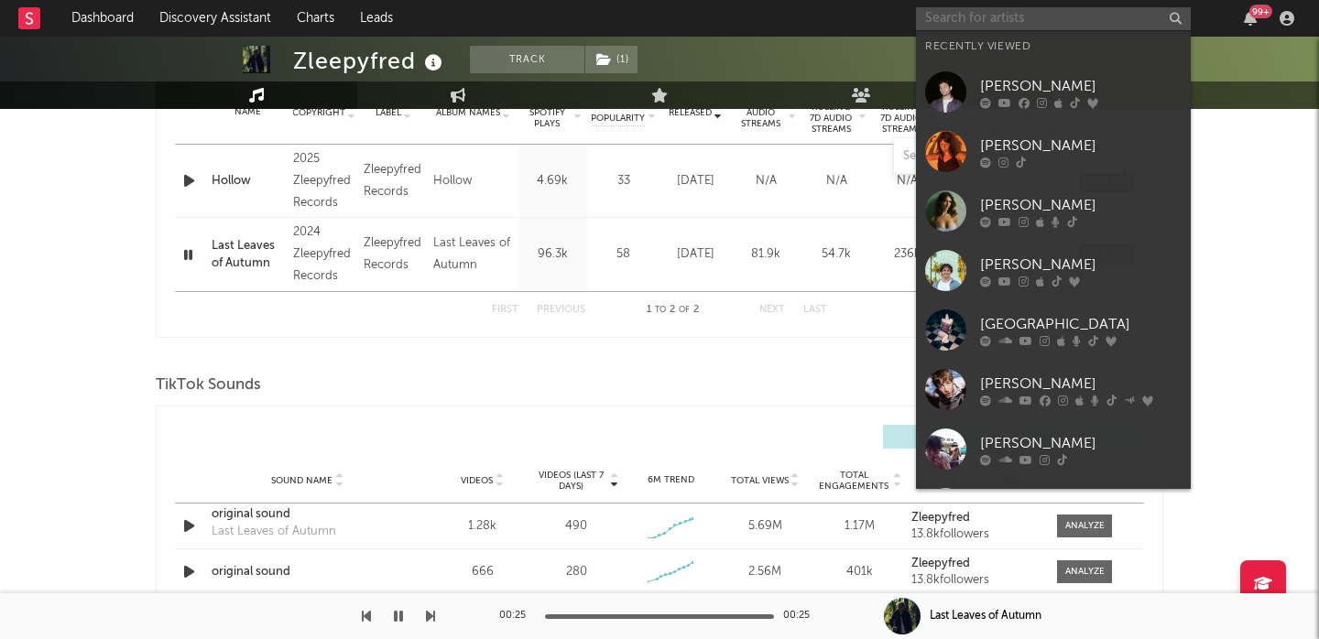
click at [955, 22] on input "text" at bounding box center [1053, 18] width 275 height 23
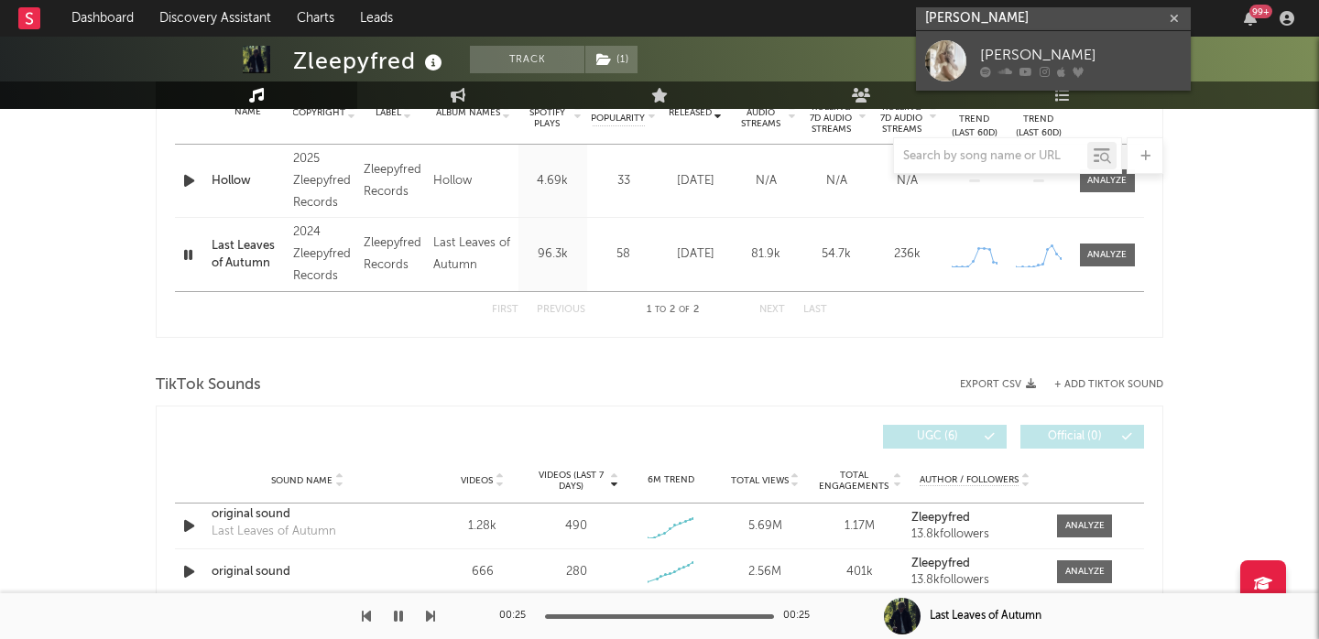
type input "sophie woodho"
click at [1044, 48] on div "[PERSON_NAME]" at bounding box center [1081, 55] width 202 height 22
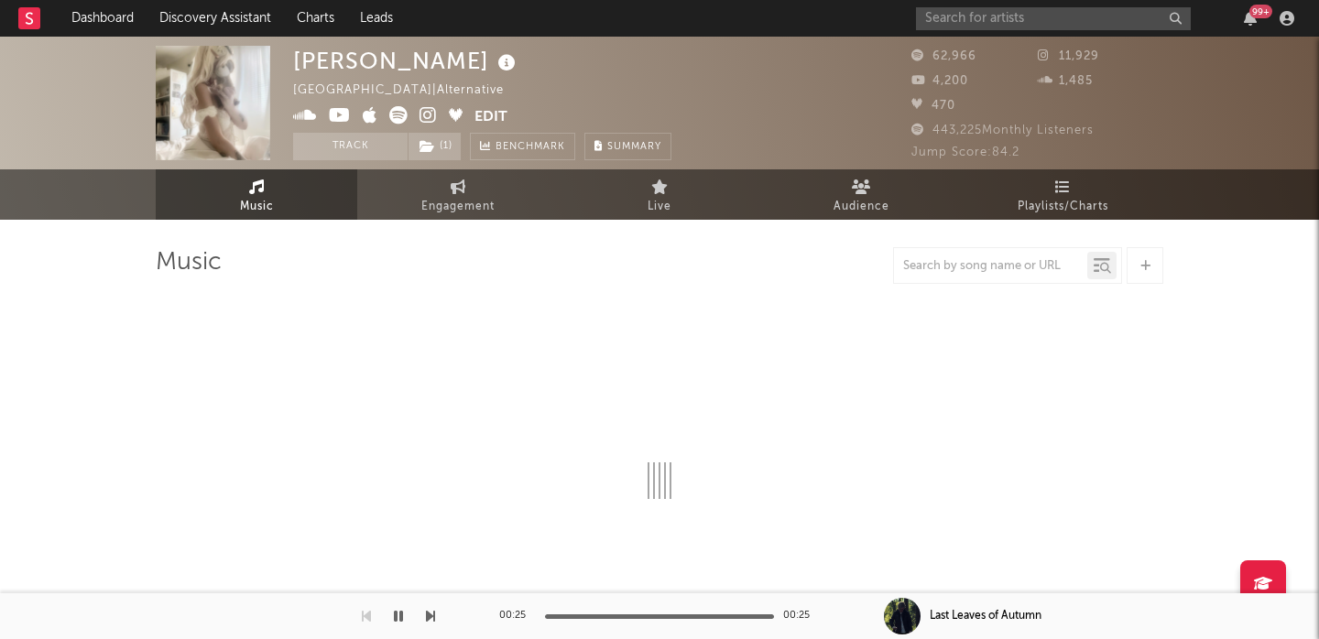
click at [425, 112] on icon at bounding box center [428, 115] width 17 height 18
select select "6m"
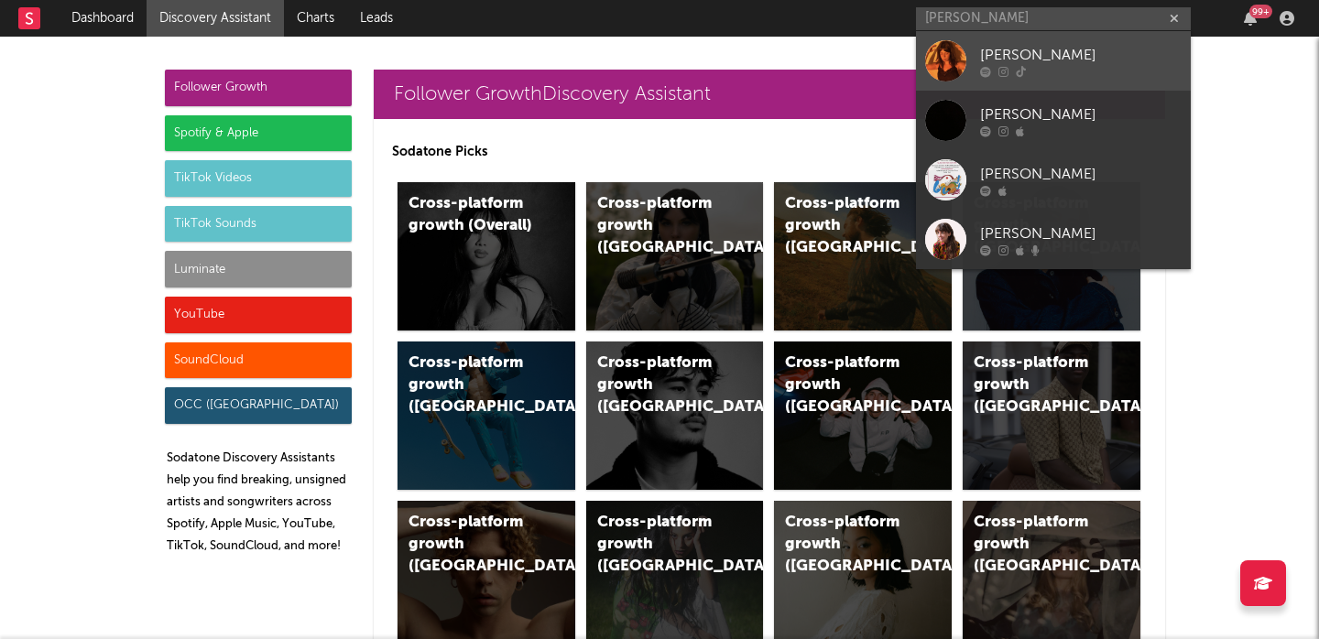
type input "[PERSON_NAME]"
click at [1081, 45] on div "[PERSON_NAME]" at bounding box center [1081, 55] width 202 height 22
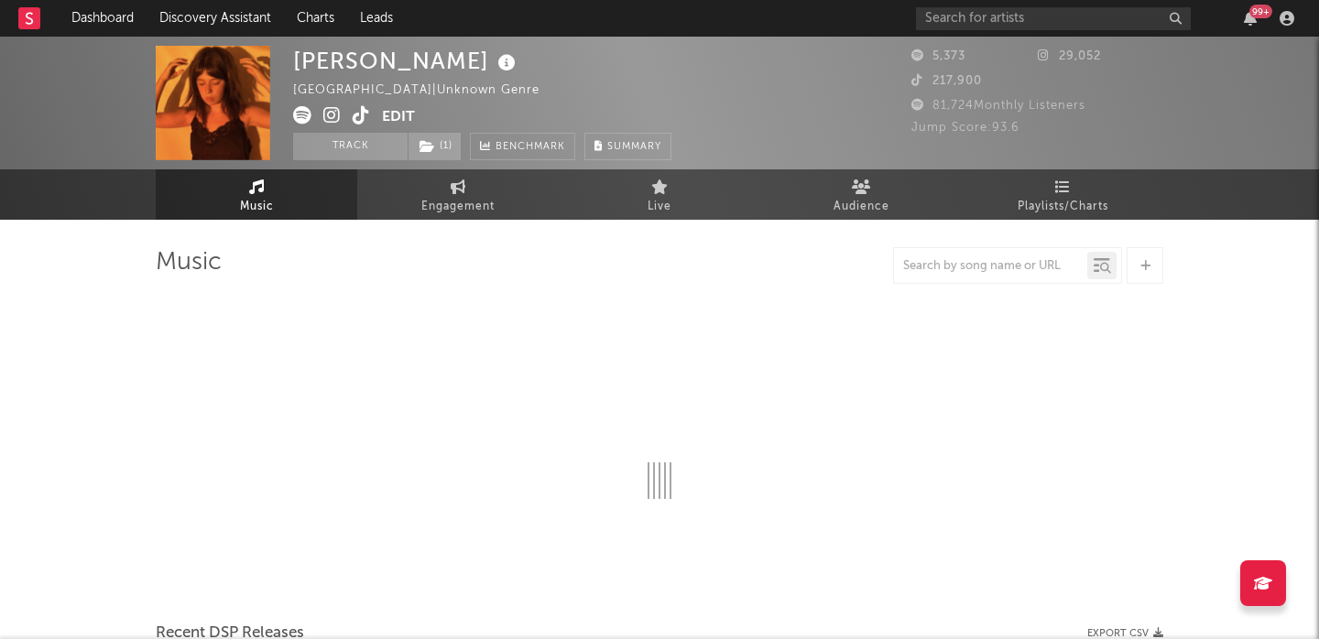
select select "1w"
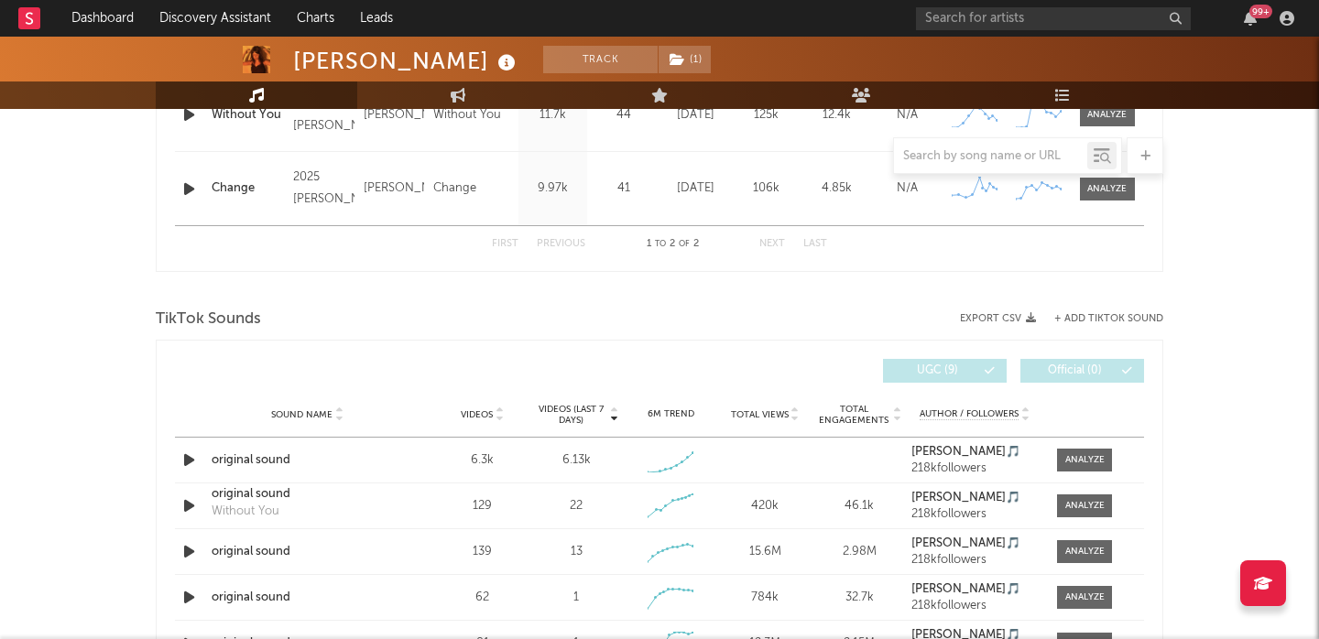
scroll to position [858, 0]
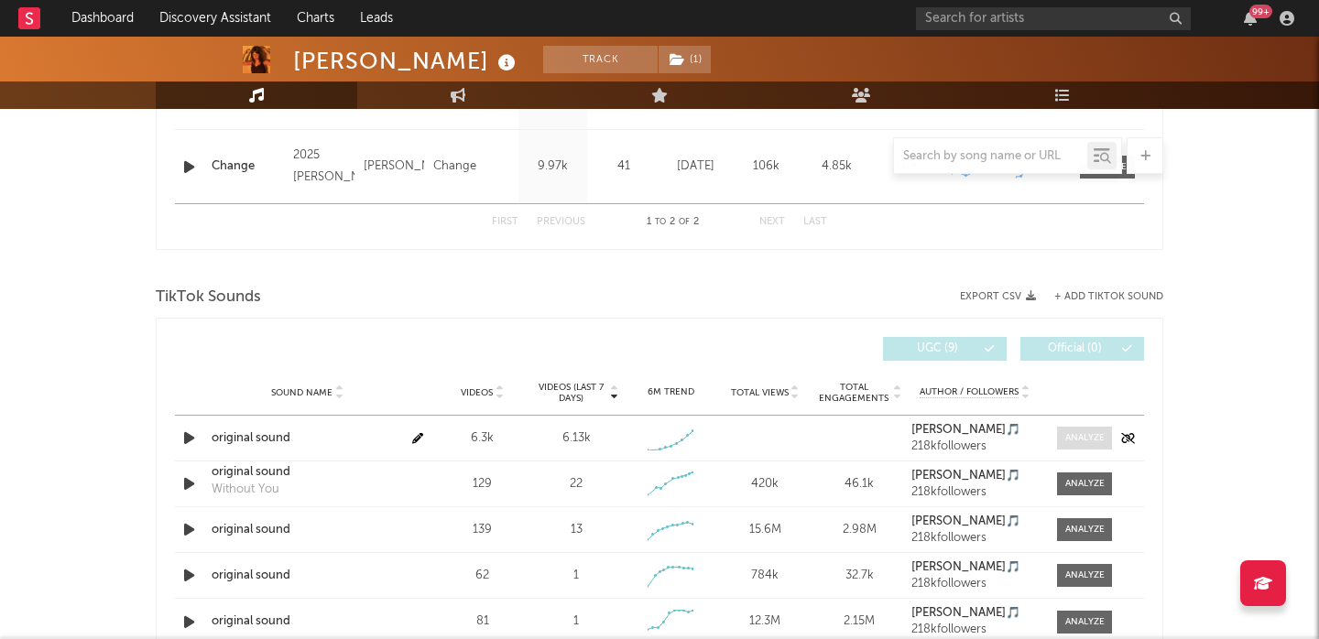
click at [1087, 438] on div at bounding box center [1084, 438] width 39 height 14
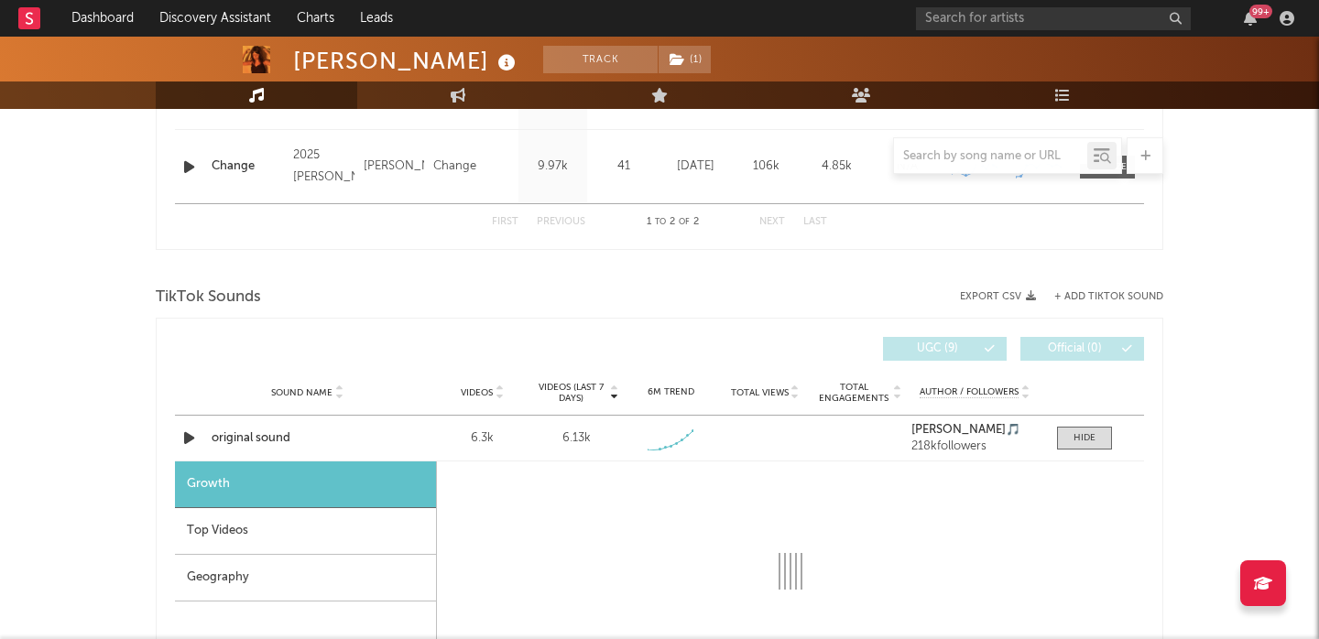
select select "1w"
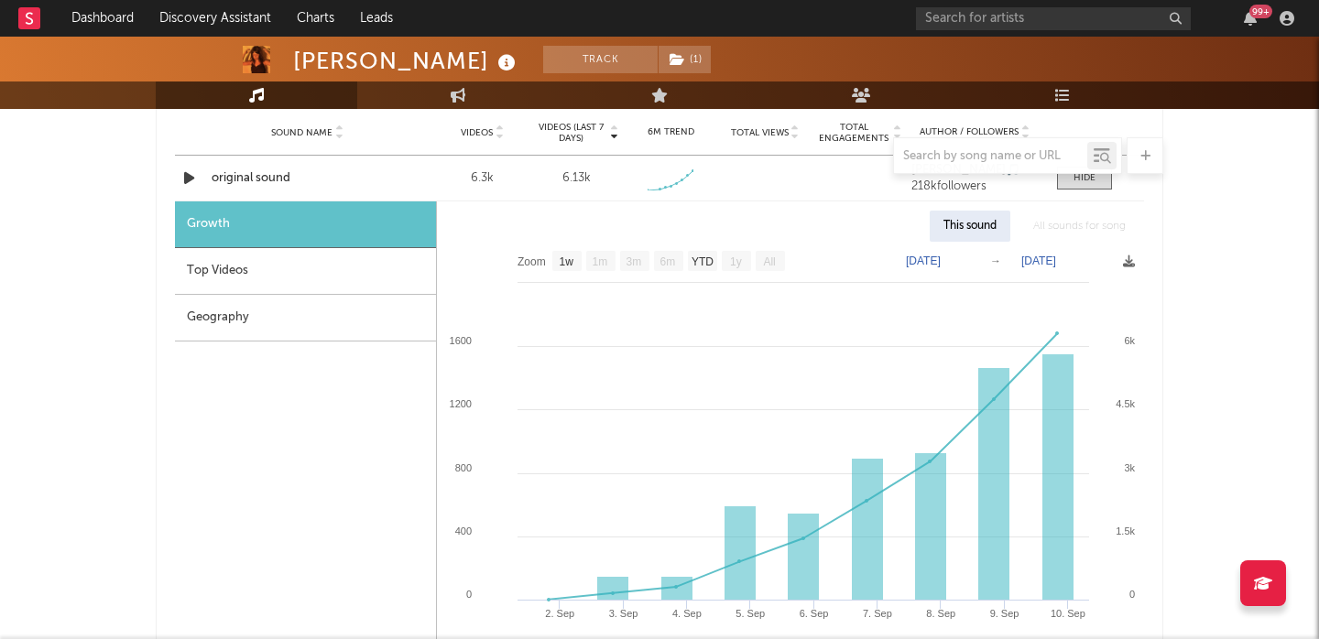
scroll to position [1126, 0]
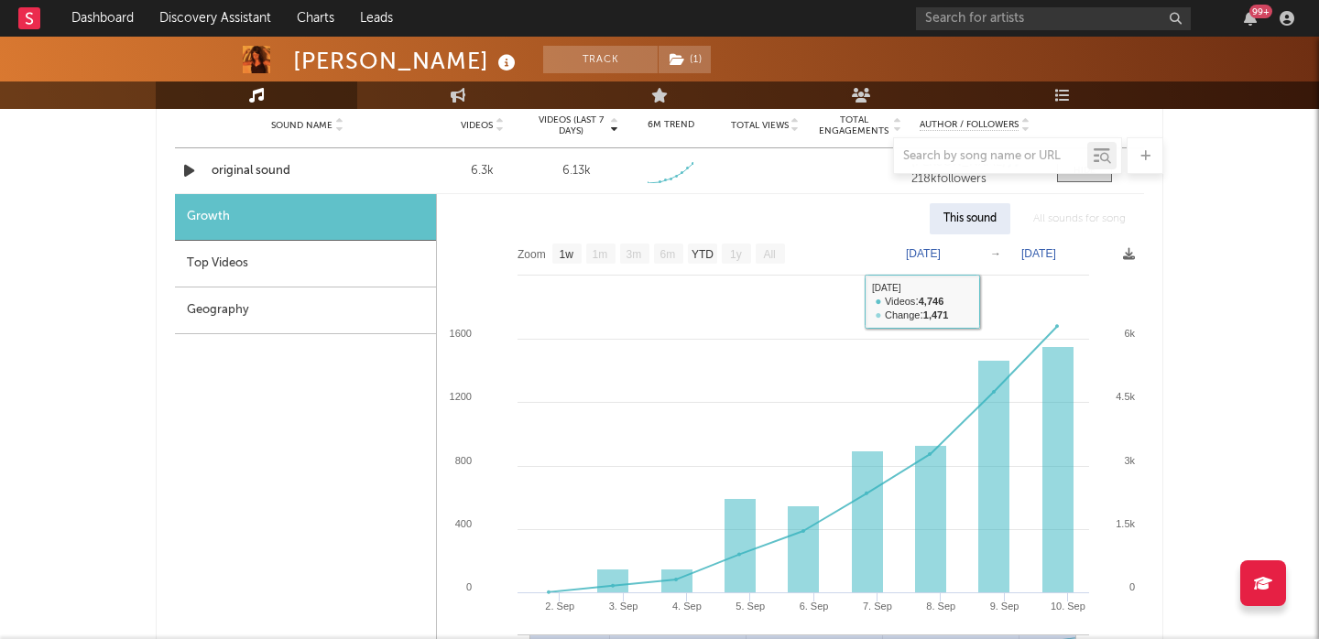
click at [236, 166] on div at bounding box center [660, 155] width 1008 height 37
click at [251, 176] on div "original sound" at bounding box center [307, 171] width 191 height 18
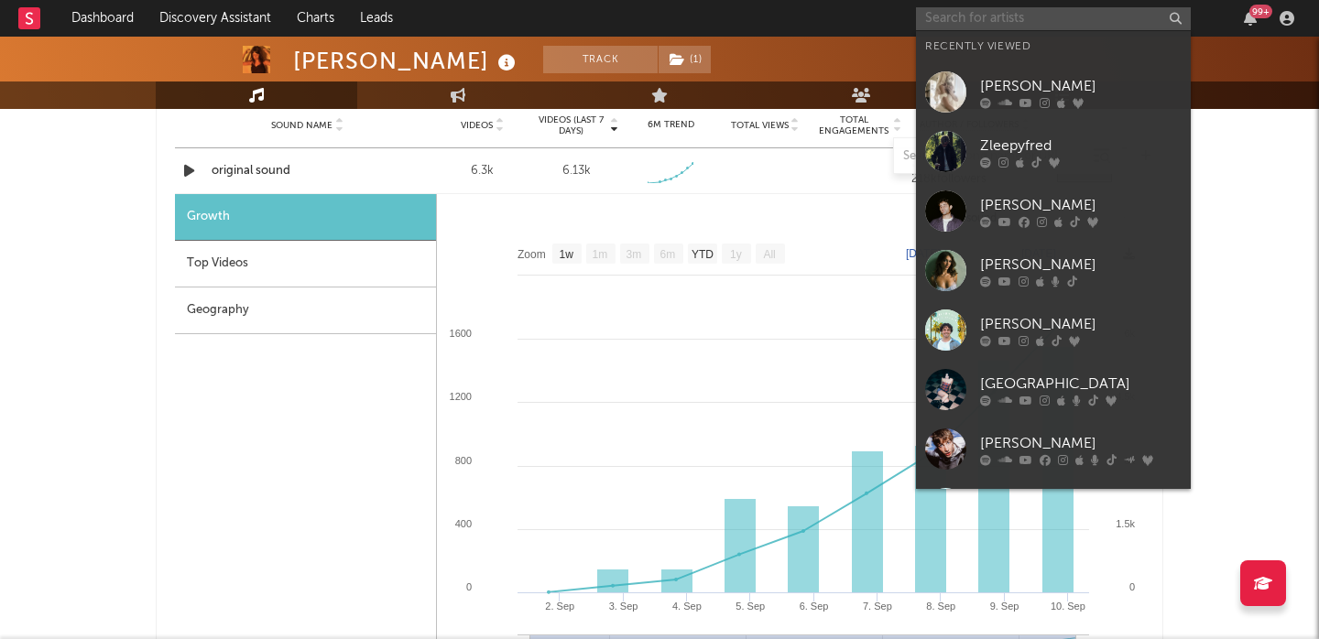
click at [1050, 9] on input "text" at bounding box center [1053, 18] width 275 height 23
paste input "[URL][DOMAIN_NAME] [URL][DOMAIN_NAME]"
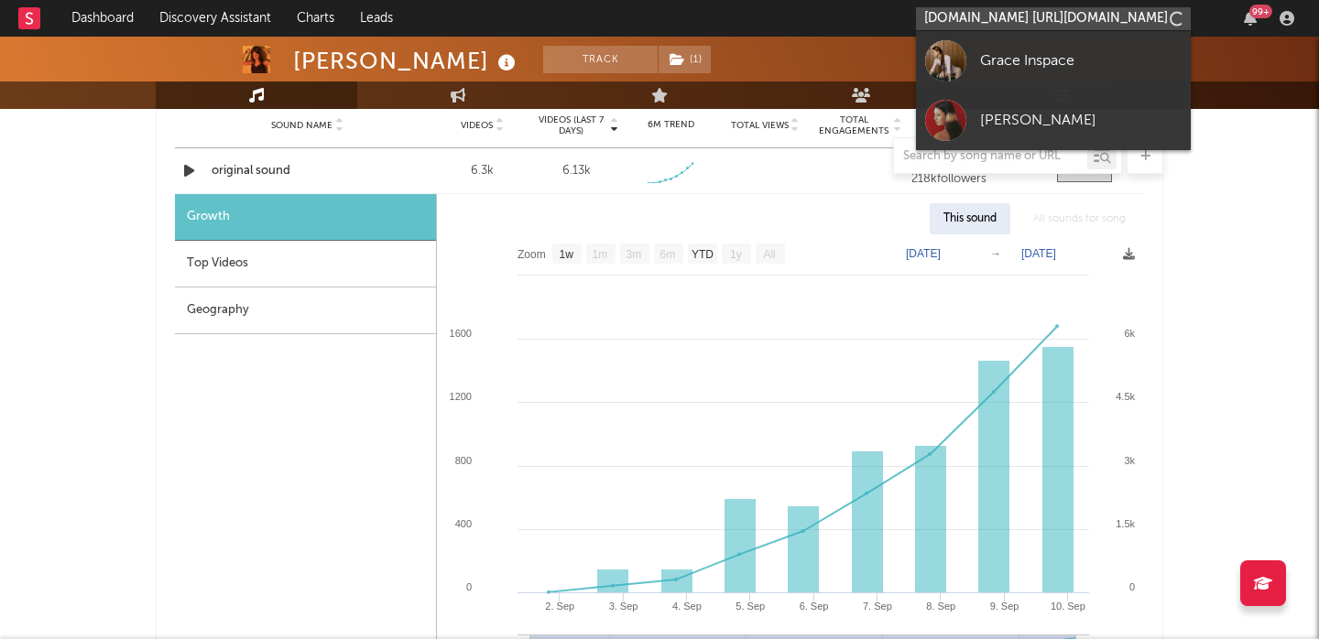
scroll to position [0, 752]
type input "[URL][DOMAIN_NAME] [URL][DOMAIN_NAME]"
click at [1060, 59] on div "Grace Inspace" at bounding box center [1081, 60] width 202 height 22
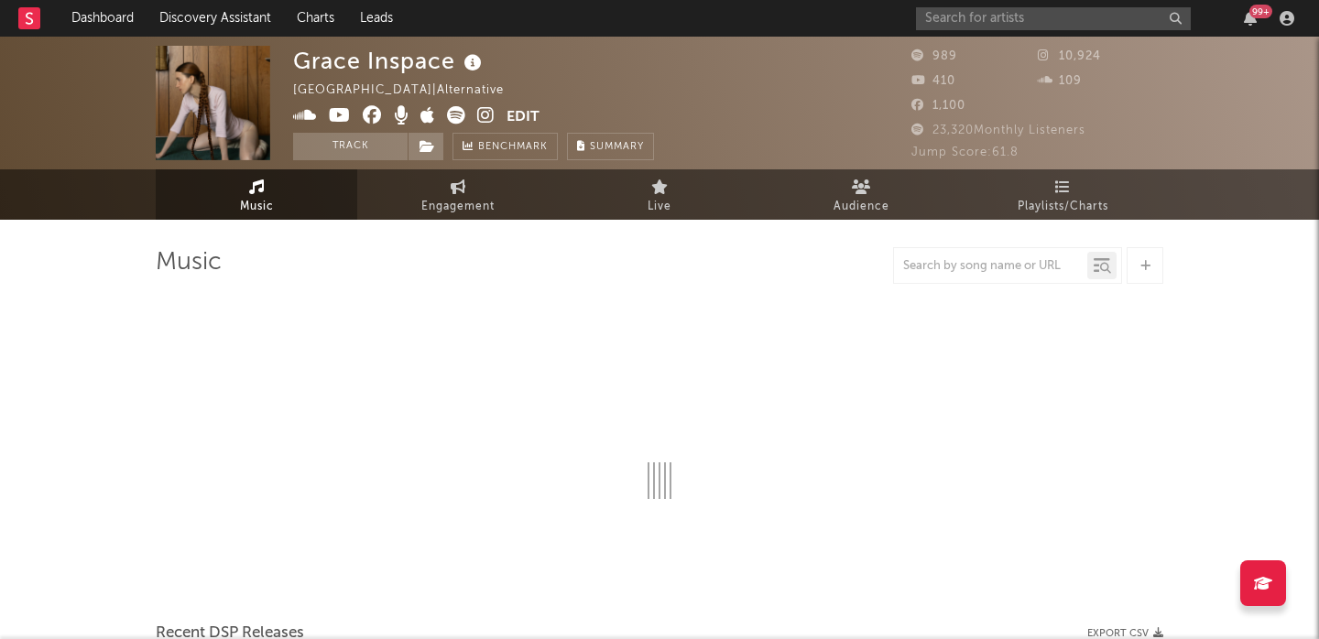
select select "6m"
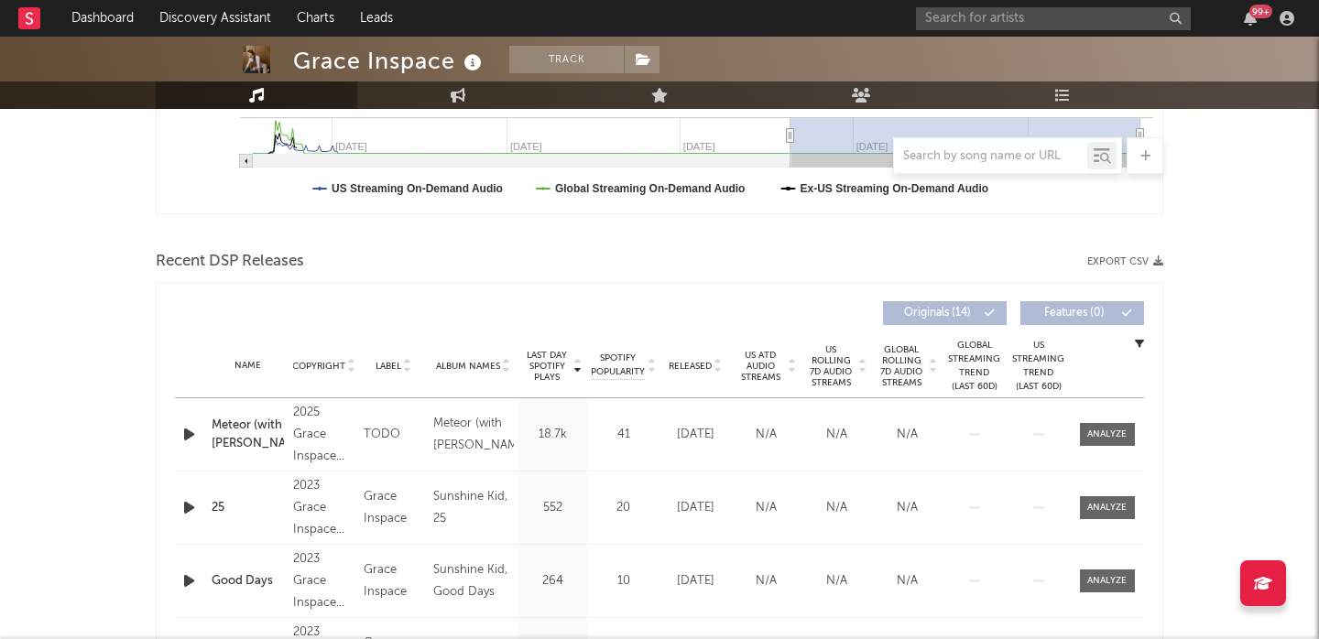
scroll to position [558, 0]
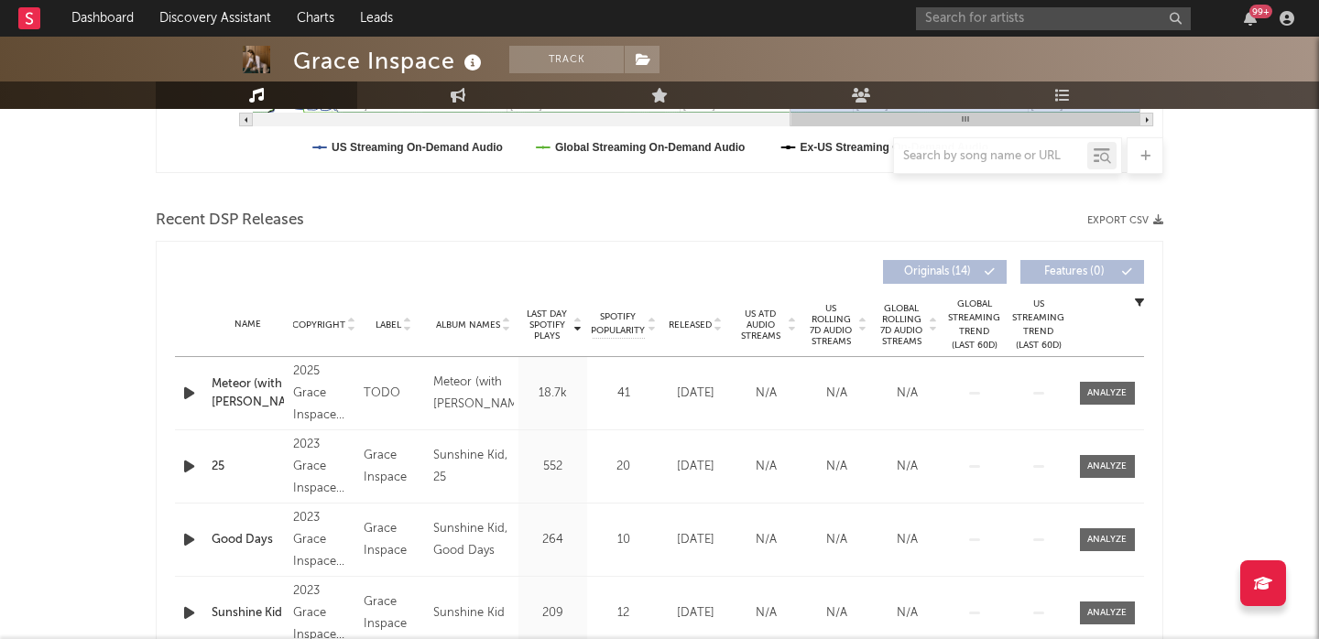
click at [791, 325] on icon at bounding box center [792, 328] width 9 height 7
click at [819, 325] on span "US Rolling 7D Audio Streams" at bounding box center [831, 325] width 50 height 44
click at [640, 60] on icon at bounding box center [644, 59] width 16 height 13
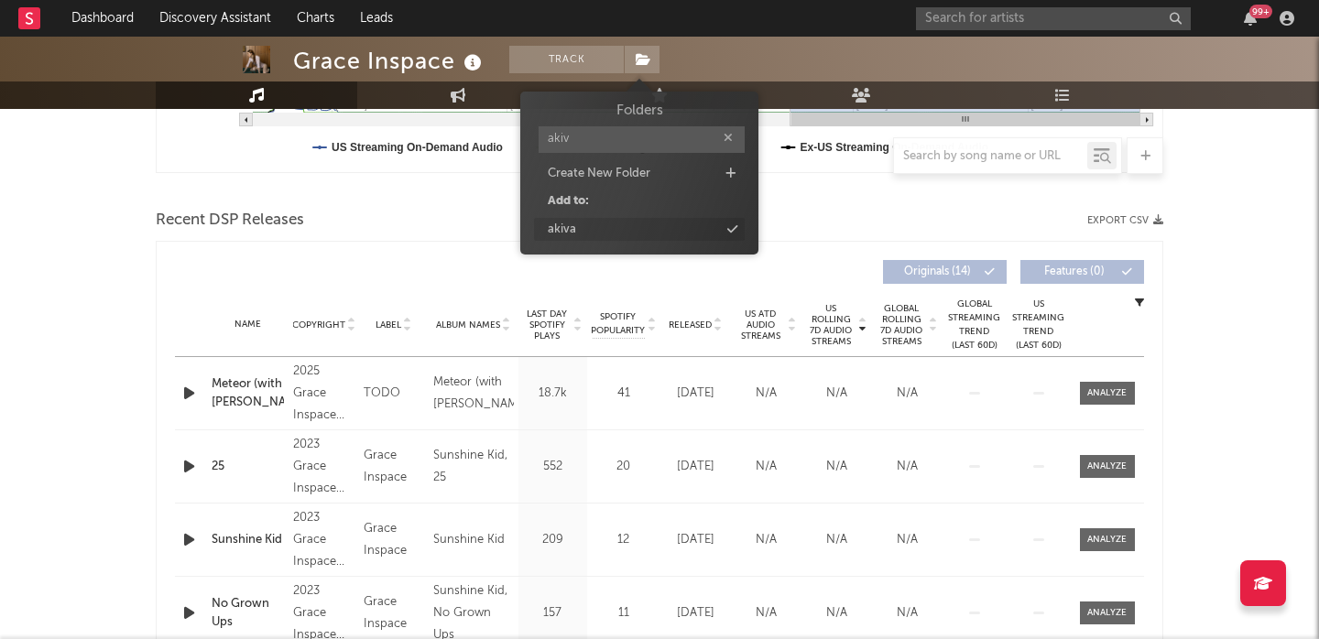
type input "akiv"
click at [631, 236] on div "akiva" at bounding box center [639, 230] width 211 height 24
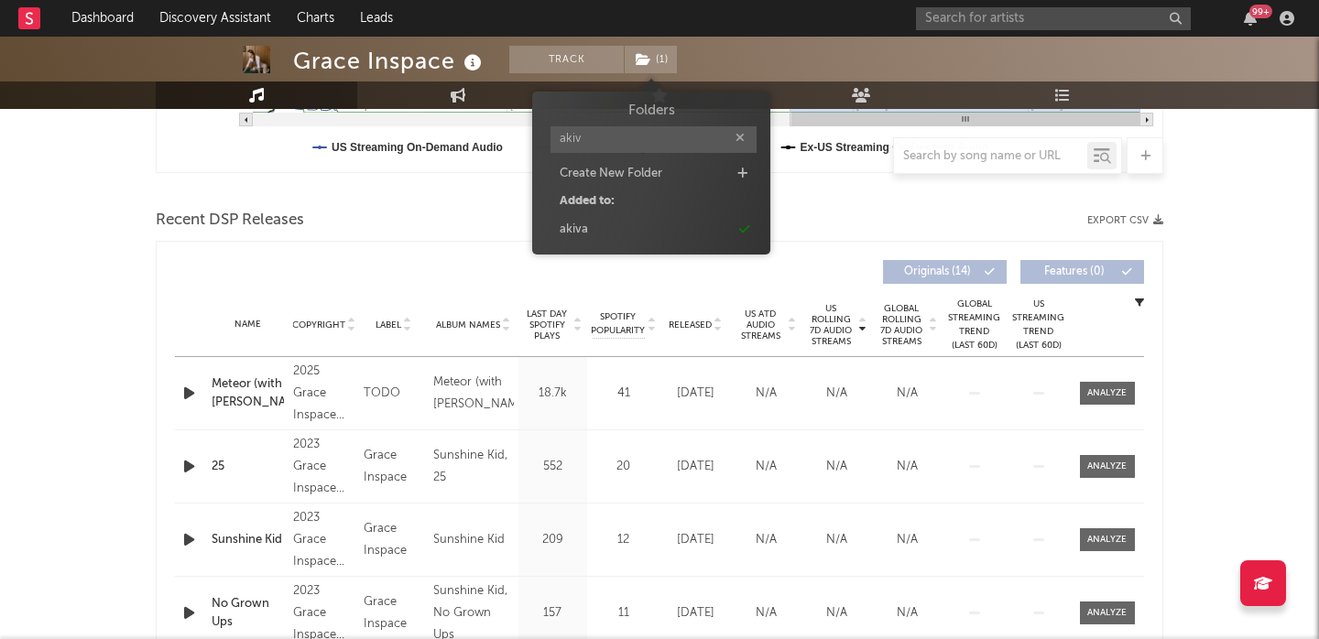
click at [191, 393] on icon "button" at bounding box center [189, 393] width 19 height 23
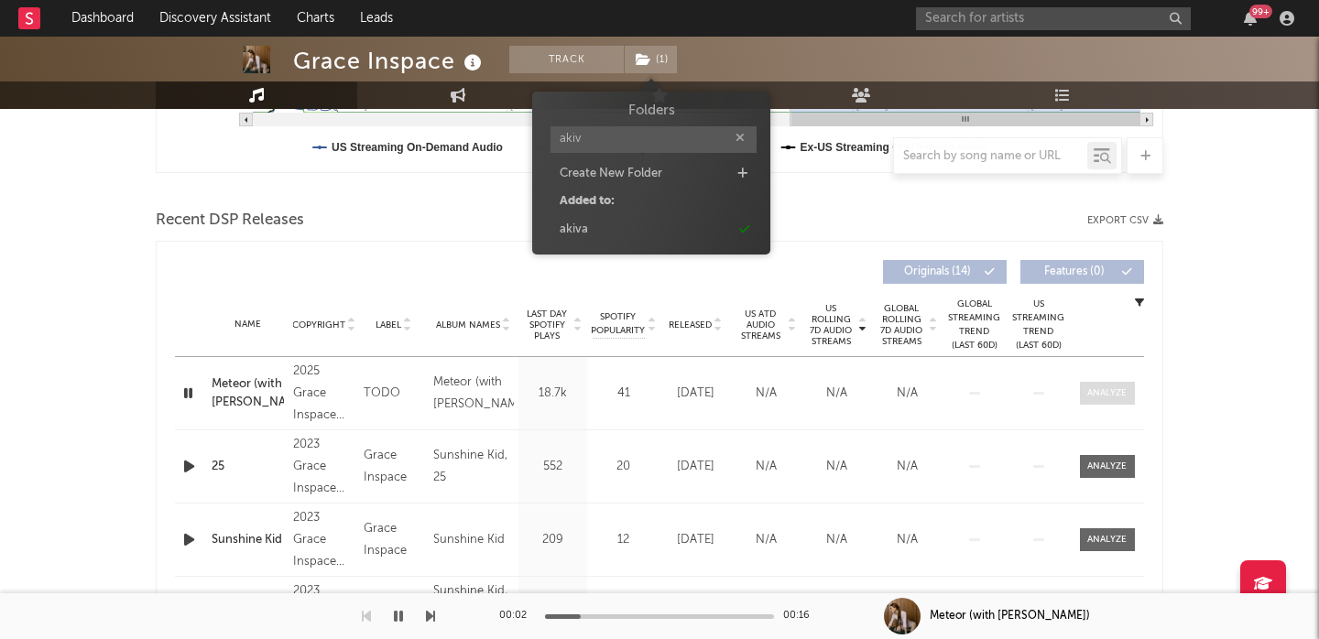
click at [1119, 390] on div at bounding box center [1106, 394] width 39 height 14
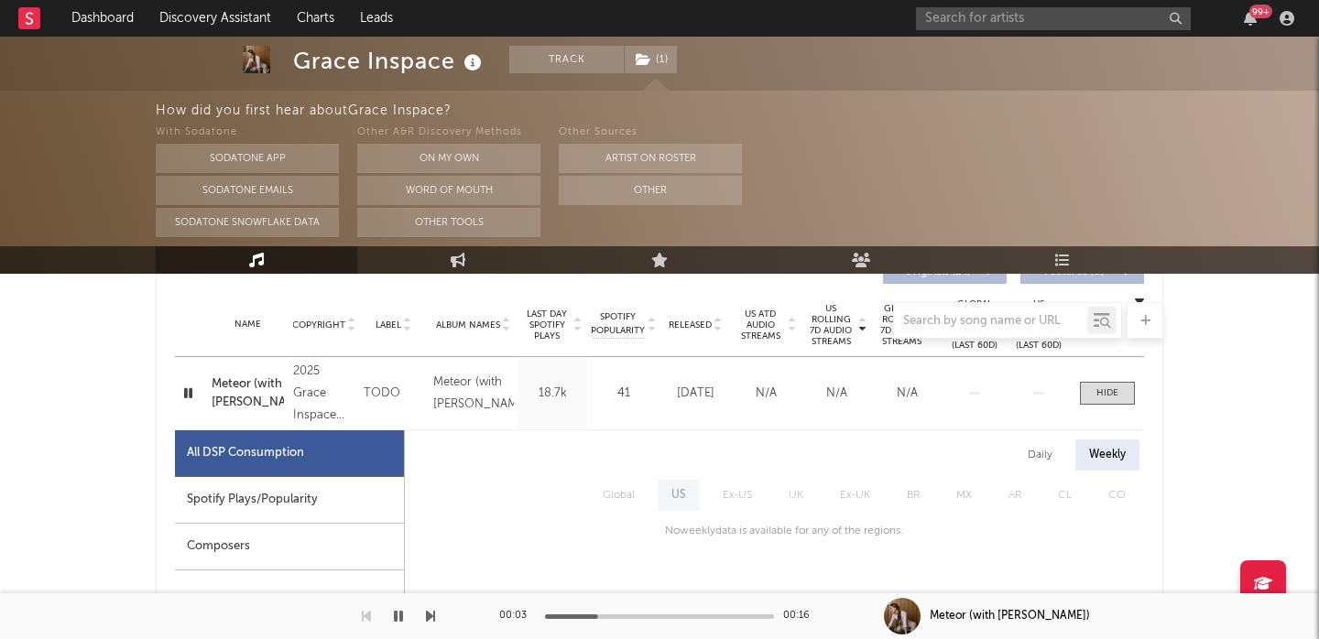
click at [359, 497] on div "Spotify Plays/Popularity" at bounding box center [289, 500] width 229 height 47
select select "1w"
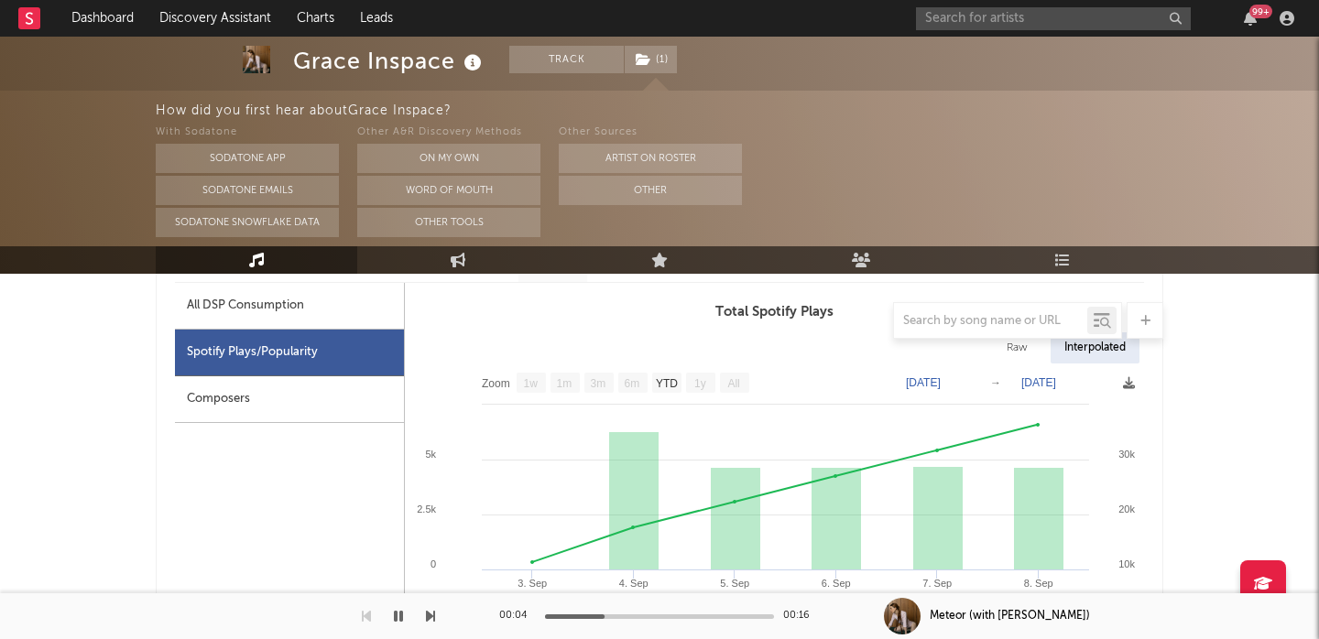
scroll to position [909, 0]
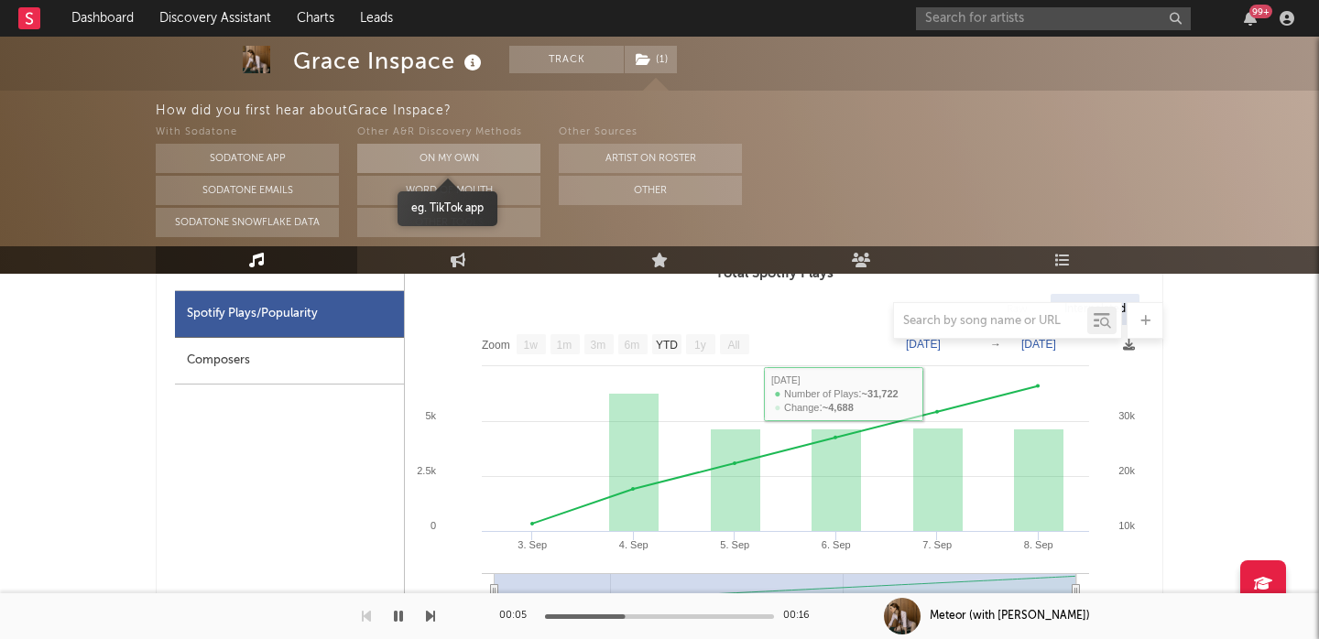
click at [462, 159] on button "On My Own" at bounding box center [448, 158] width 183 height 29
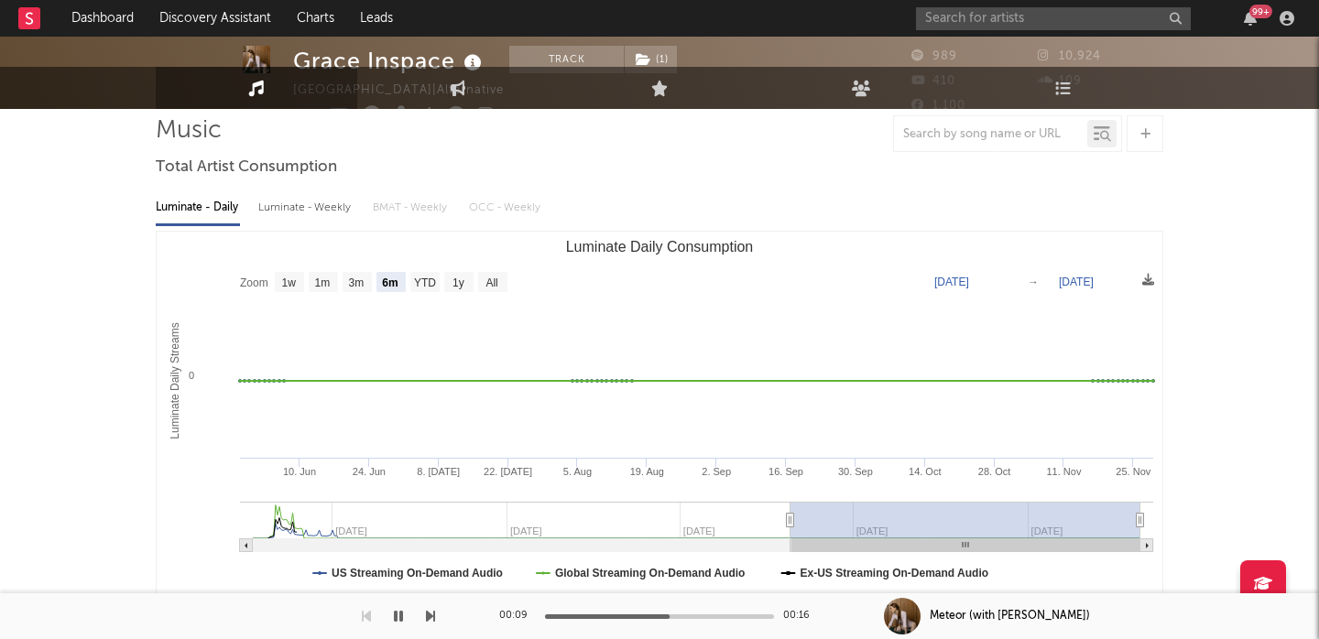
scroll to position [0, 0]
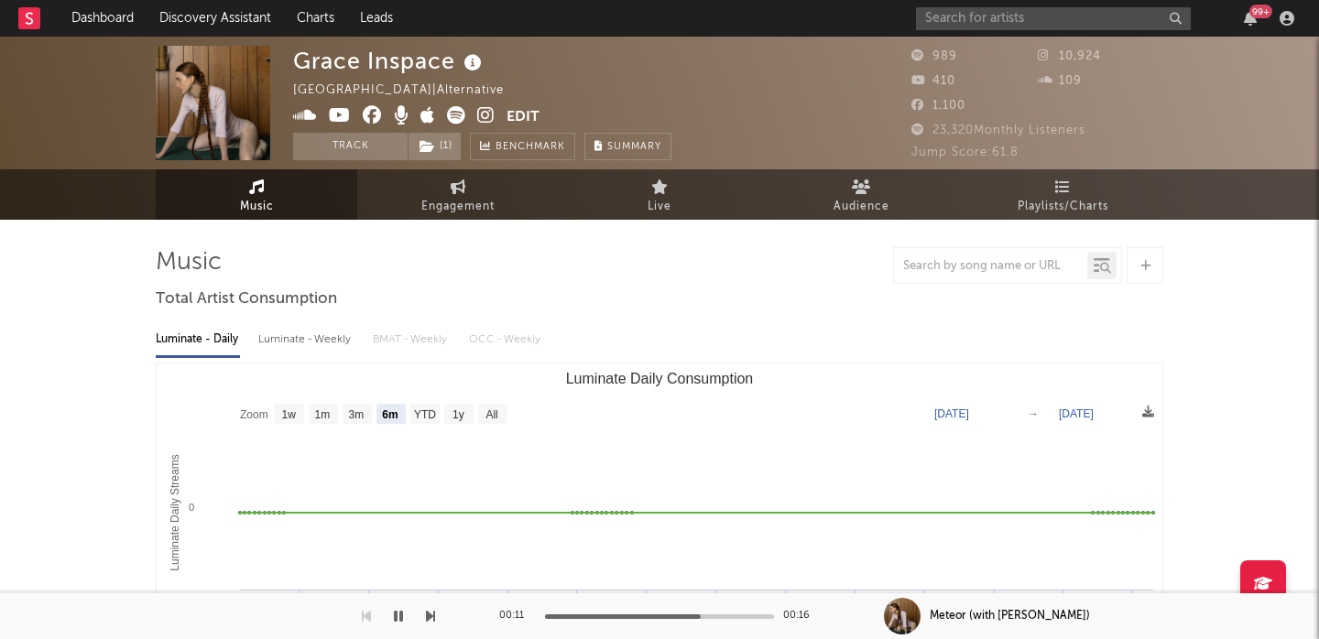
click at [387, 61] on div "Grace Inspace" at bounding box center [389, 61] width 193 height 30
copy div "Grace Inspace"
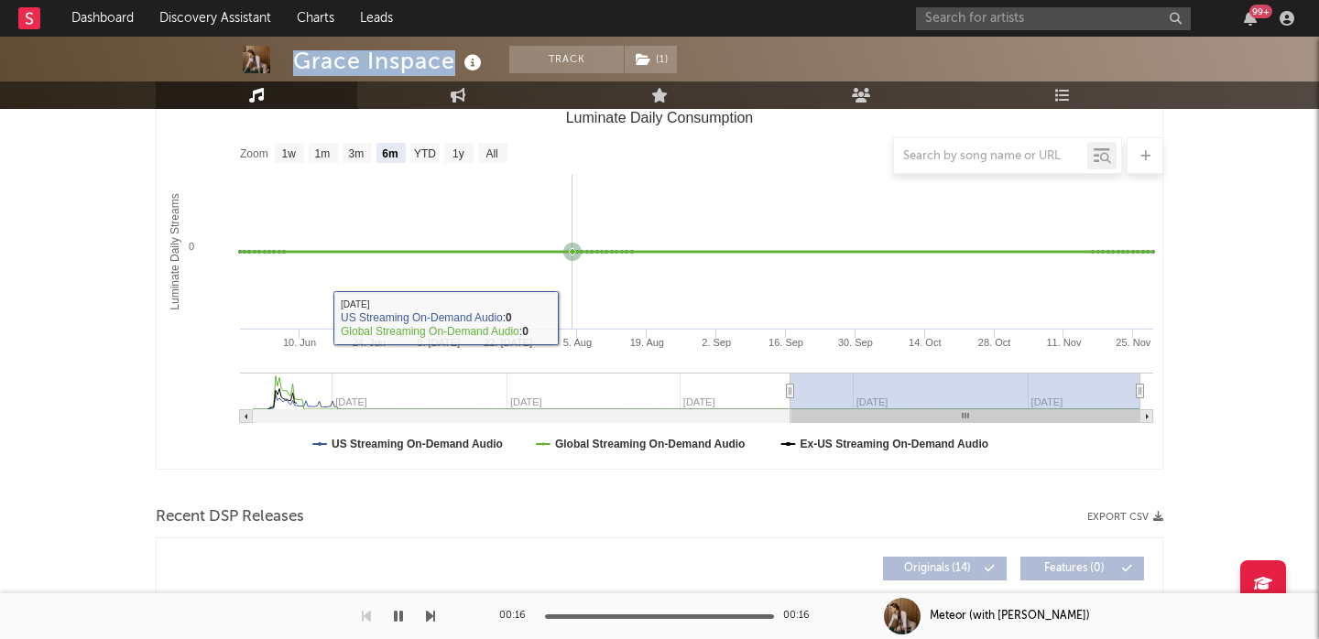
scroll to position [635, 0]
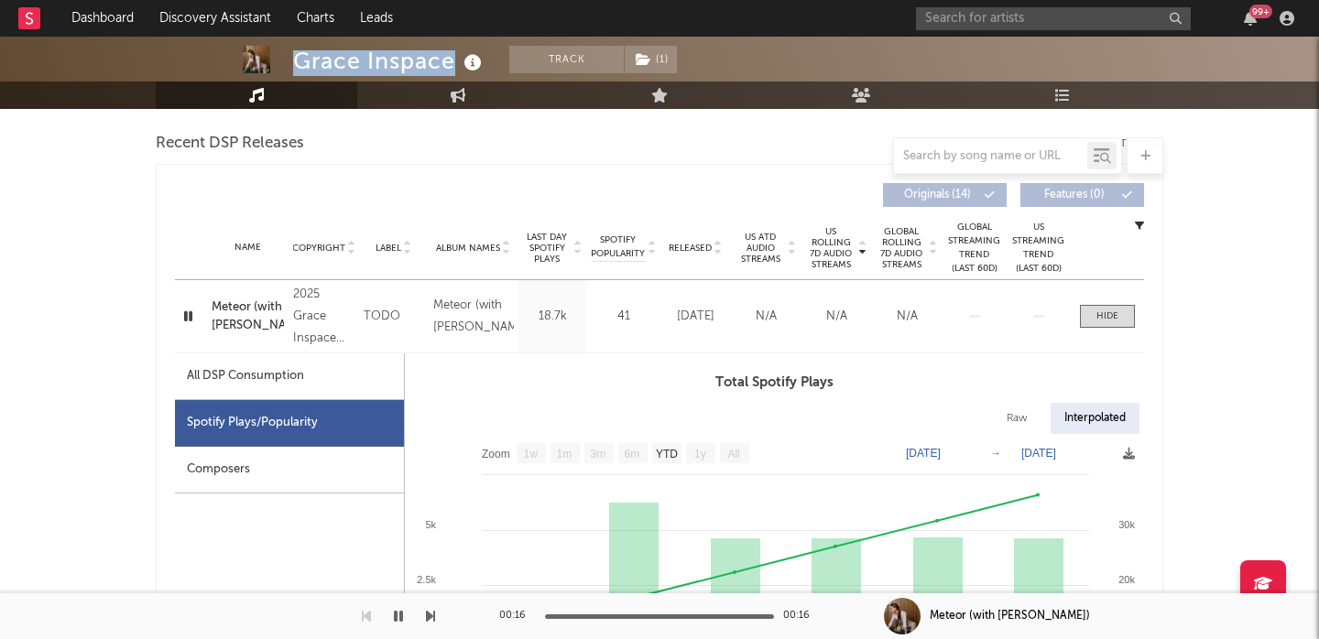
click at [235, 308] on div "Meteor (with [PERSON_NAME])" at bounding box center [248, 317] width 72 height 36
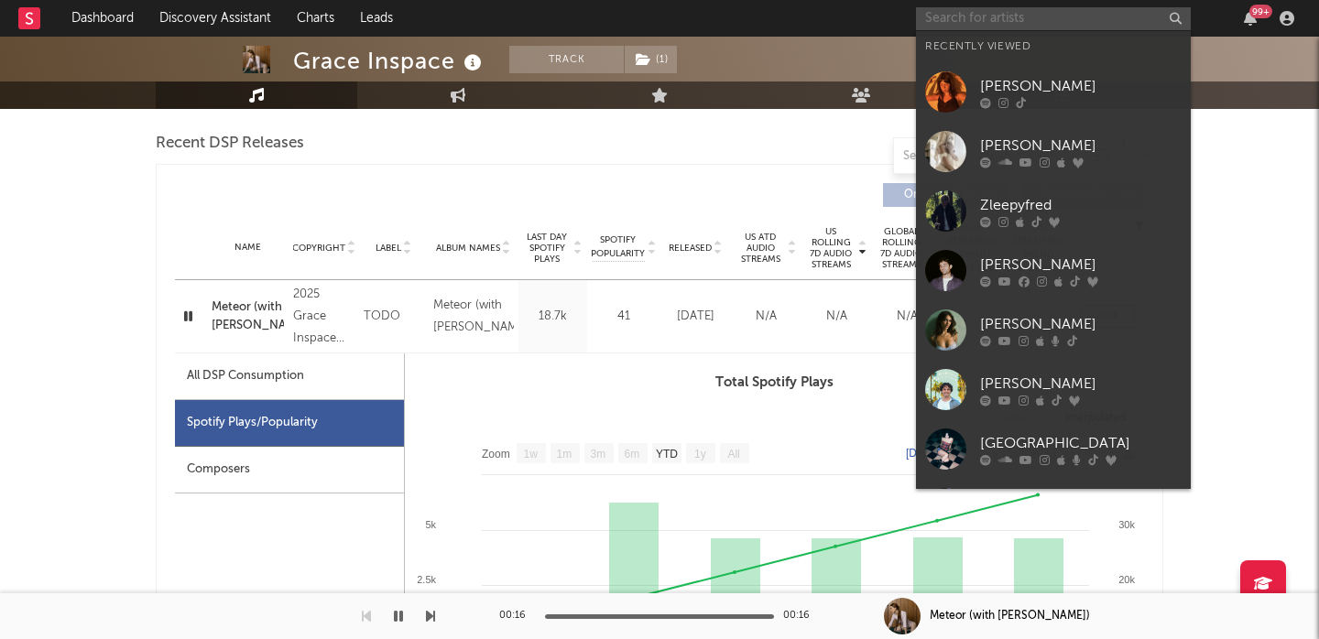
click at [985, 19] on input "text" at bounding box center [1053, 18] width 275 height 23
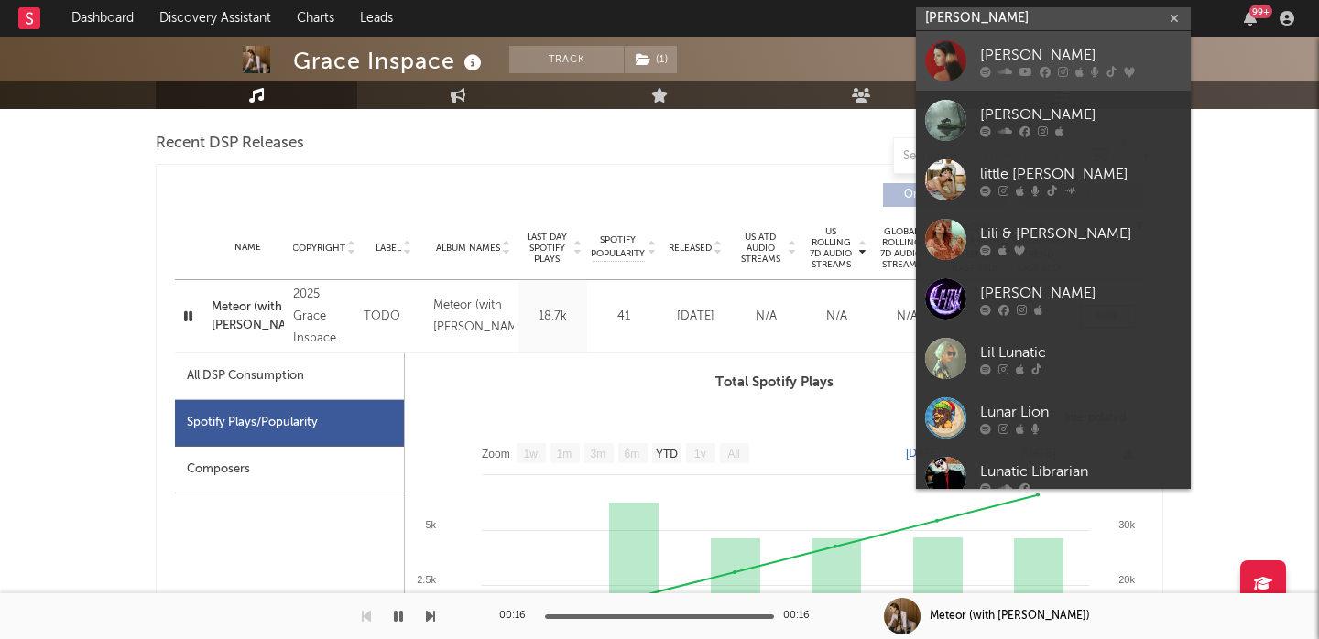
type input "[PERSON_NAME]"
click at [1073, 38] on link "[PERSON_NAME]" at bounding box center [1053, 61] width 275 height 60
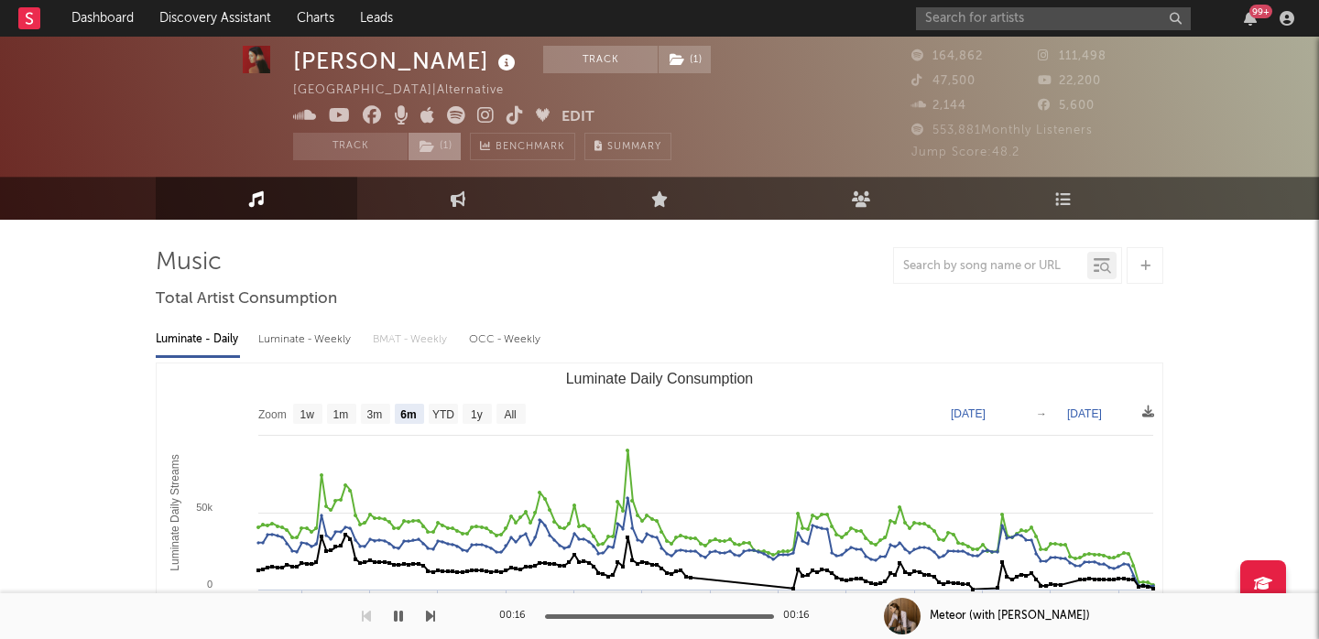
scroll to position [169, 0]
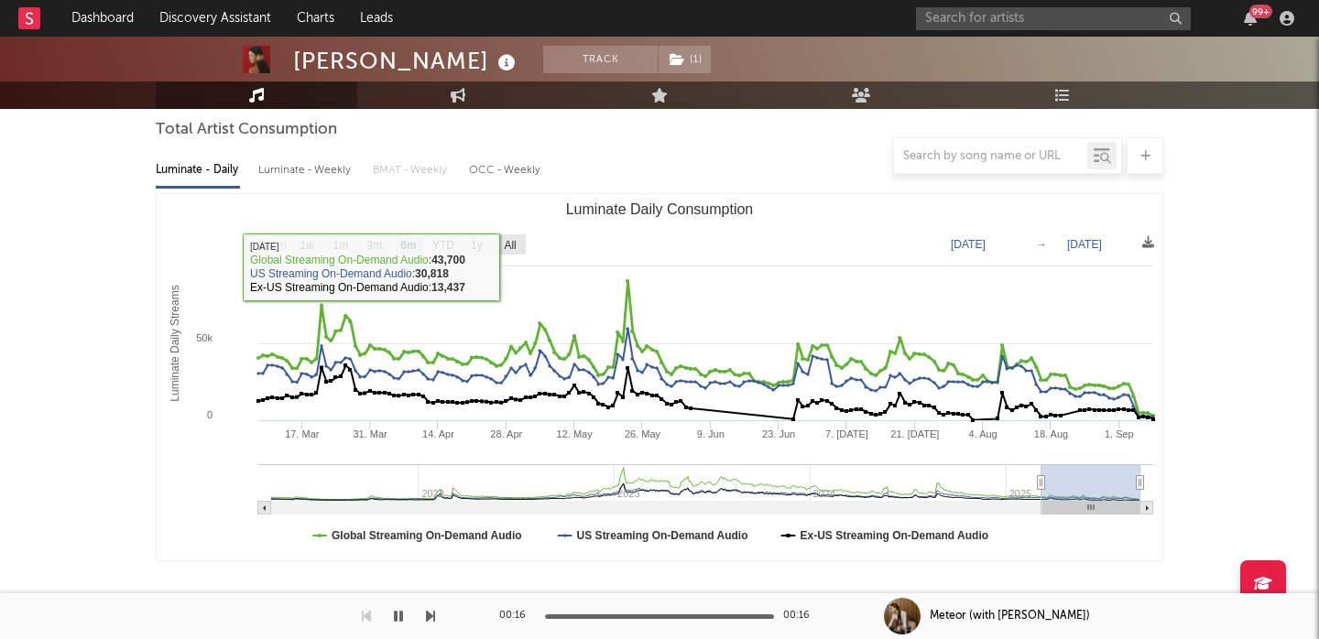
click at [508, 243] on text "All" at bounding box center [510, 245] width 12 height 13
select select "All"
type input "[DATE]"
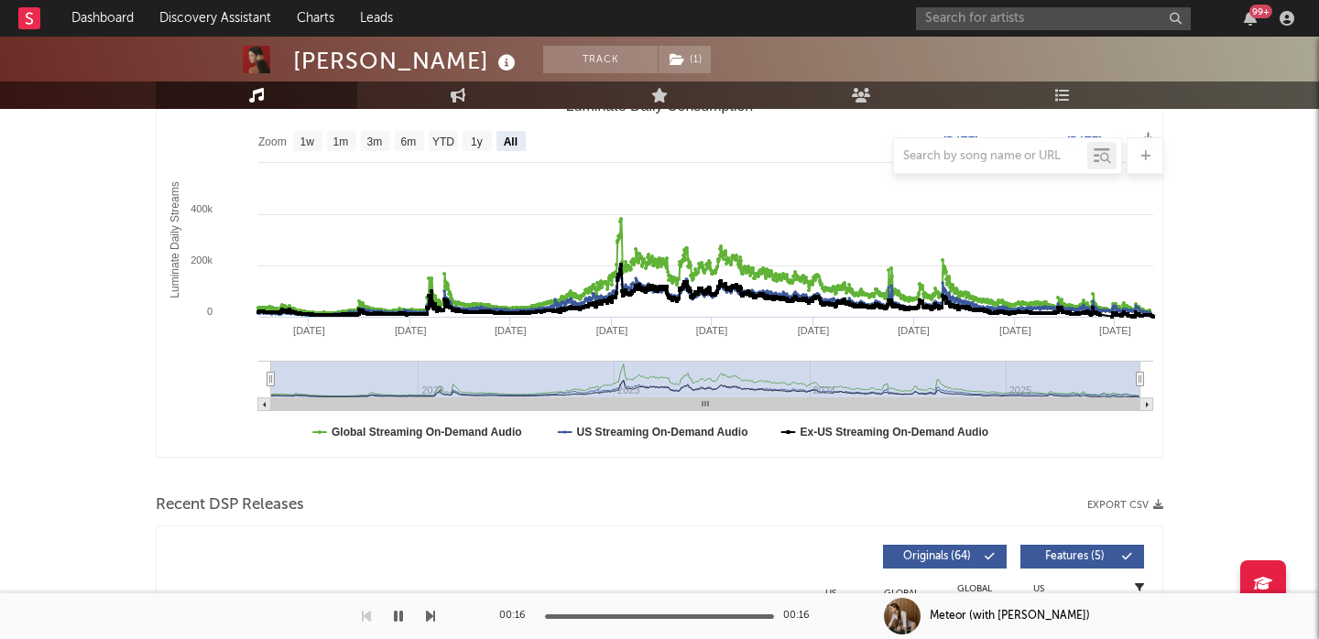
scroll to position [657, 0]
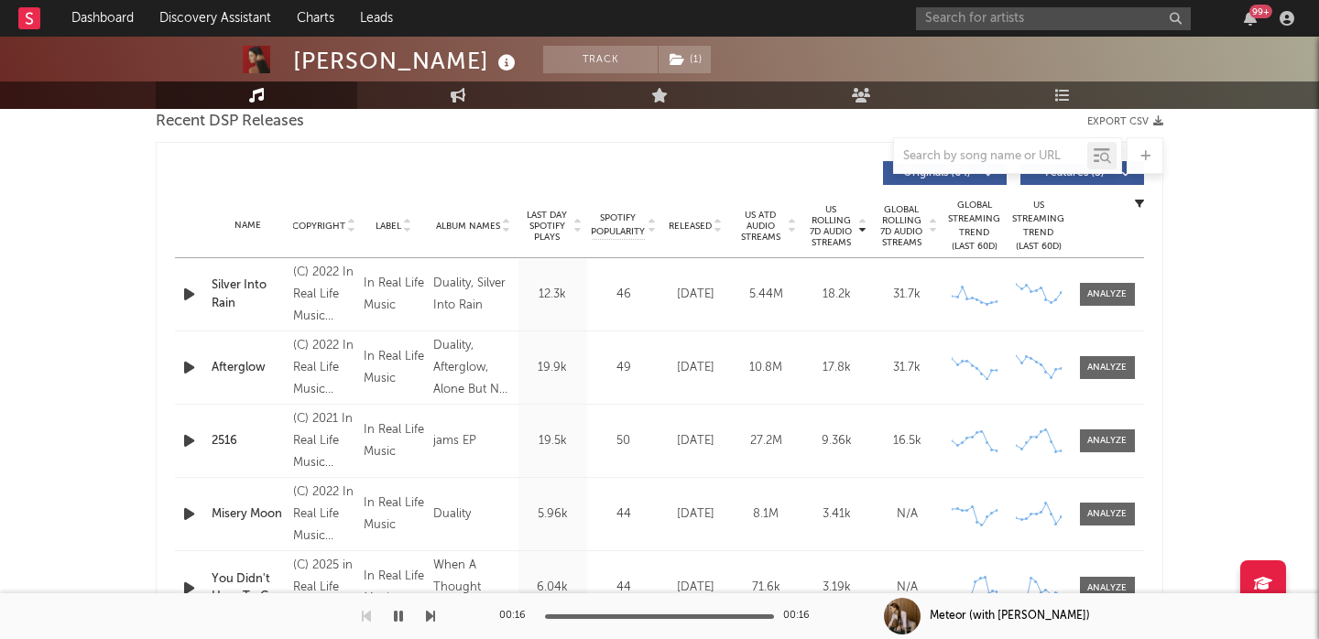
click at [183, 296] on icon "button" at bounding box center [189, 294] width 19 height 23
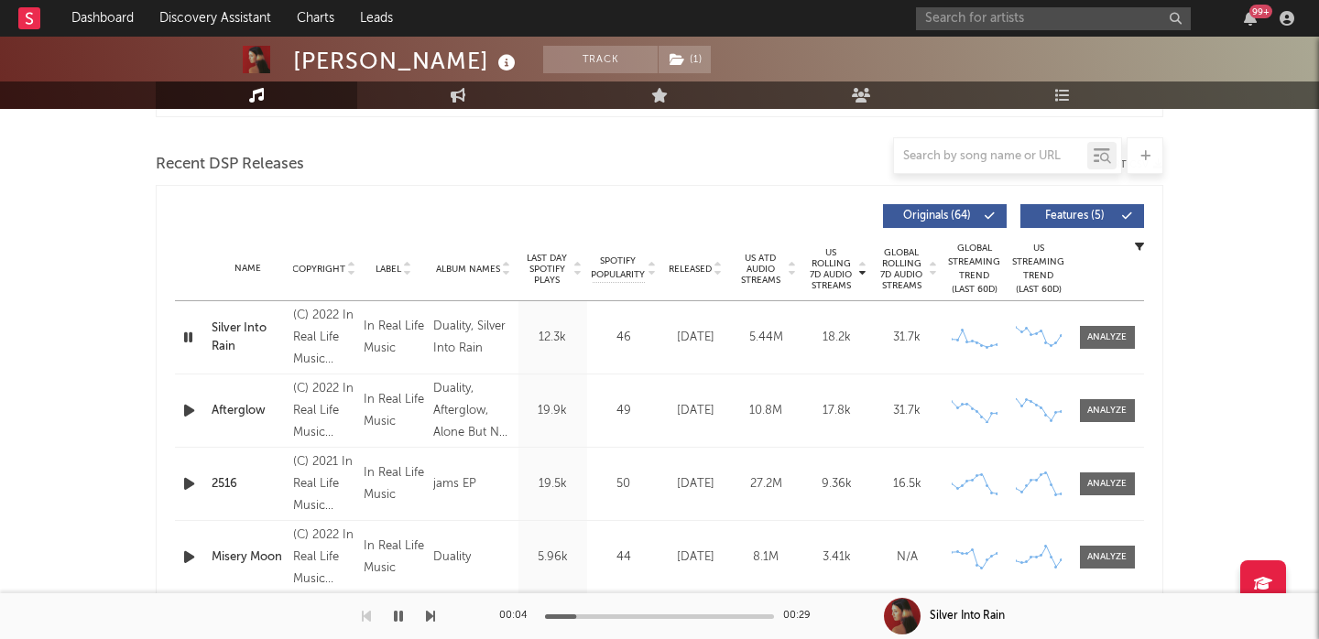
scroll to position [615, 0]
click at [1072, 213] on span "Features ( 5 )" at bounding box center [1074, 215] width 84 height 11
click at [182, 409] on icon "button" at bounding box center [189, 409] width 19 height 23
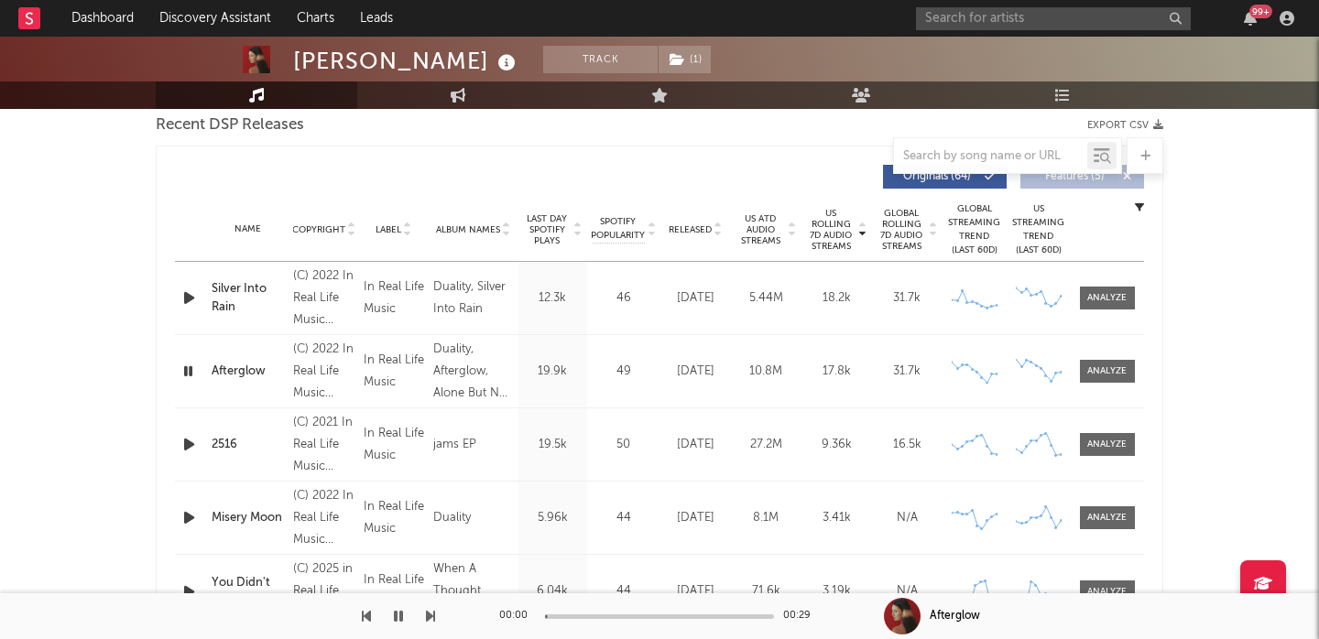
scroll to position [663, 0]
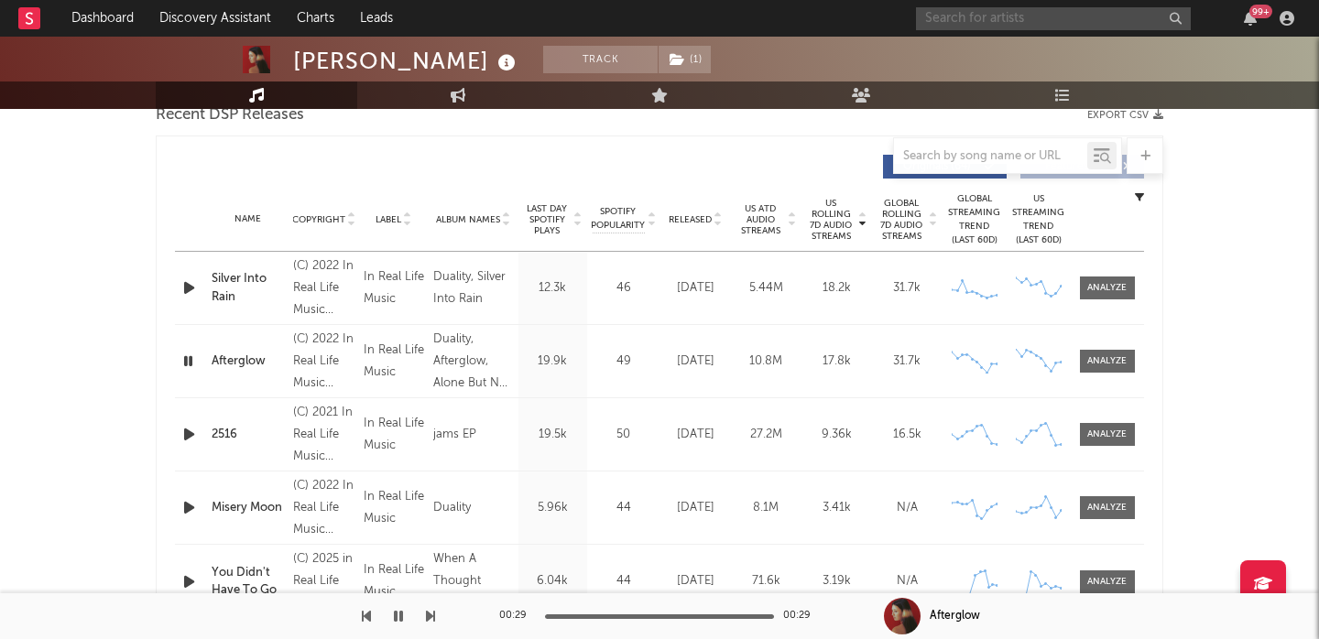
click at [1021, 26] on input "text" at bounding box center [1053, 18] width 275 height 23
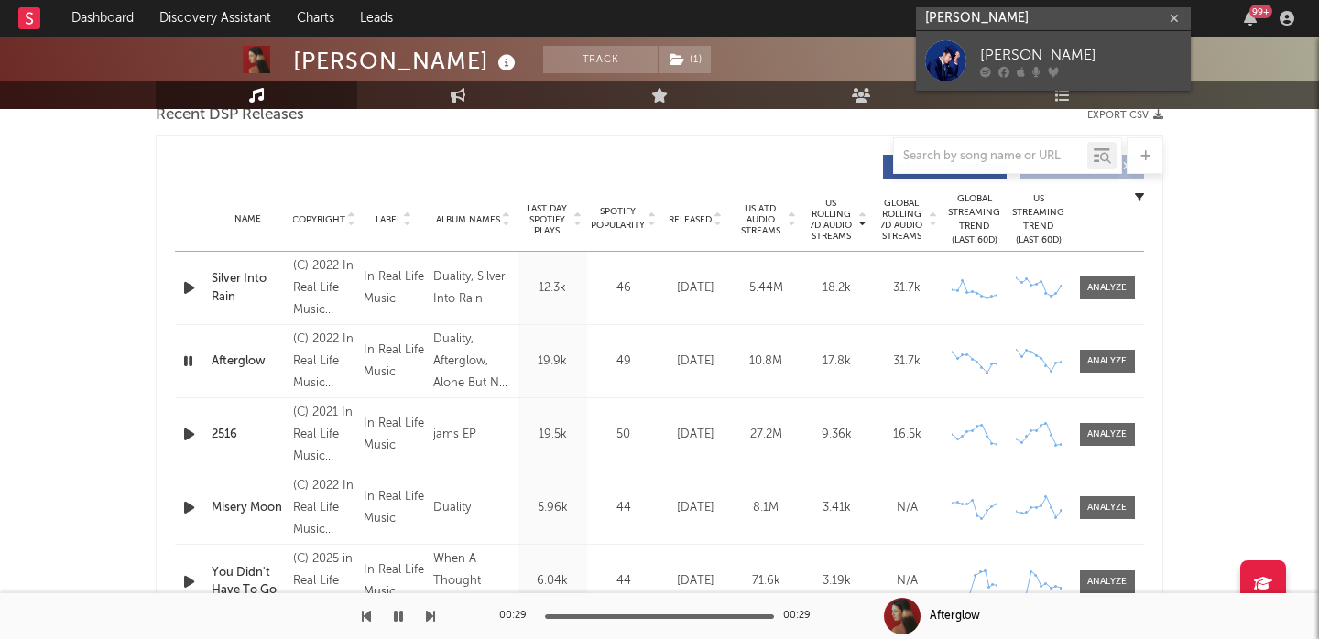
type input "[PERSON_NAME]"
click at [1081, 53] on div "[PERSON_NAME]" at bounding box center [1081, 55] width 202 height 22
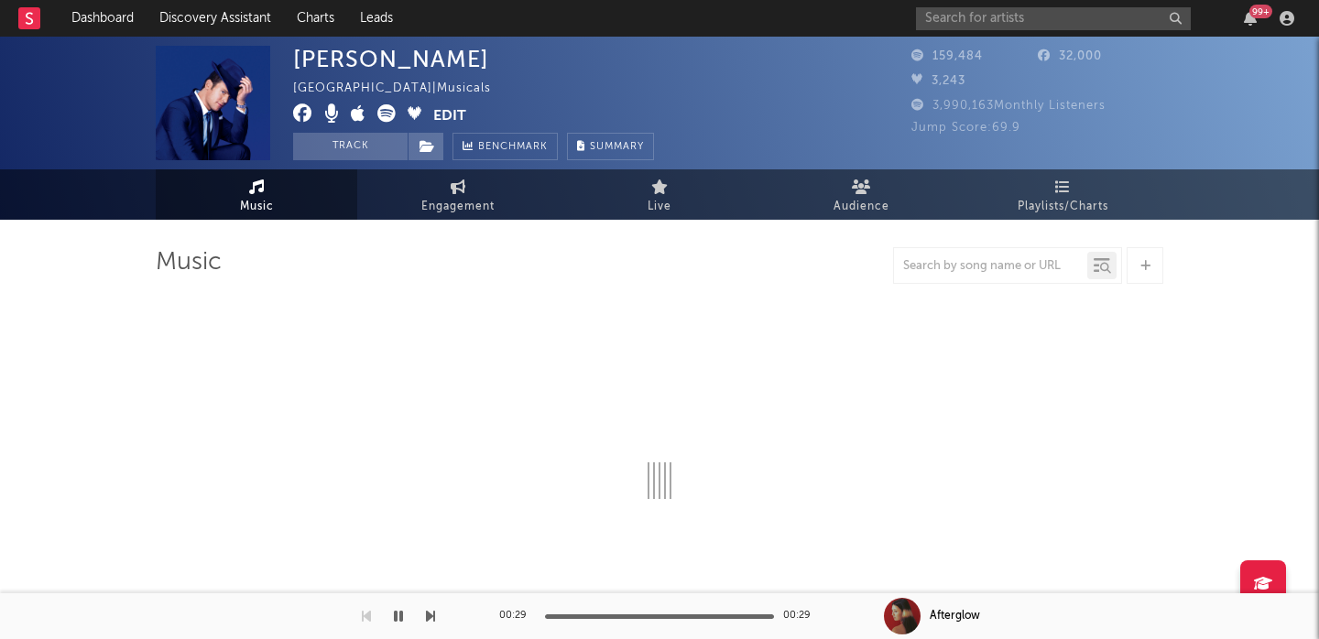
select select "6m"
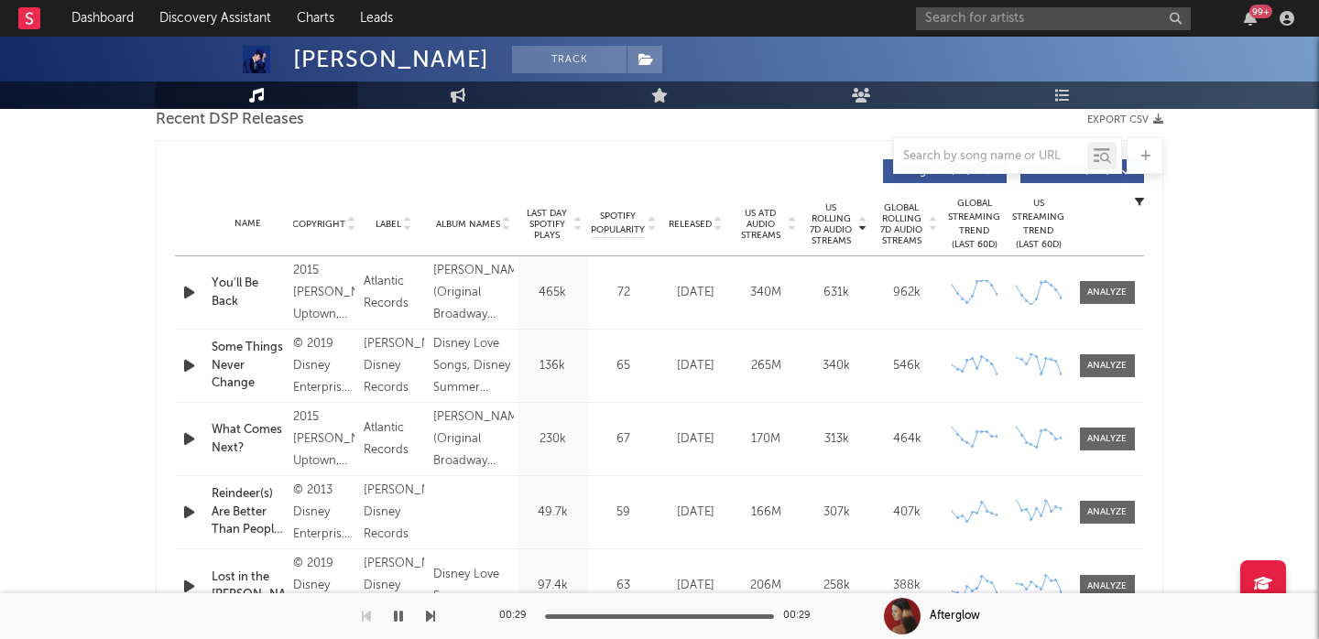
scroll to position [693, 0]
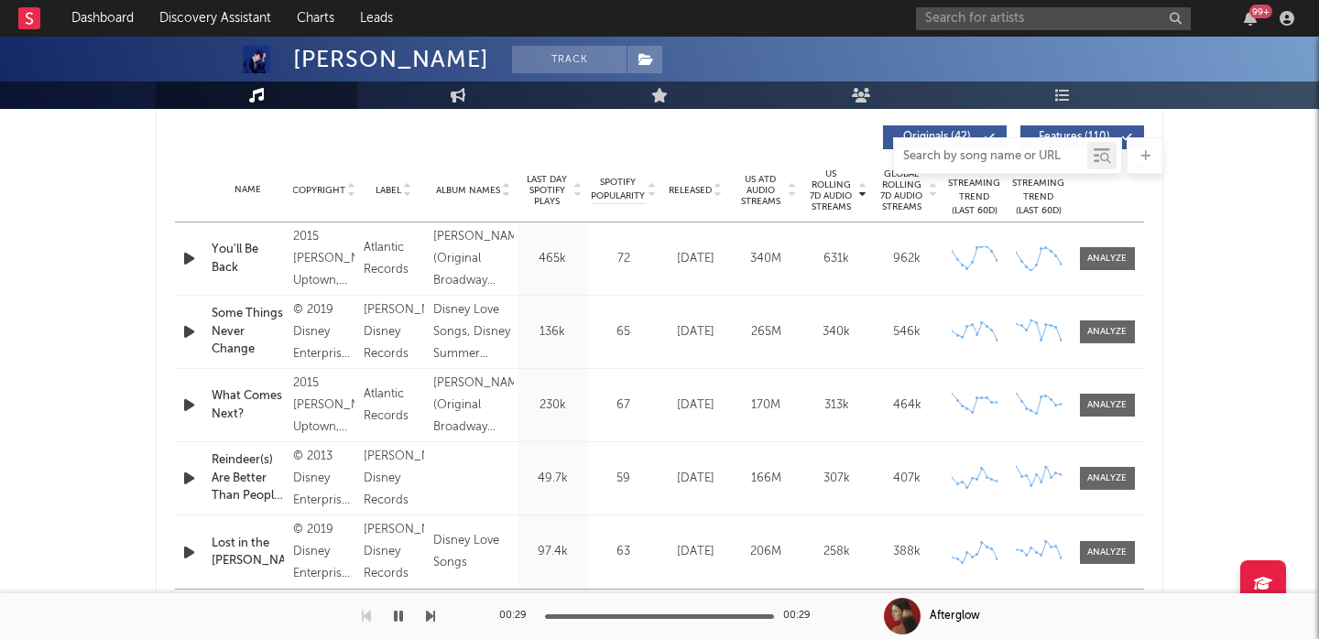
click at [962, 149] on input "text" at bounding box center [990, 156] width 193 height 15
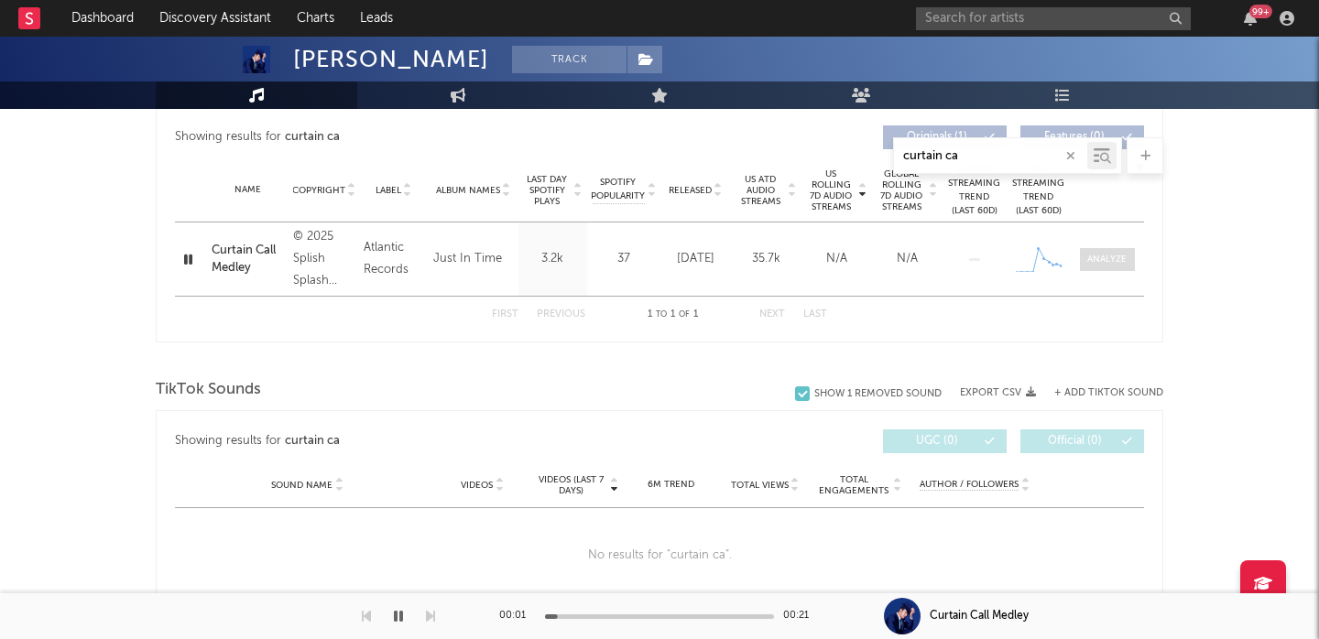
type input "curtain ca"
click at [1118, 262] on div at bounding box center [1106, 260] width 39 height 14
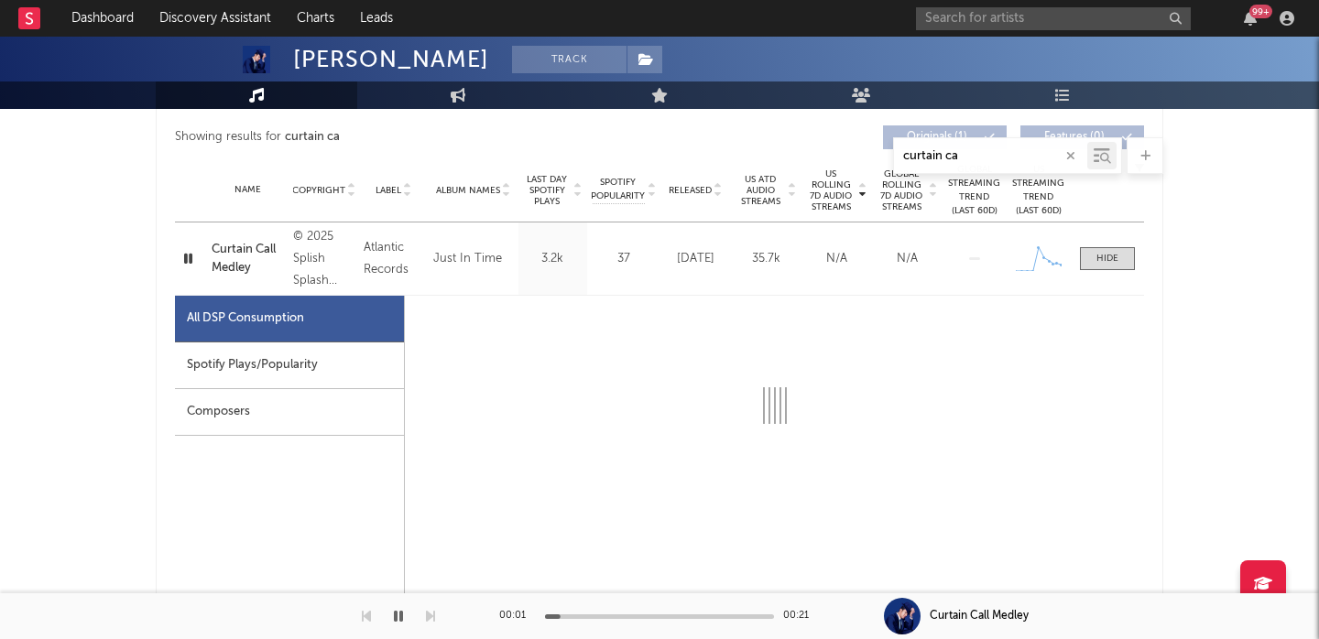
select select "1w"
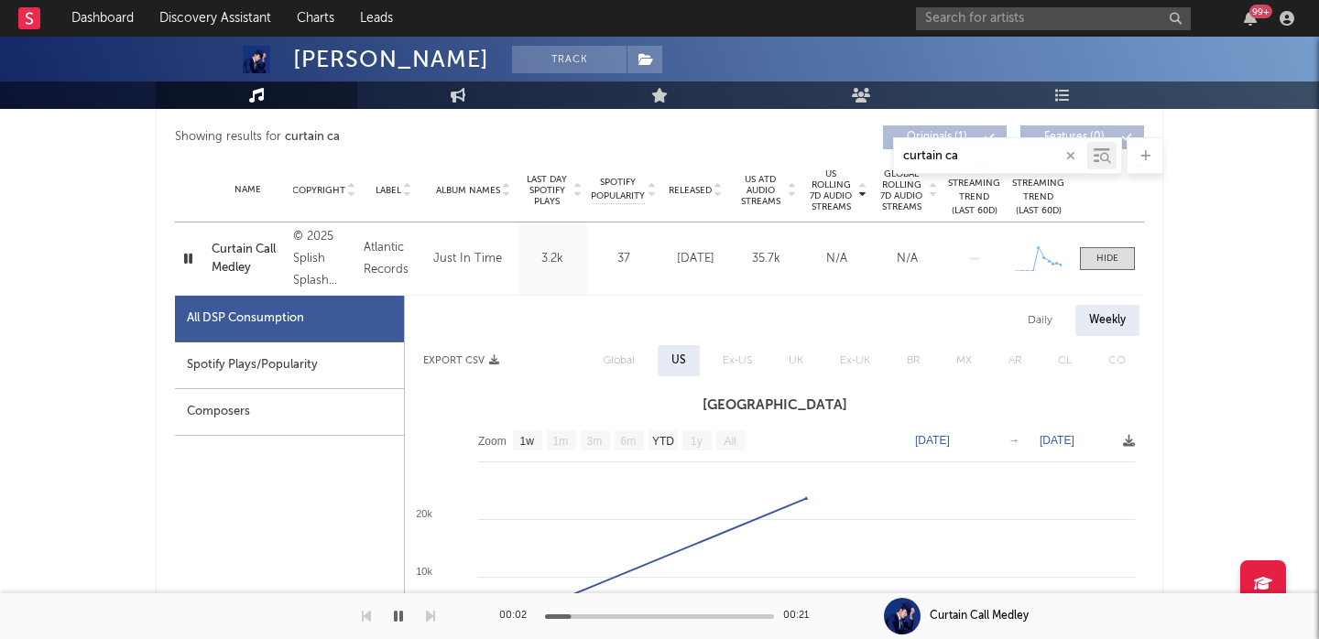
click at [193, 259] on icon "button" at bounding box center [188, 258] width 17 height 23
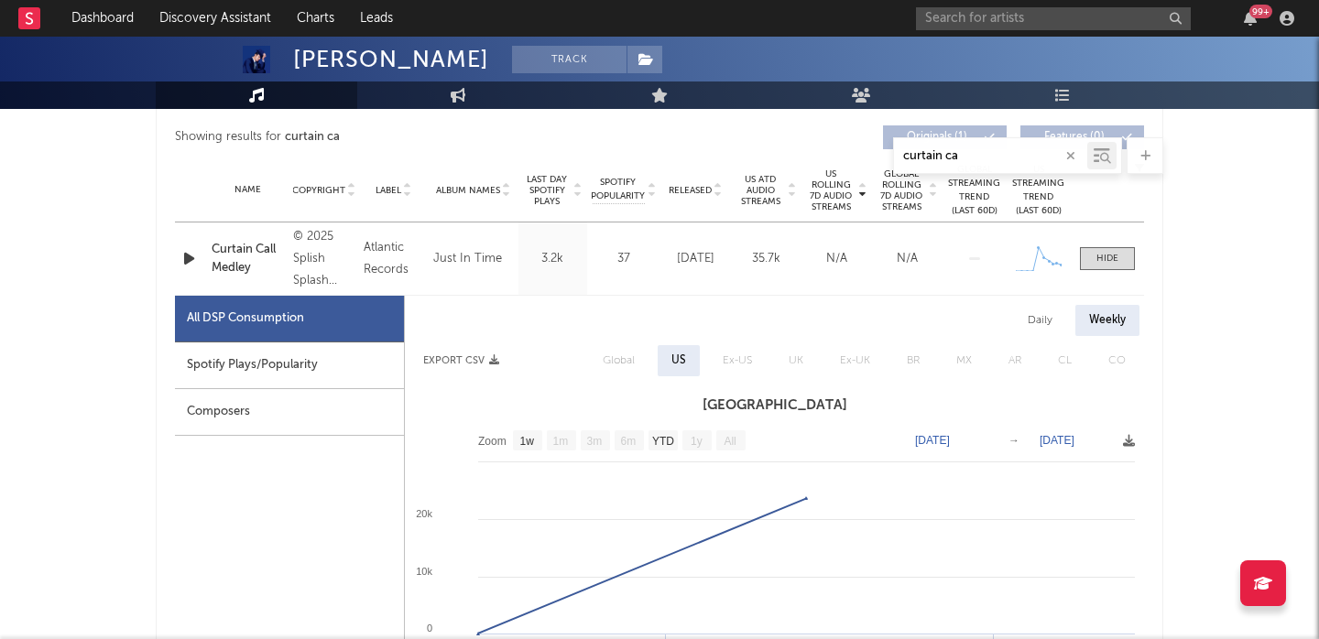
click at [1029, 313] on div "Daily" at bounding box center [1040, 320] width 52 height 31
select select "1w"
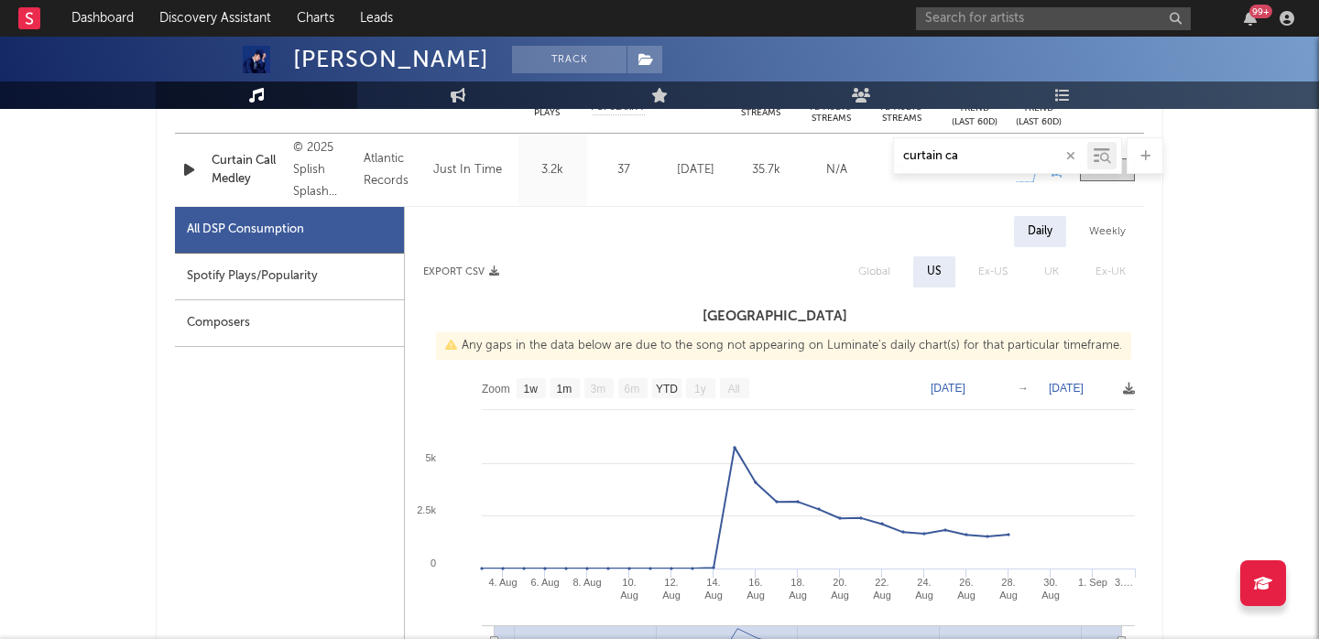
scroll to position [799, 0]
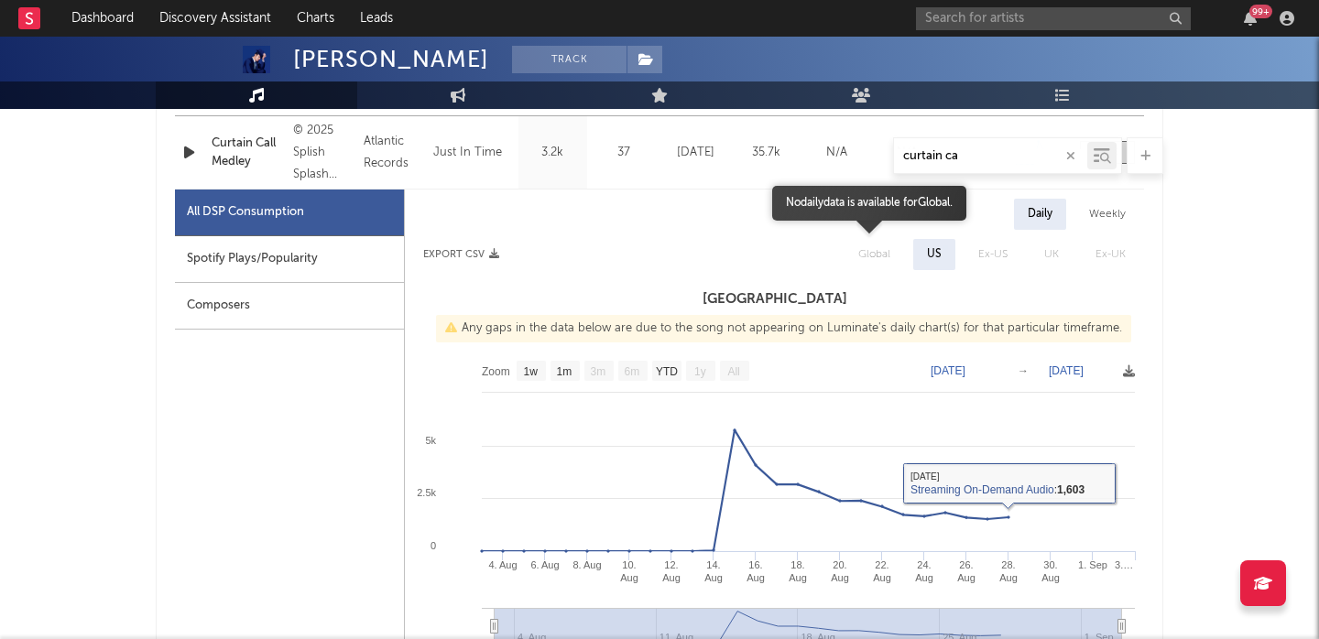
click at [888, 256] on span "Global" at bounding box center [874, 254] width 69 height 31
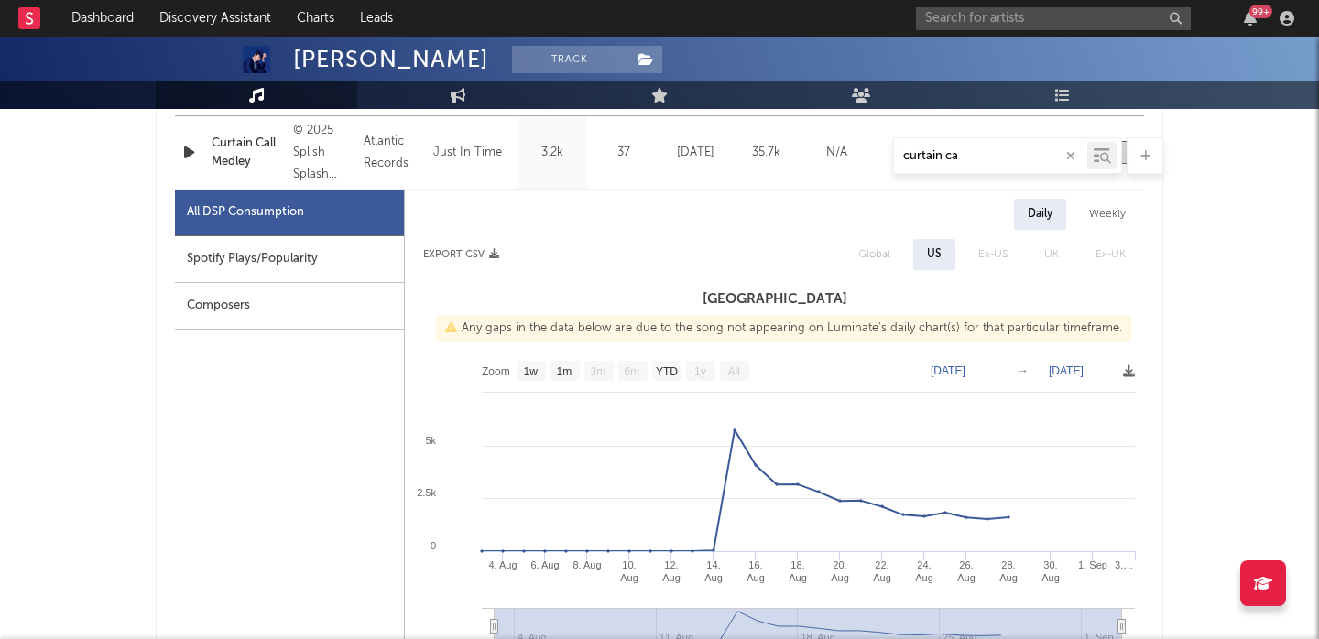
click at [1114, 218] on div "Weekly" at bounding box center [1107, 214] width 64 height 31
select select "1w"
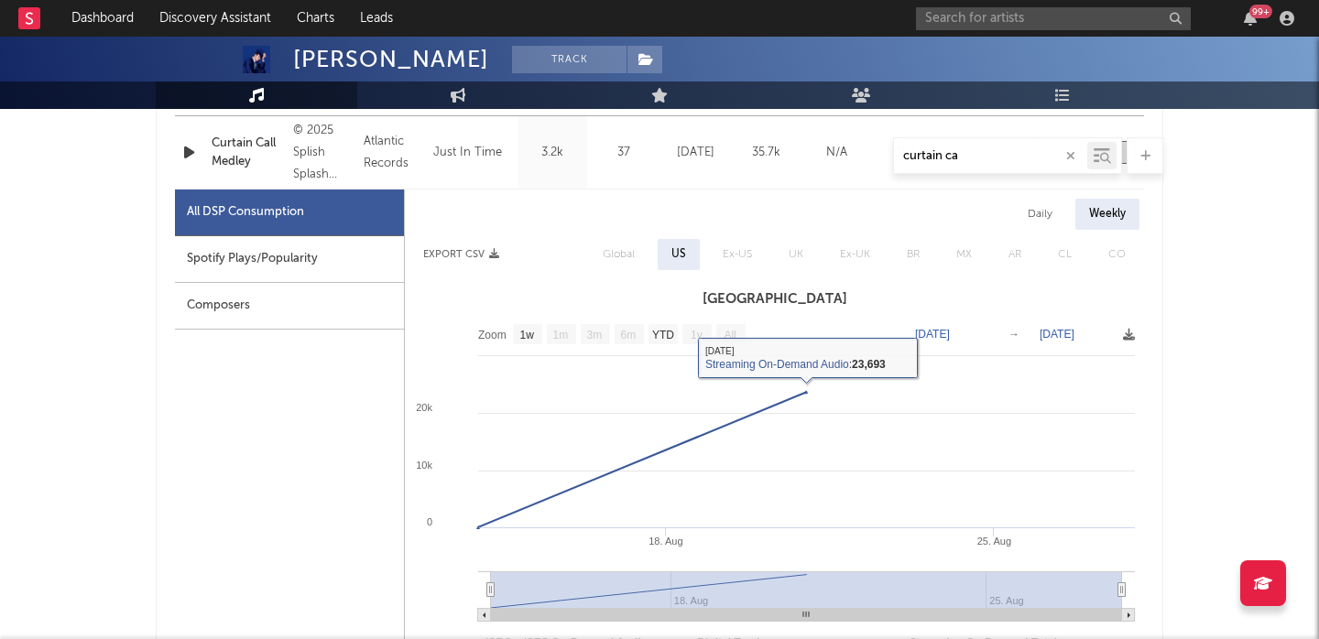
click at [1045, 212] on div "Daily" at bounding box center [1040, 214] width 52 height 31
select select "1w"
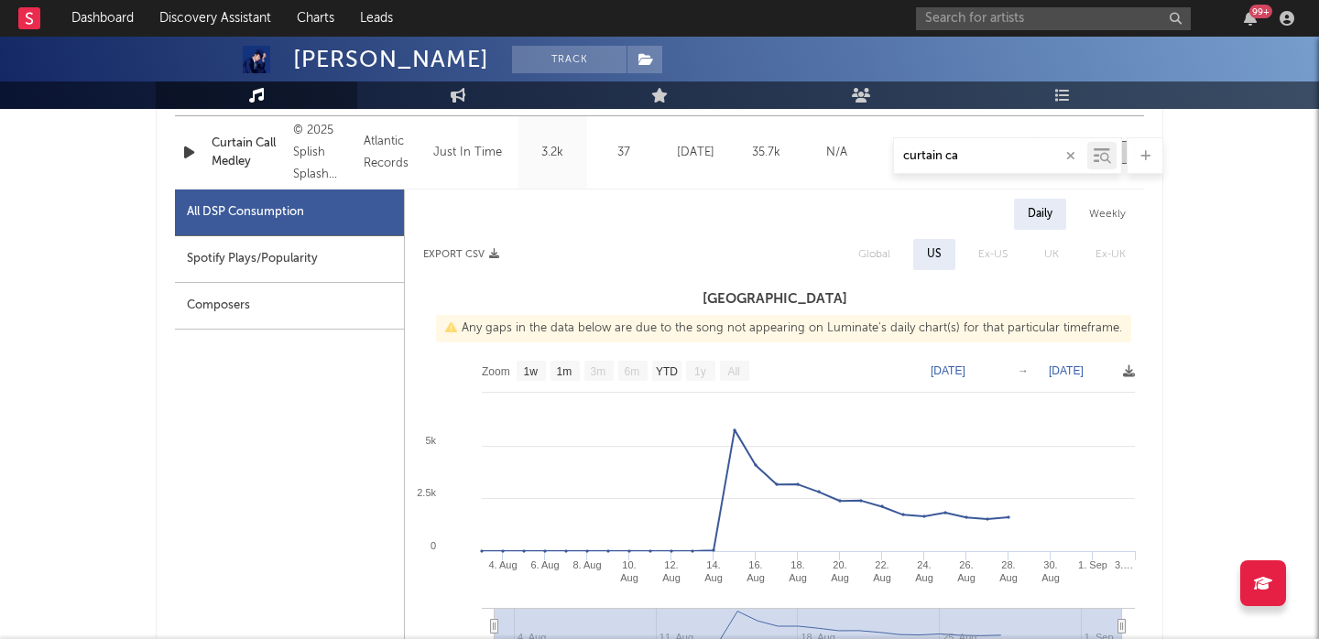
click at [1108, 226] on div "Weekly" at bounding box center [1107, 214] width 64 height 31
select select "1w"
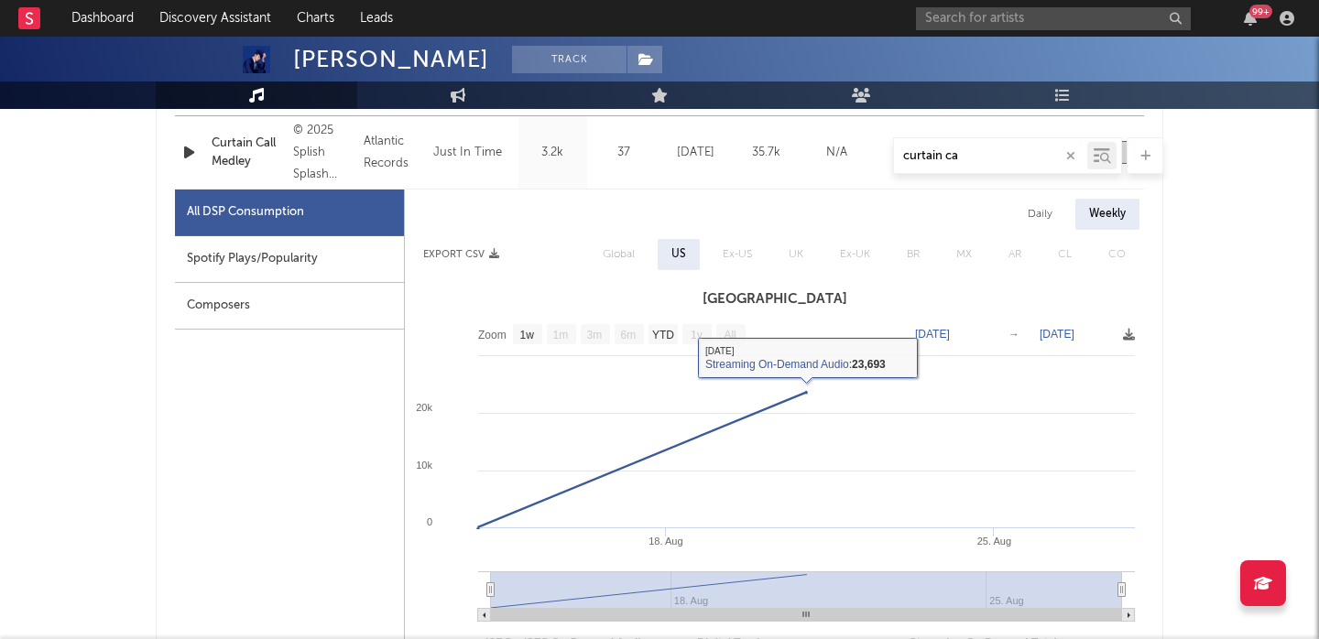
click at [1043, 216] on div "Daily" at bounding box center [1040, 214] width 52 height 31
select select "1w"
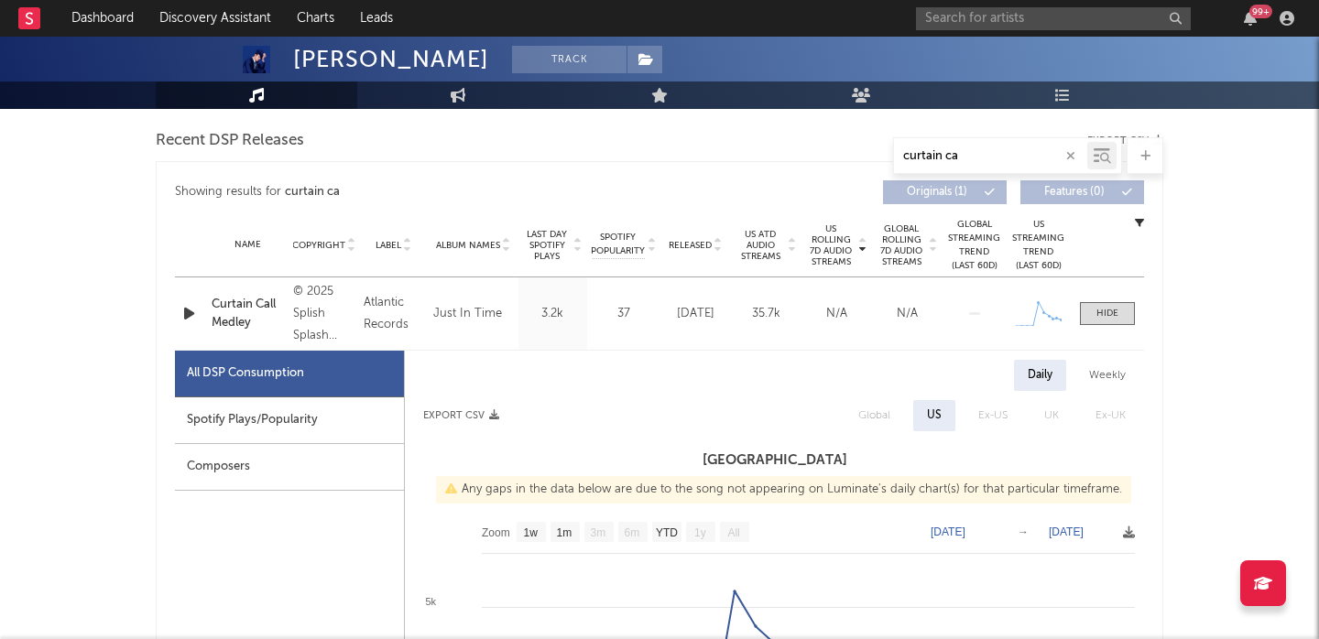
scroll to position [640, 0]
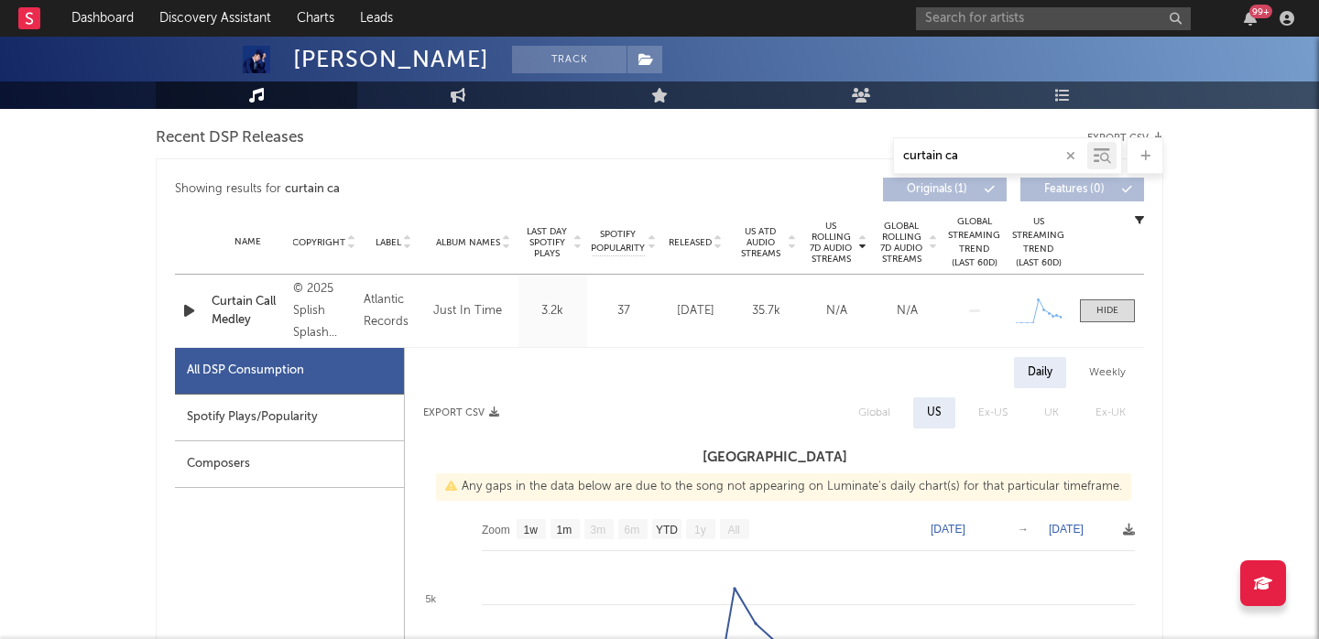
click at [1023, 143] on div "curtain ca" at bounding box center [1007, 155] width 229 height 37
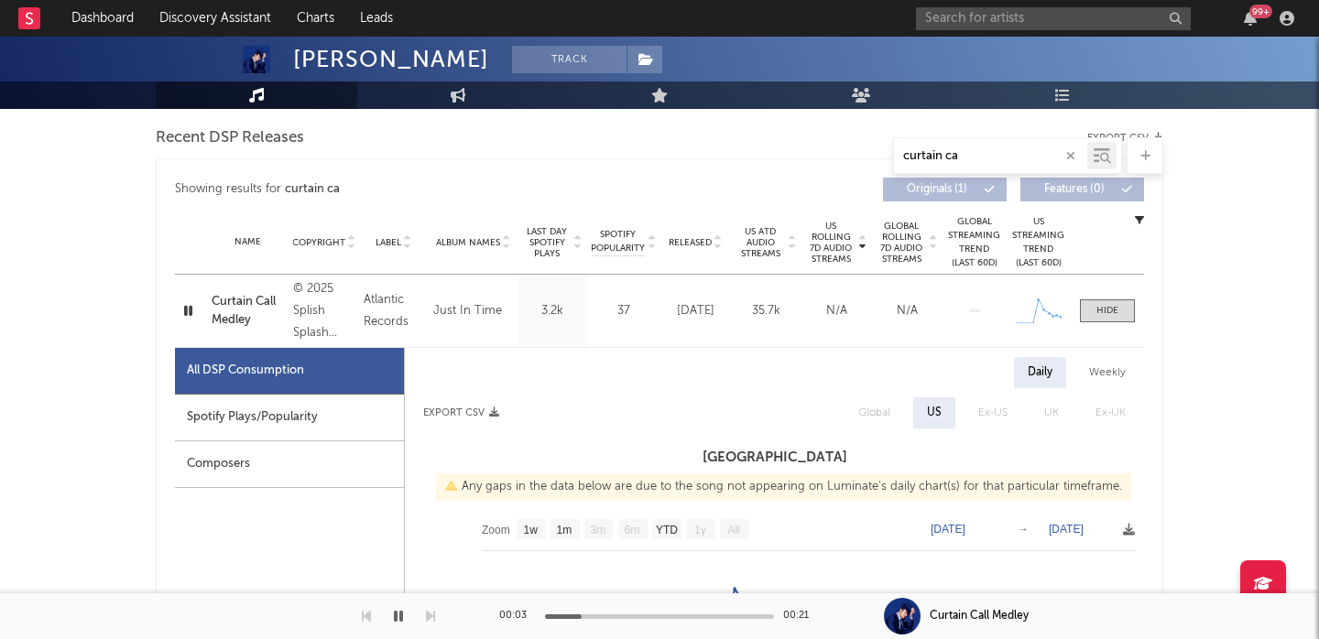
click at [975, 156] on input "curtain ca" at bounding box center [990, 156] width 193 height 15
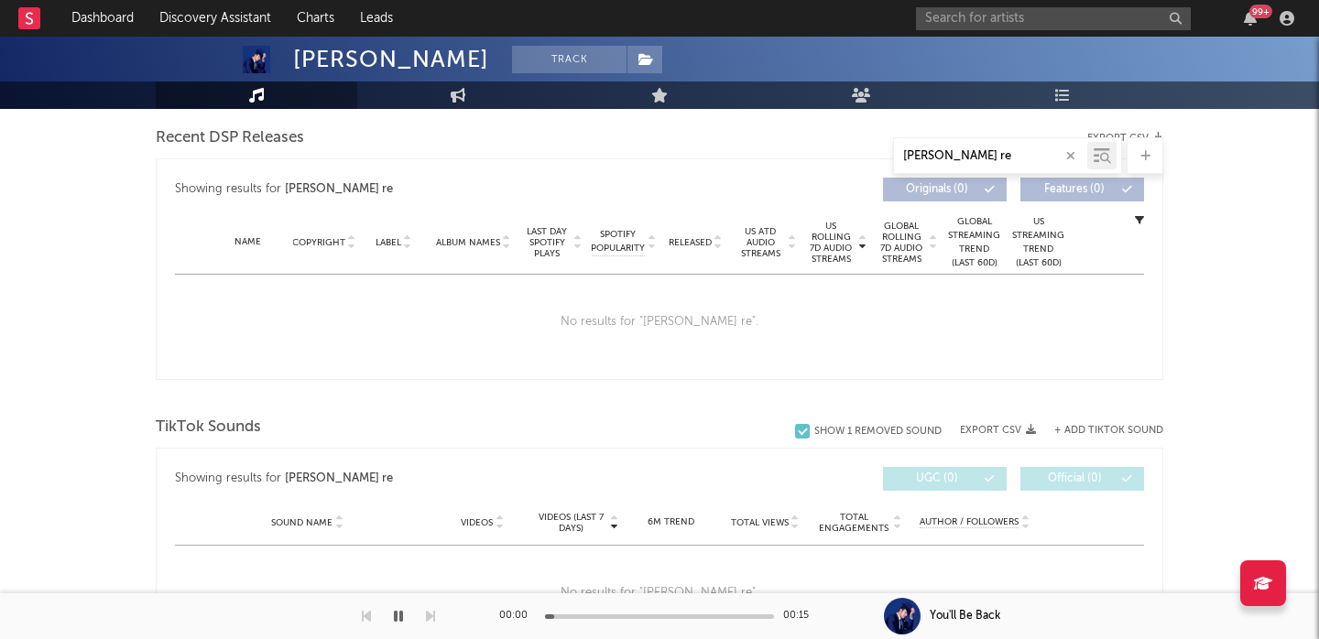
click at [914, 158] on input "[PERSON_NAME] re" at bounding box center [990, 156] width 193 height 15
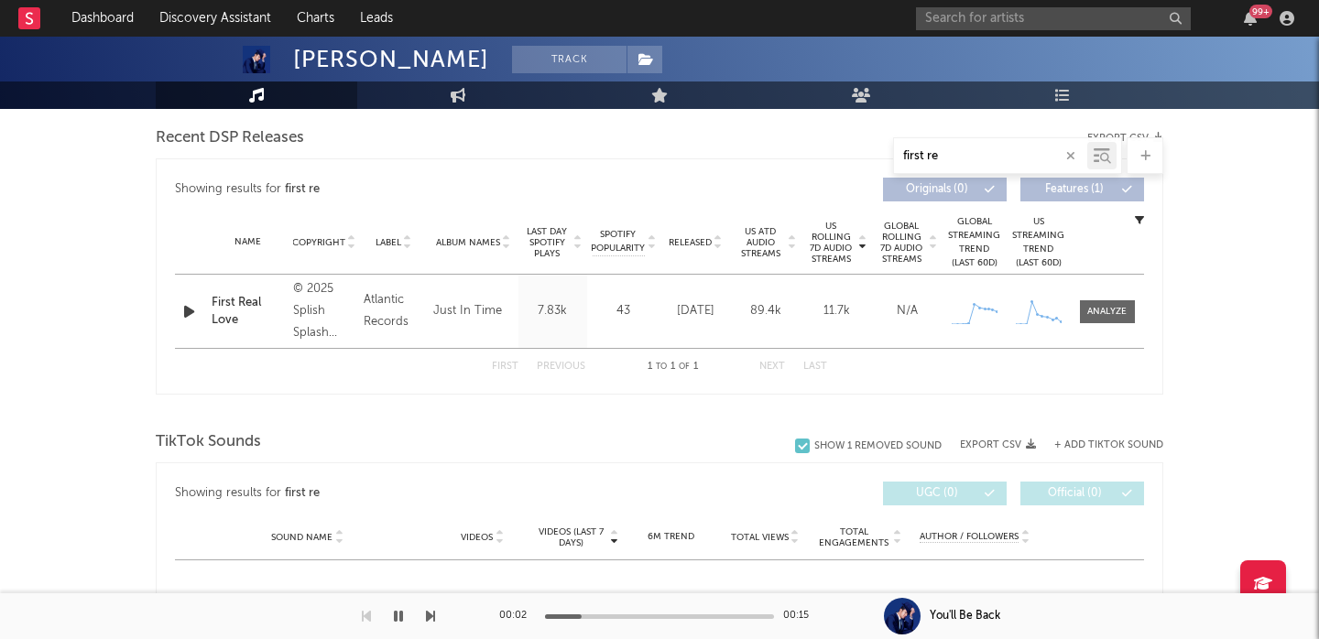
click at [398, 618] on icon "button" at bounding box center [398, 616] width 9 height 15
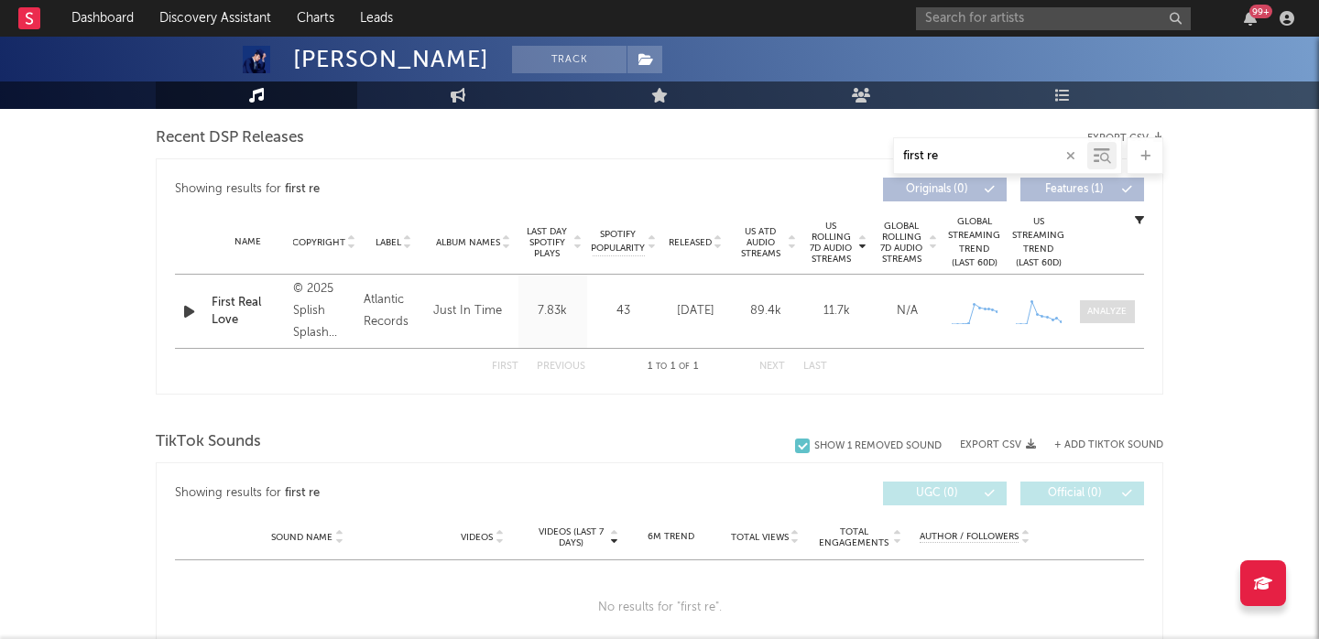
type input "first re"
click at [1111, 310] on div at bounding box center [1106, 312] width 39 height 14
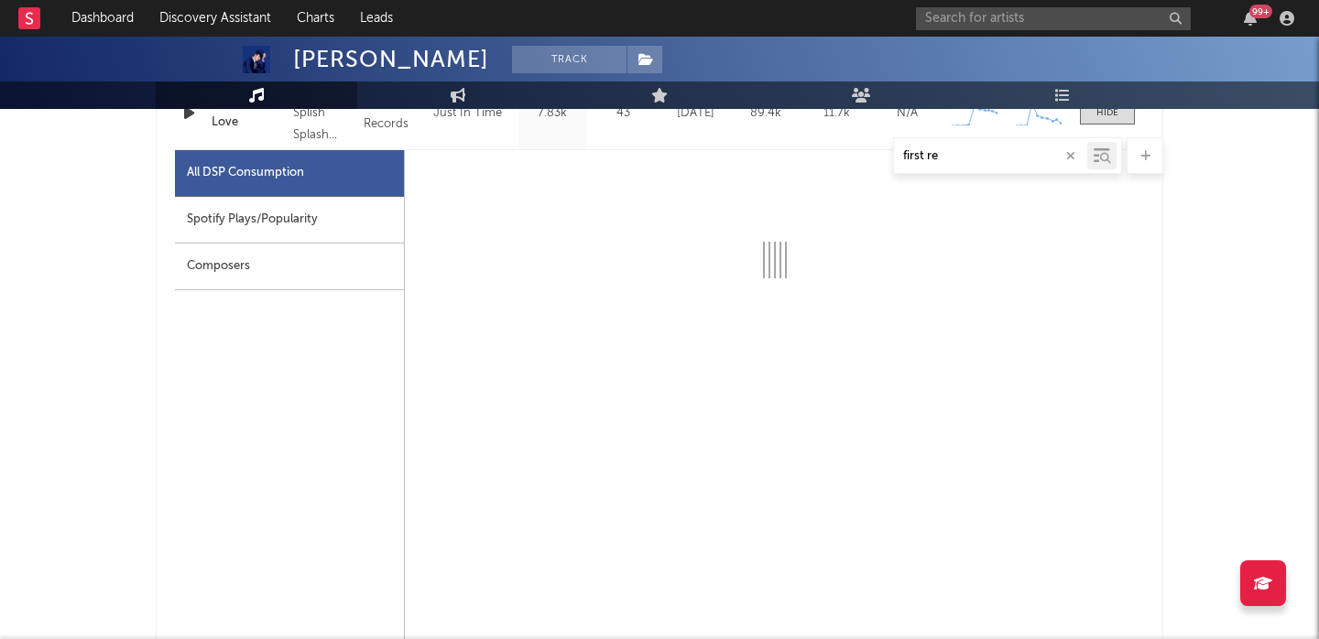
scroll to position [879, 0]
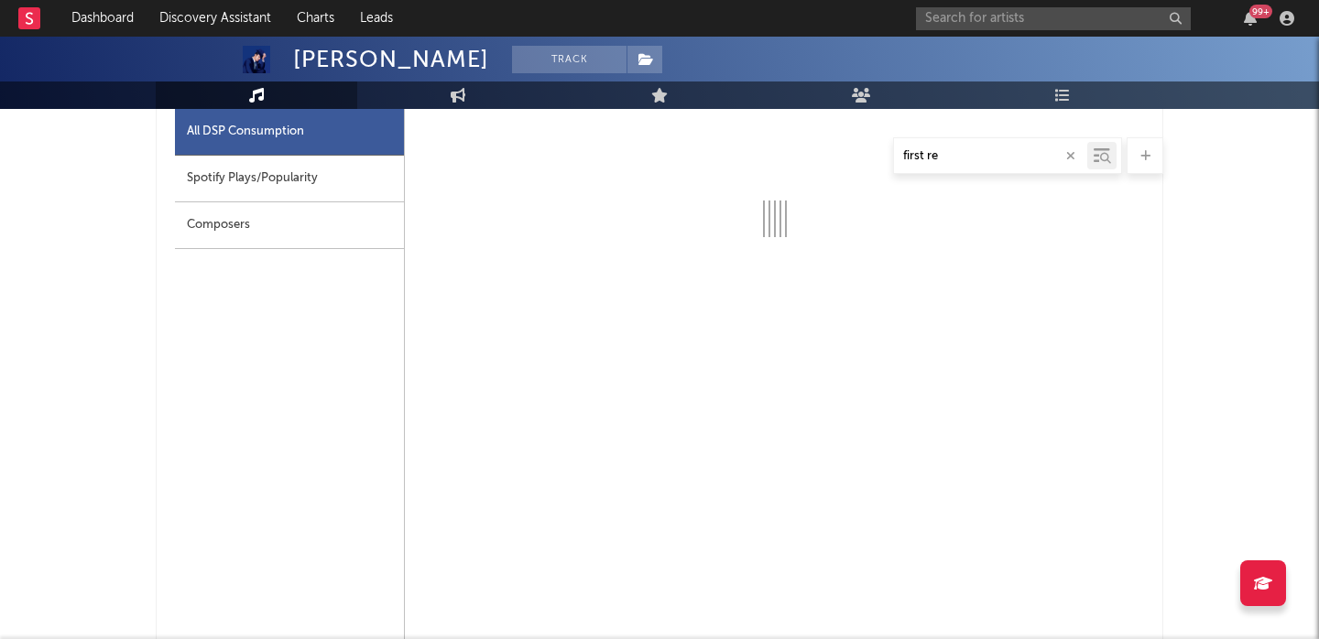
select select "1w"
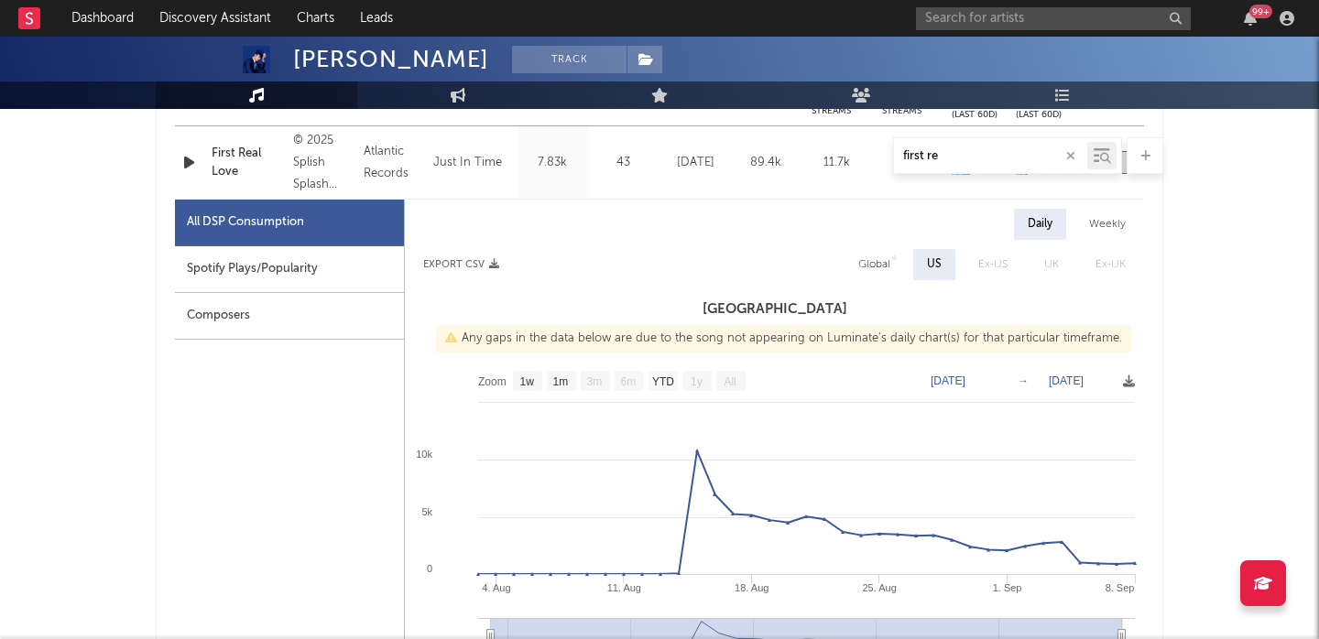
scroll to position [785, 0]
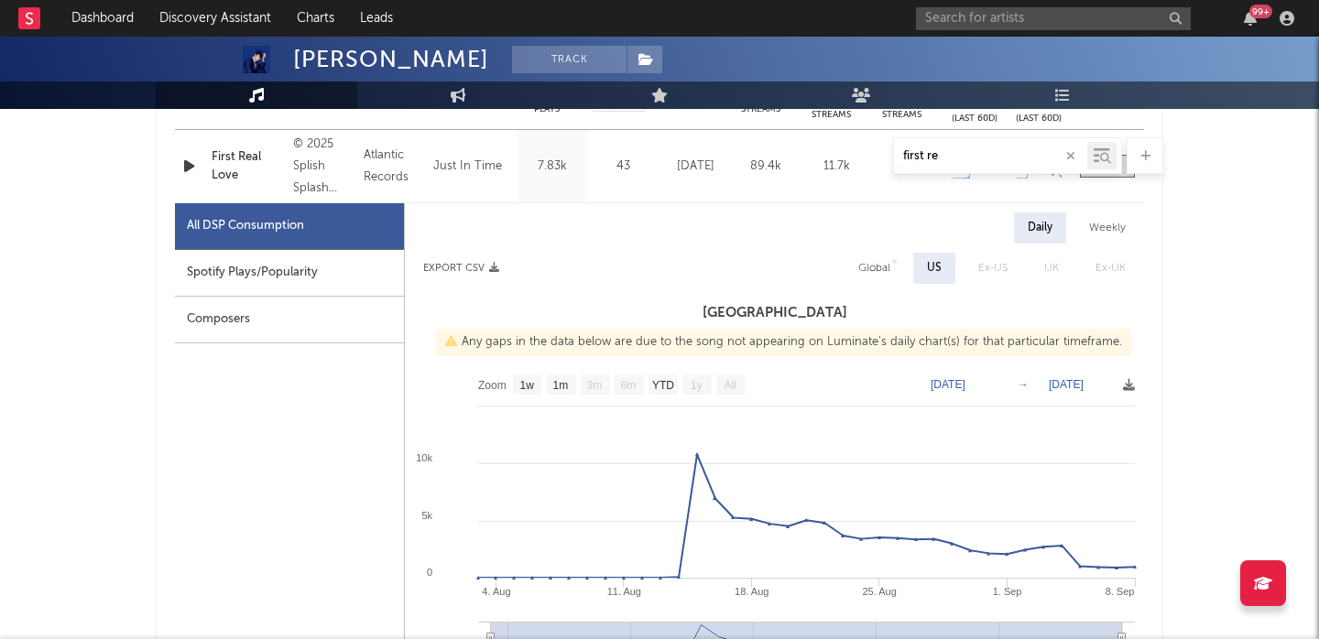
click at [1112, 215] on div "Weekly" at bounding box center [1107, 228] width 64 height 31
select select "1w"
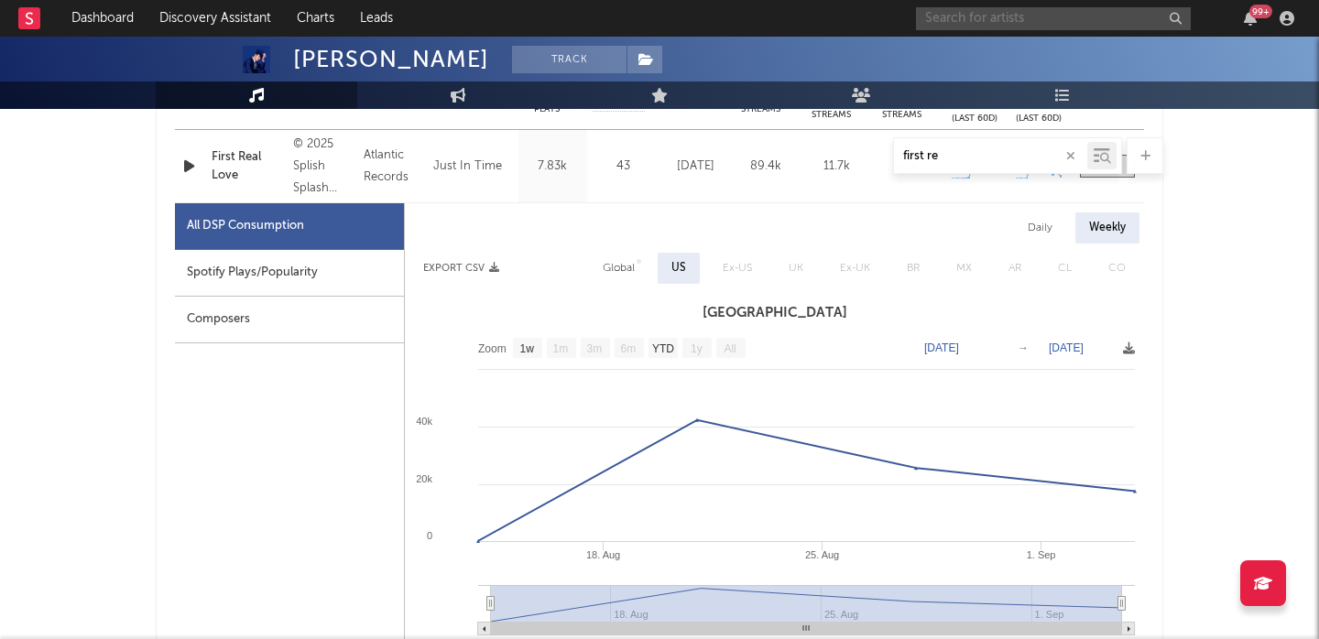
click at [1016, 12] on input "text" at bounding box center [1053, 18] width 275 height 23
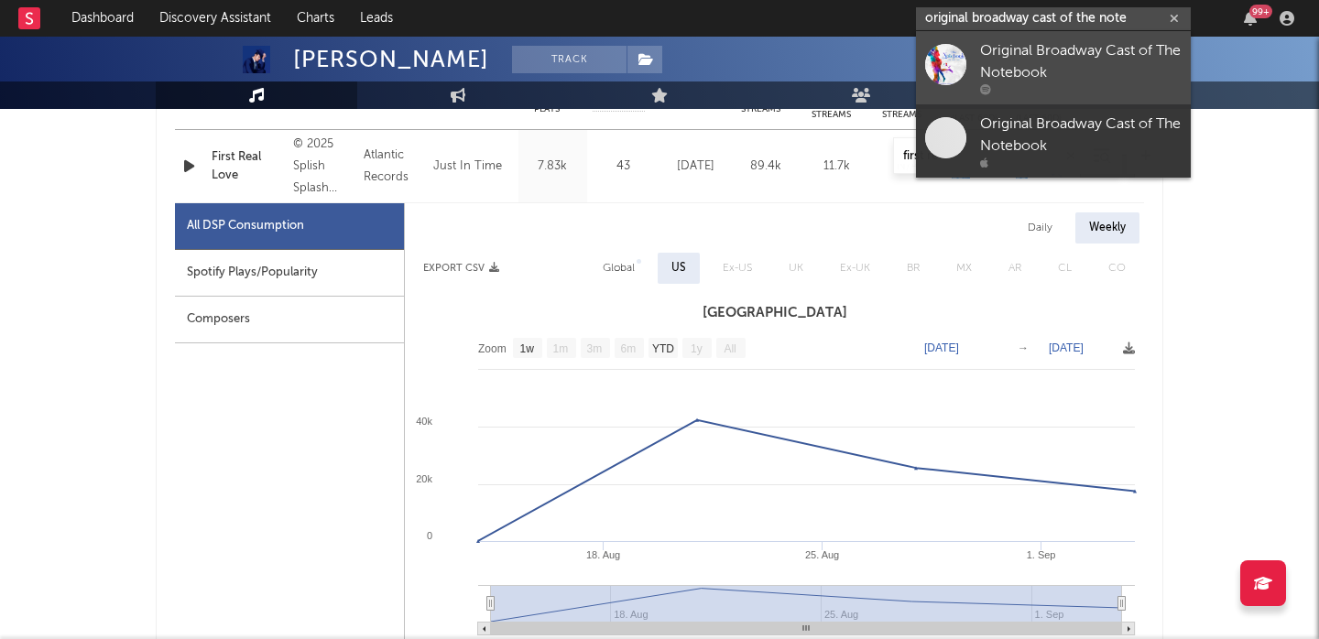
type input "original broadway cast of the note"
click at [1097, 76] on div "Original Broadway Cast of The Notebook" at bounding box center [1081, 62] width 202 height 44
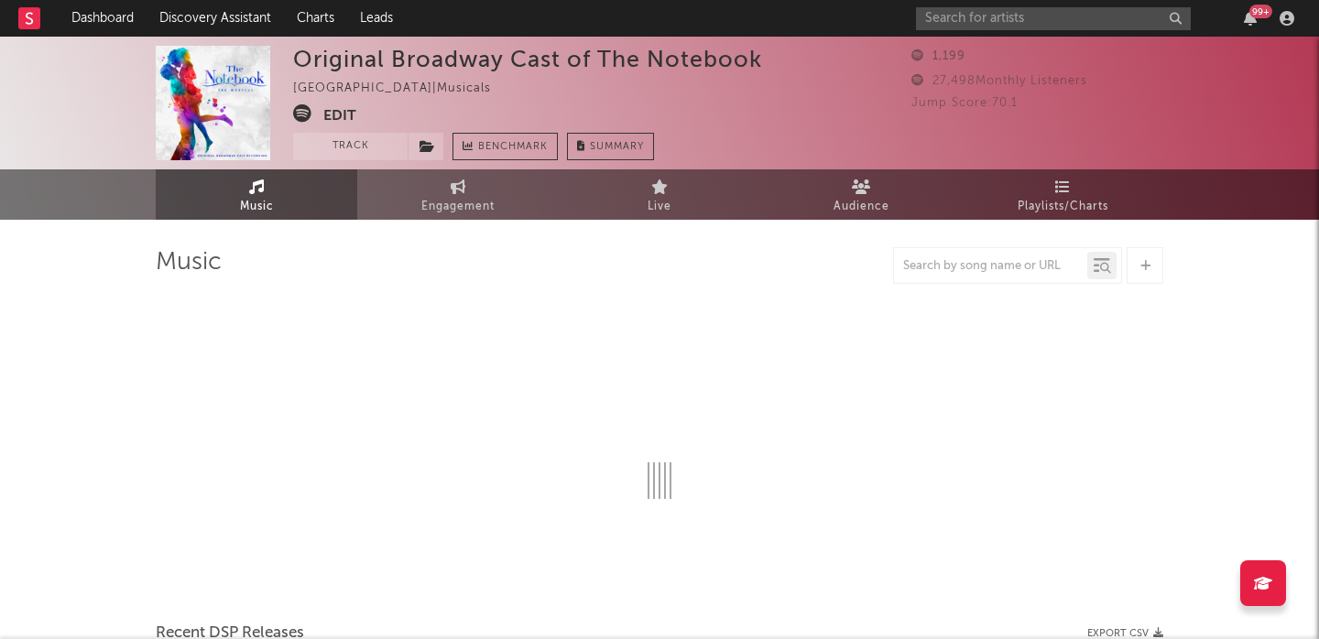
select select "1w"
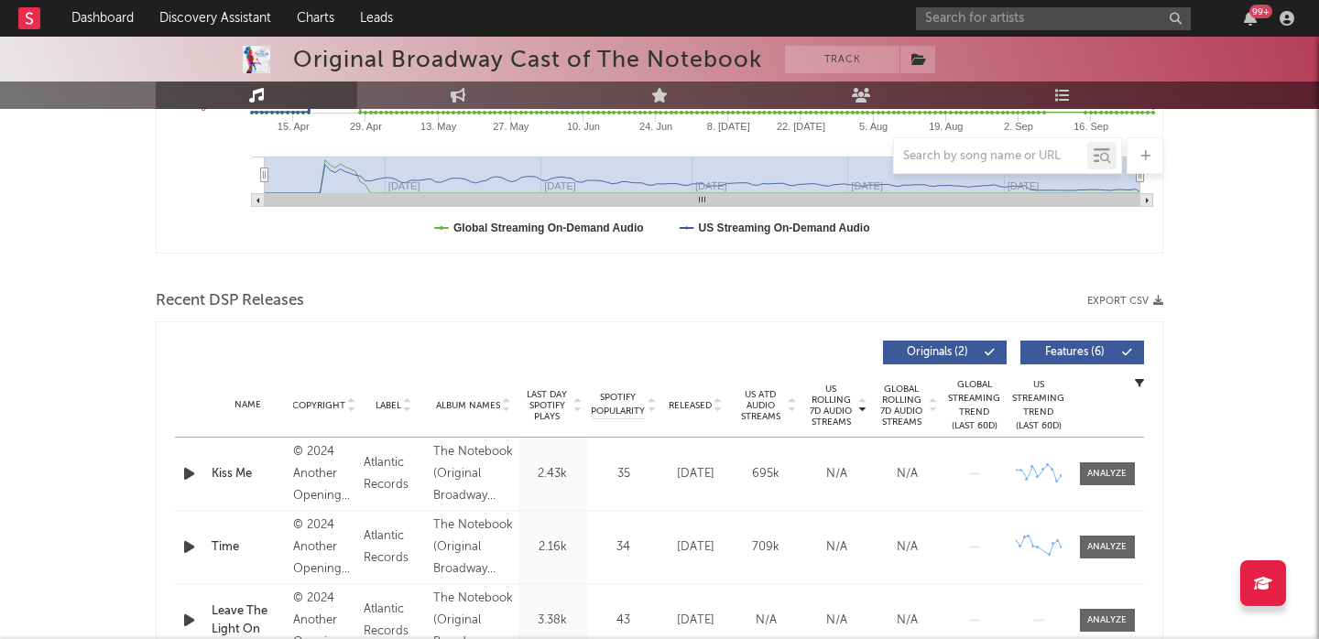
scroll to position [499, 0]
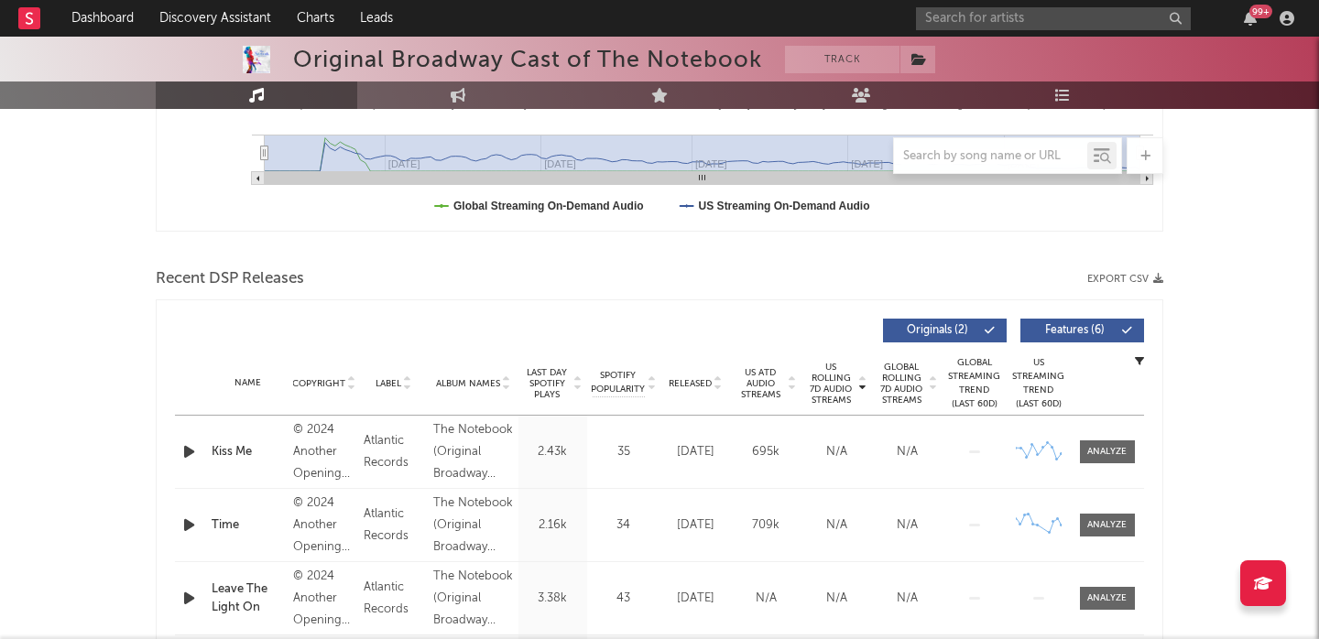
click at [1077, 335] on span "Features ( 6 )" at bounding box center [1074, 330] width 84 height 11
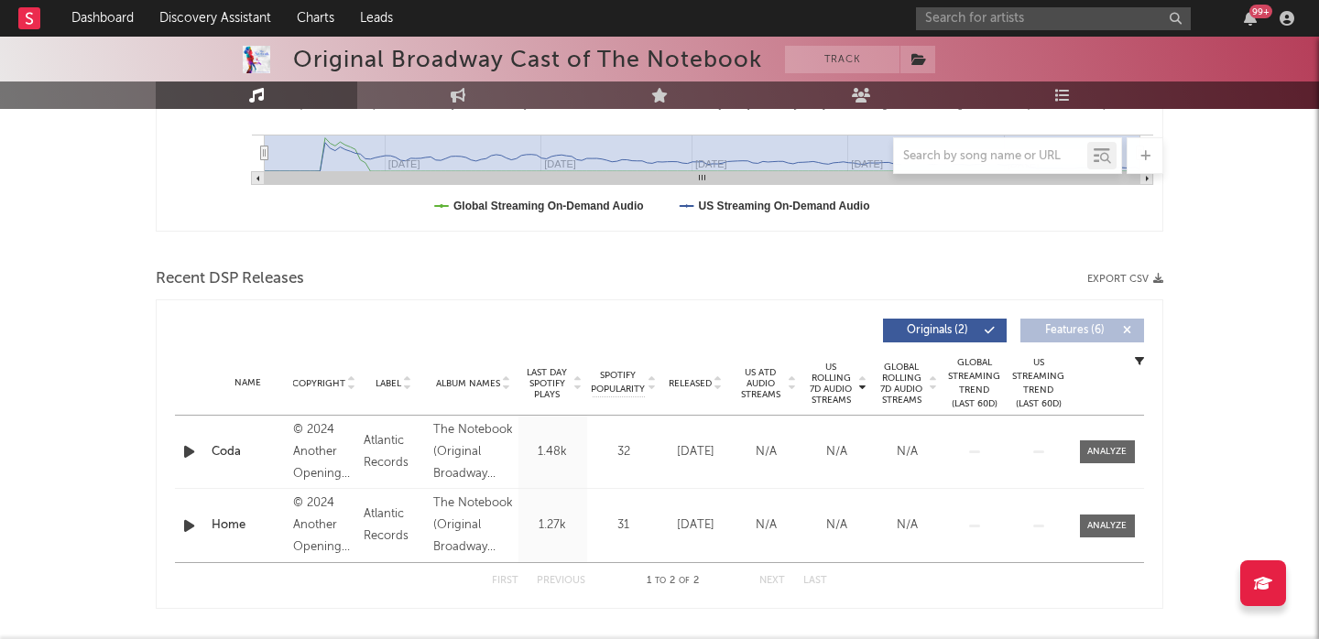
click at [1073, 330] on span "Features ( 6 )" at bounding box center [1074, 330] width 84 height 11
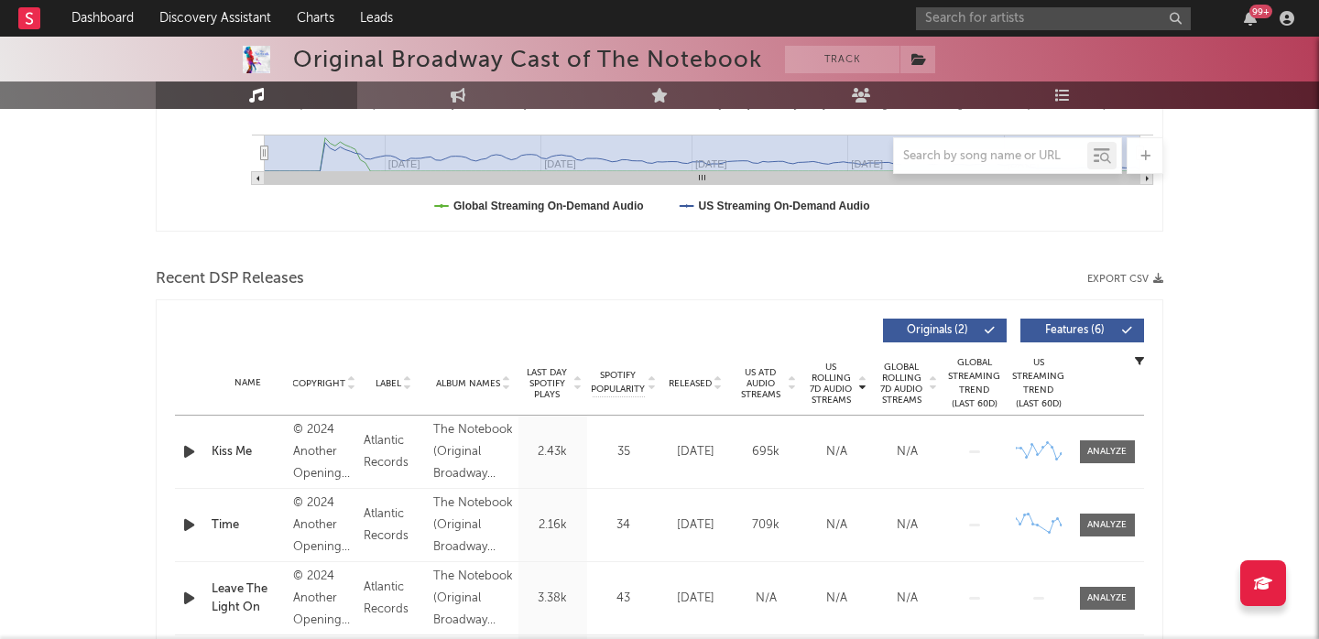
click at [699, 377] on div "Released" at bounding box center [695, 384] width 61 height 14
